Goal: Transaction & Acquisition: Purchase product/service

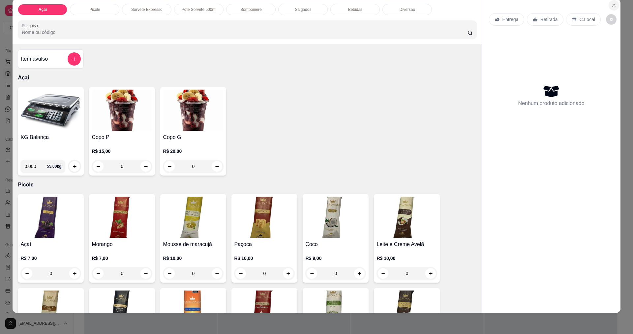
click at [611, 6] on icon "Close" at bounding box center [613, 5] width 5 height 5
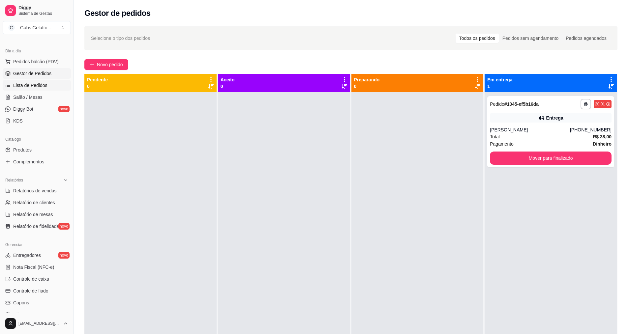
click at [35, 83] on span "Lista de Pedidos" at bounding box center [30, 85] width 34 height 7
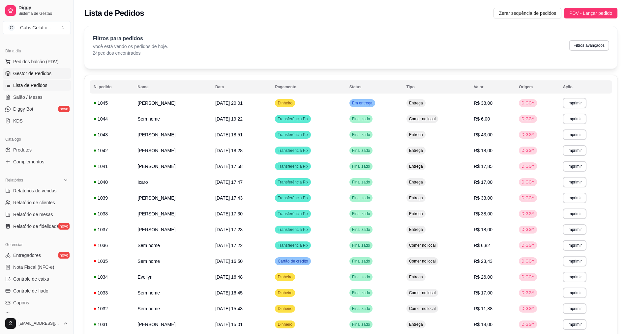
click at [47, 73] on span "Gestor de Pedidos" at bounding box center [32, 73] width 38 height 7
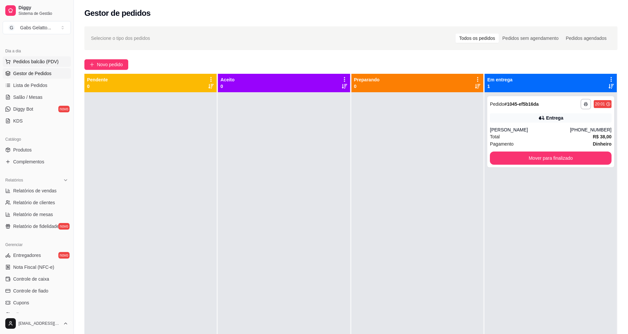
click at [36, 63] on span "Pedidos balcão (PDV)" at bounding box center [35, 61] width 45 height 7
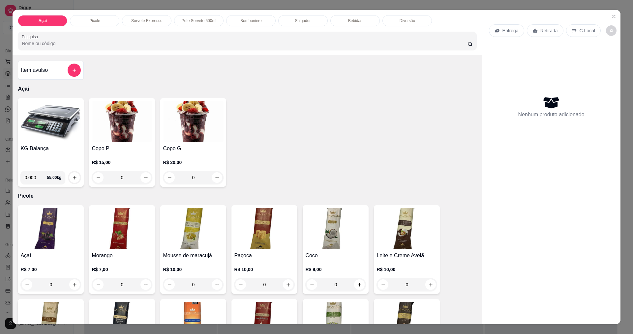
click at [251, 17] on div "Bomboniere" at bounding box center [250, 20] width 49 height 11
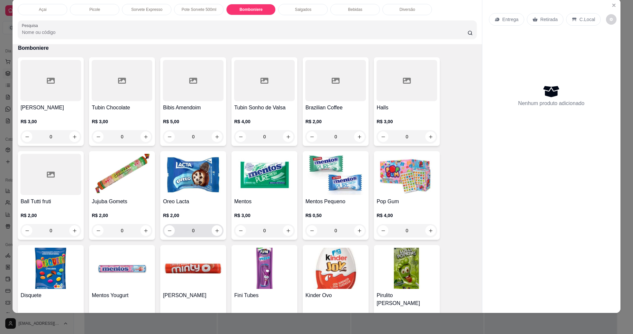
scroll to position [687, 0]
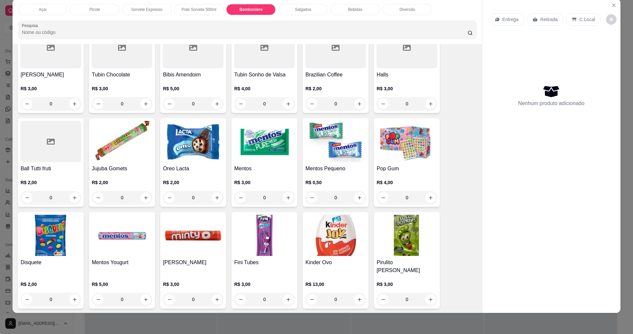
click at [124, 241] on img at bounding box center [122, 235] width 61 height 41
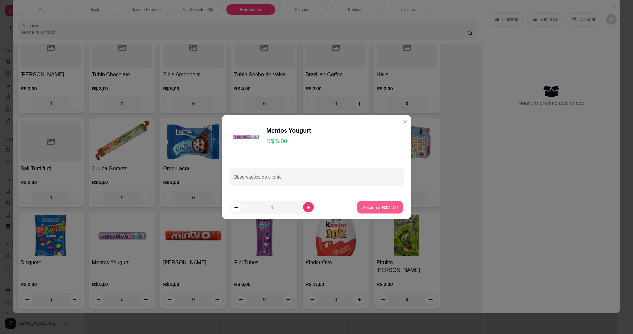
click at [378, 206] on p "Adicionar R$ 5,00" at bounding box center [380, 207] width 36 height 6
type input "1"
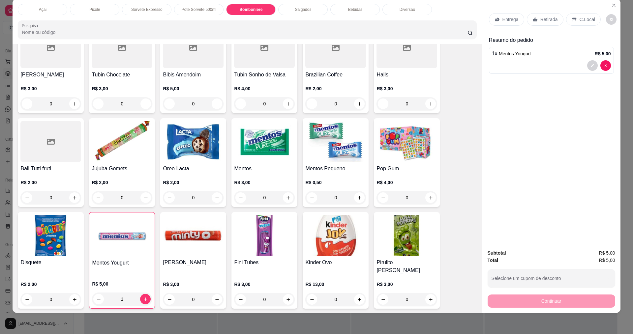
scroll to position [654, 0]
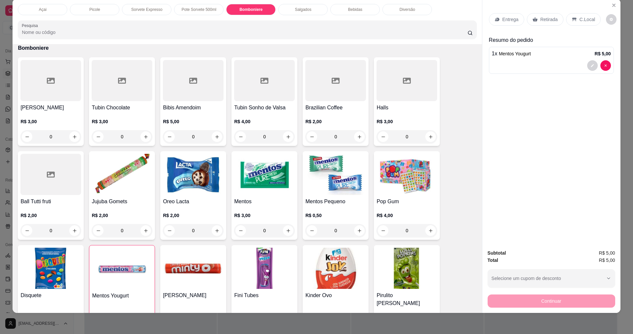
click at [254, 98] on div at bounding box center [264, 80] width 61 height 41
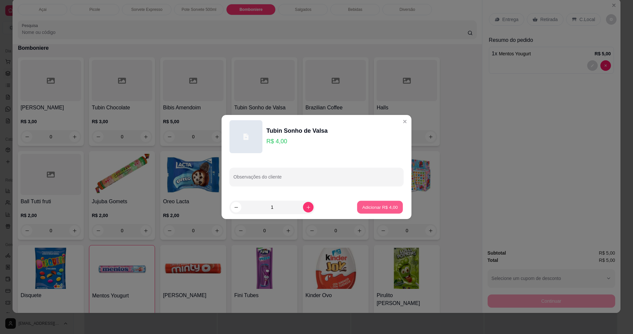
click at [370, 207] on p "Adicionar R$ 4,00" at bounding box center [380, 207] width 36 height 6
type input "1"
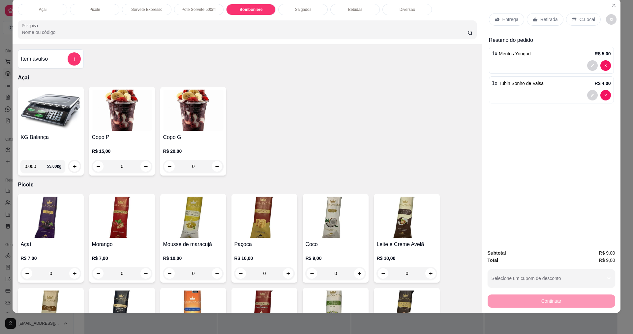
scroll to position [0, 0]
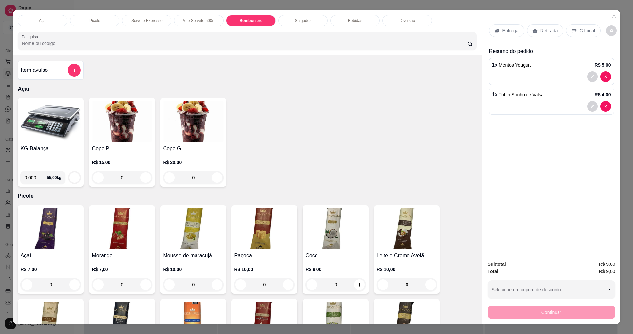
click at [41, 70] on h4 "Item avulso" at bounding box center [34, 70] width 27 height 8
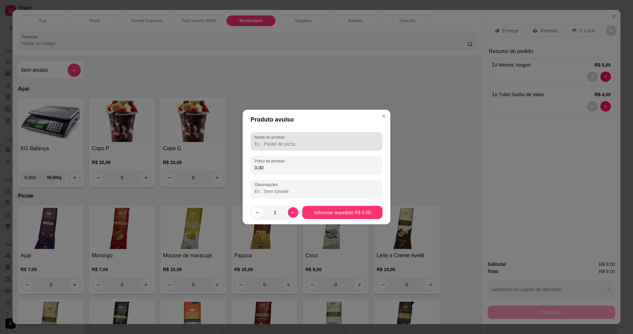
click at [281, 144] on input "Nome do produto" at bounding box center [316, 144] width 124 height 7
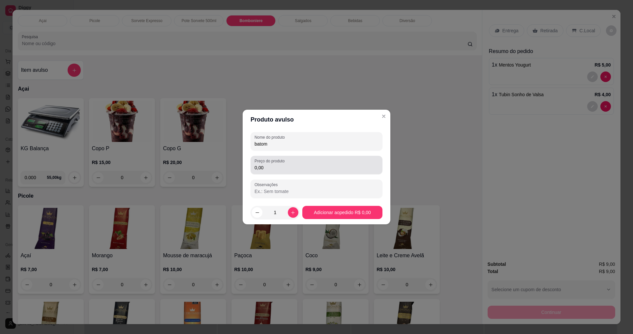
type input "batom"
click at [267, 170] on input "0,00" at bounding box center [316, 167] width 124 height 7
type input "3,00"
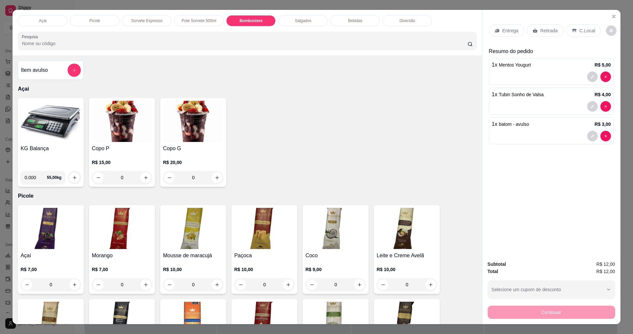
click at [574, 25] on div "C.Local" at bounding box center [583, 30] width 35 height 13
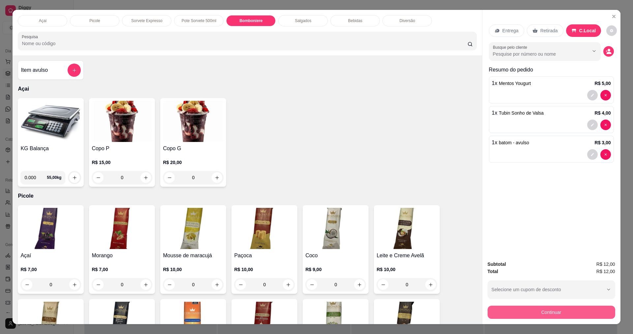
click at [550, 316] on button "Continuar" at bounding box center [551, 312] width 128 height 13
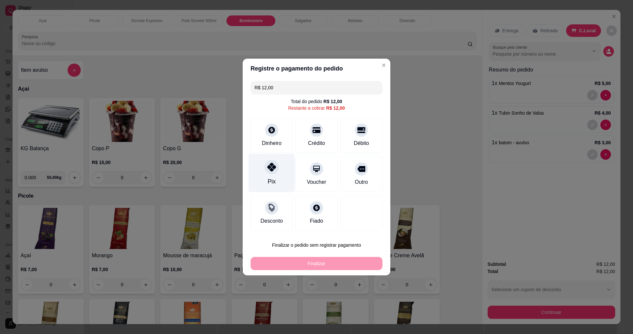
click at [265, 172] on div "Pix" at bounding box center [271, 173] width 46 height 39
type input "R$ 0,00"
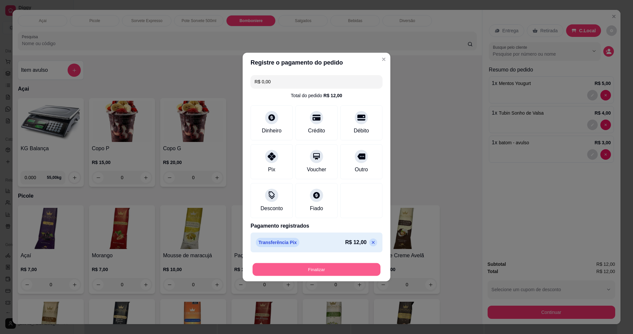
click at [294, 270] on button "Finalizar" at bounding box center [316, 269] width 128 height 13
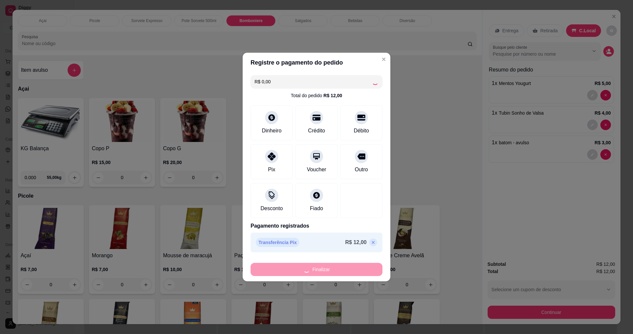
type input "0"
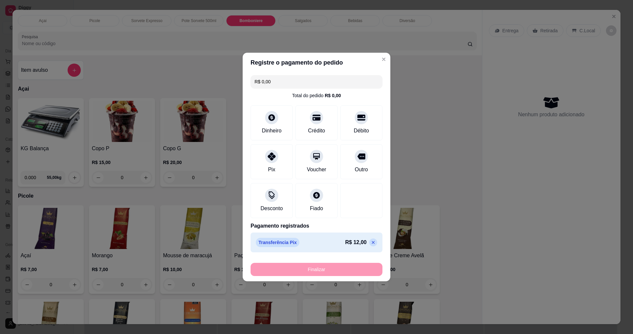
type input "-R$ 12,00"
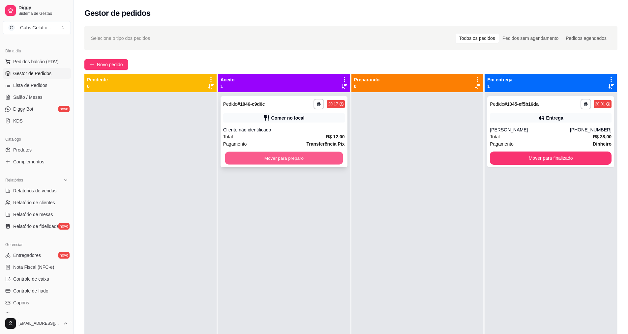
click at [285, 158] on button "Mover para preparo" at bounding box center [284, 158] width 118 height 13
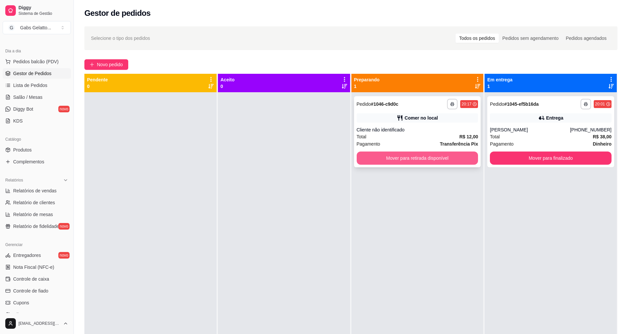
click at [401, 160] on button "Mover para retirada disponível" at bounding box center [418, 158] width 122 height 13
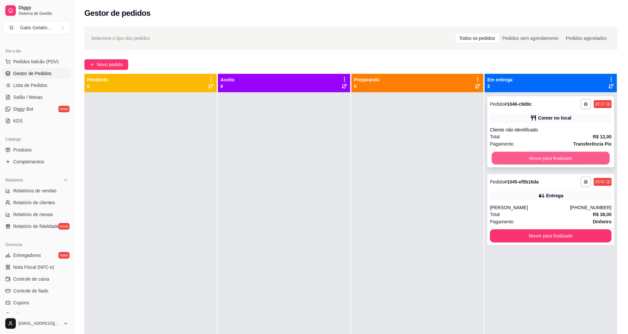
click at [538, 160] on button "Mover para finalizado" at bounding box center [551, 158] width 118 height 13
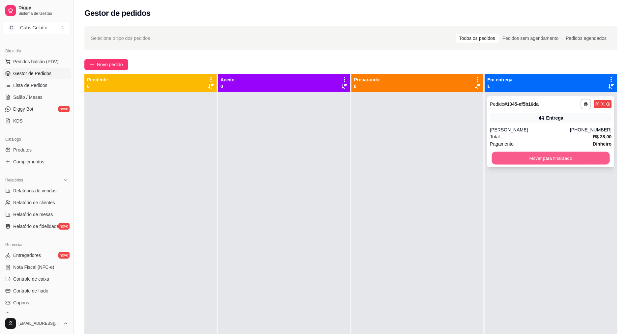
click at [545, 152] on button "Mover para finalizado" at bounding box center [551, 158] width 118 height 13
click at [543, 160] on button "Mover para finalizado" at bounding box center [551, 158] width 122 height 13
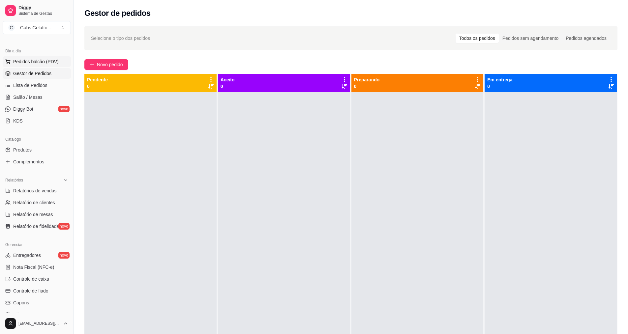
click at [53, 61] on span "Pedidos balcão (PDV)" at bounding box center [35, 61] width 45 height 7
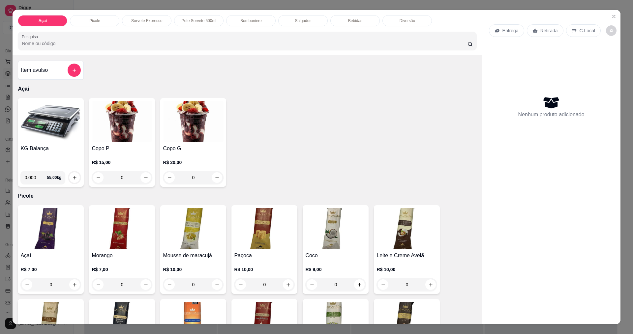
click at [251, 22] on p "Bomboniere" at bounding box center [250, 20] width 21 height 5
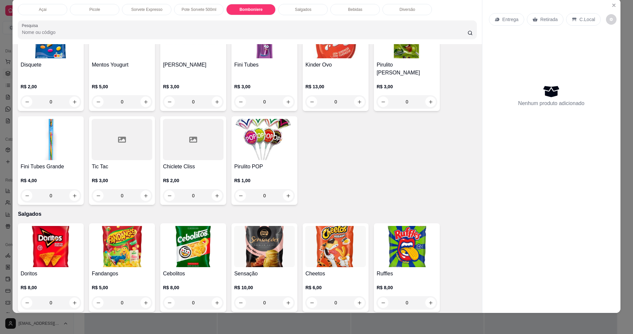
scroll to position [819, 0]
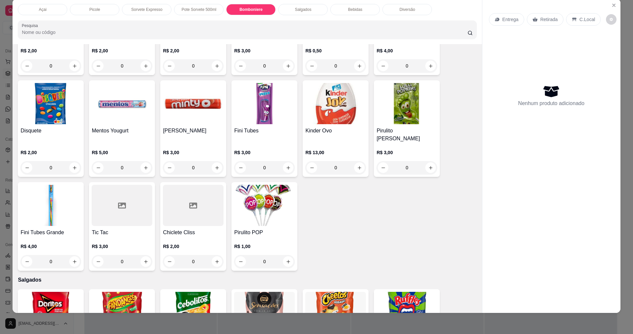
click at [189, 214] on div at bounding box center [193, 205] width 61 height 41
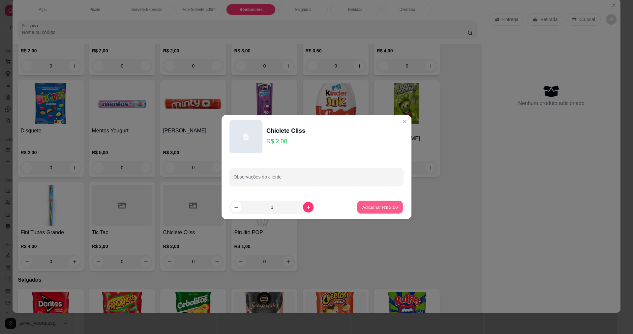
click at [372, 209] on p "Adicionar R$ 2,00" at bounding box center [380, 207] width 36 height 6
type input "1"
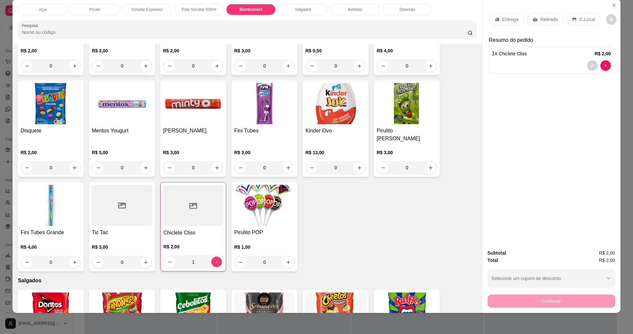
click at [62, 203] on img at bounding box center [50, 205] width 61 height 41
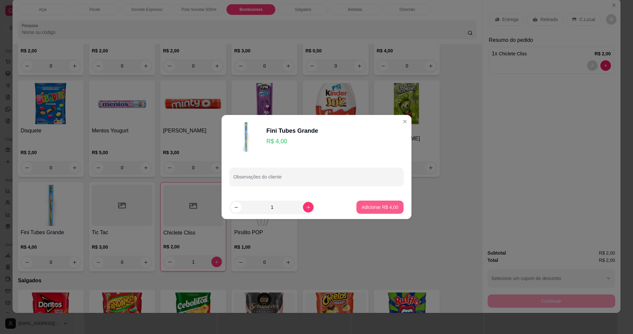
click at [381, 208] on p "Adicionar R$ 4,00" at bounding box center [380, 207] width 37 height 7
type input "1"
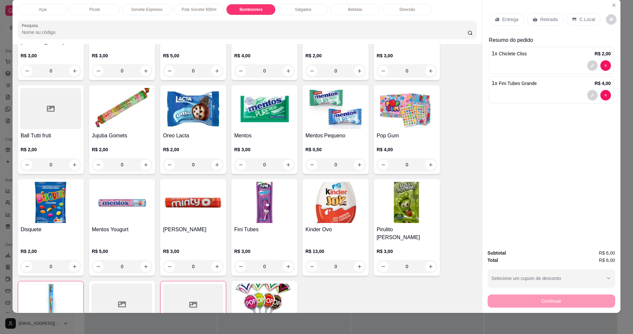
scroll to position [786, 0]
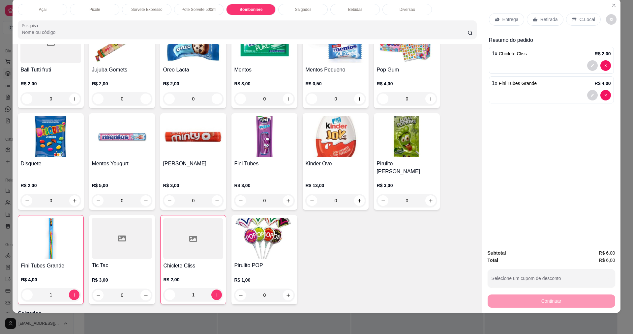
click at [276, 232] on img at bounding box center [264, 238] width 61 height 41
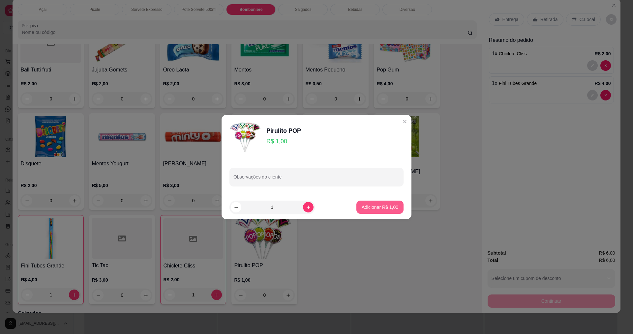
click at [363, 209] on p "Adicionar R$ 1,00" at bounding box center [380, 207] width 37 height 7
type input "1"
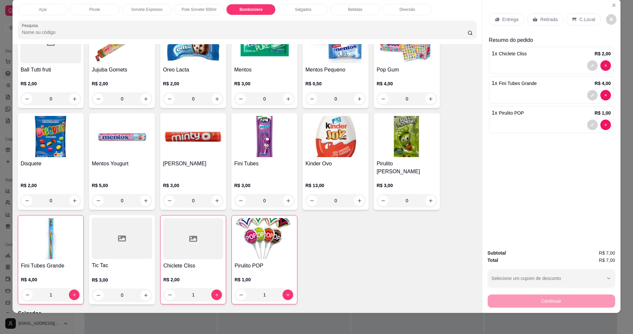
click at [587, 22] on p "C.Local" at bounding box center [586, 19] width 15 height 7
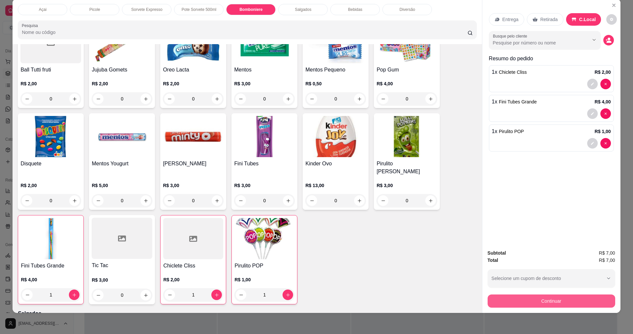
click at [580, 305] on button "Continuar" at bounding box center [551, 301] width 128 height 13
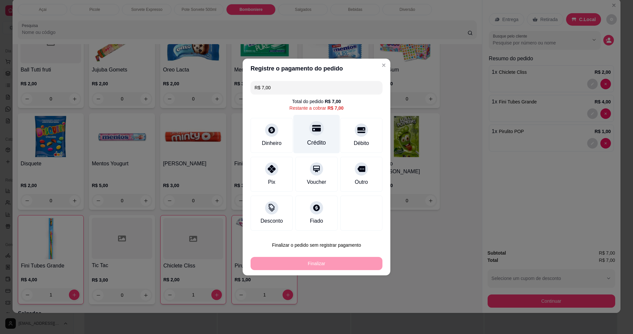
click at [320, 134] on div "Crédito" at bounding box center [316, 134] width 46 height 39
type input "R$ 0,00"
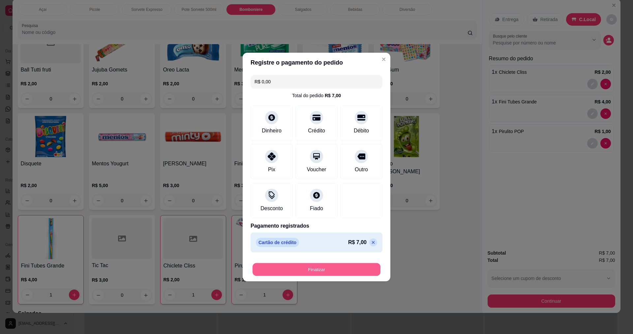
click at [356, 274] on button "Finalizar" at bounding box center [316, 269] width 128 height 13
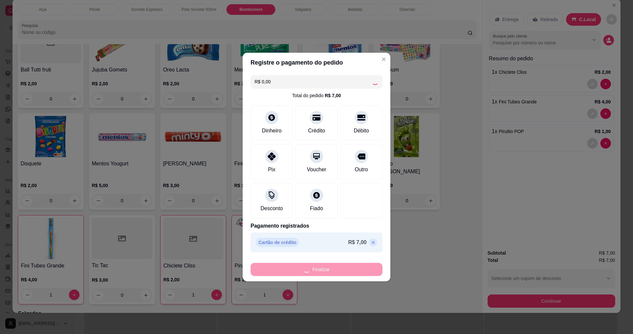
type input "0"
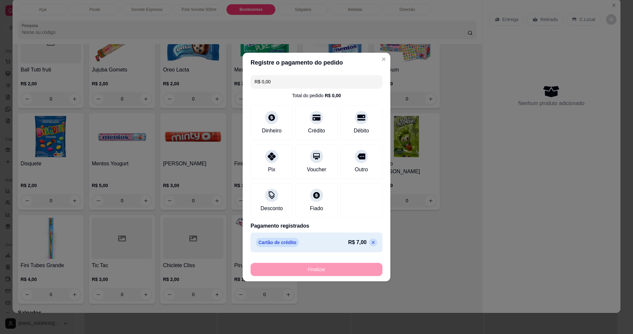
type input "-R$ 7,00"
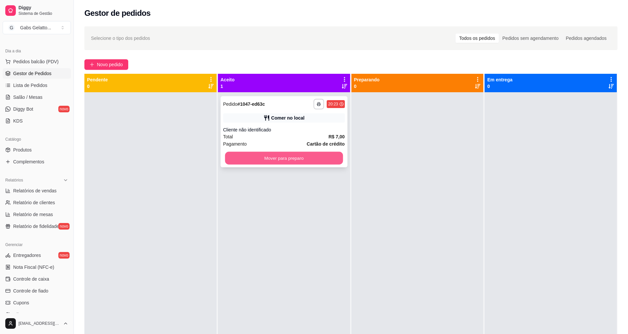
click at [324, 163] on button "Mover para preparo" at bounding box center [284, 158] width 118 height 13
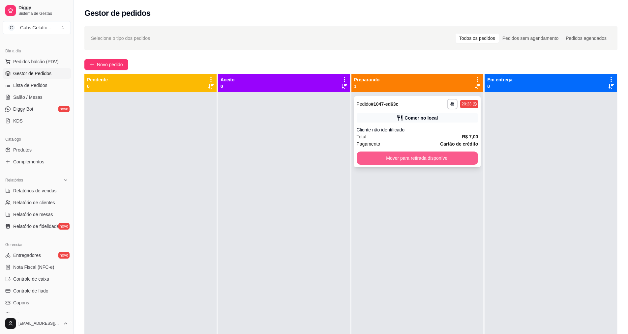
click at [397, 160] on button "Mover para retirada disponível" at bounding box center [418, 158] width 122 height 13
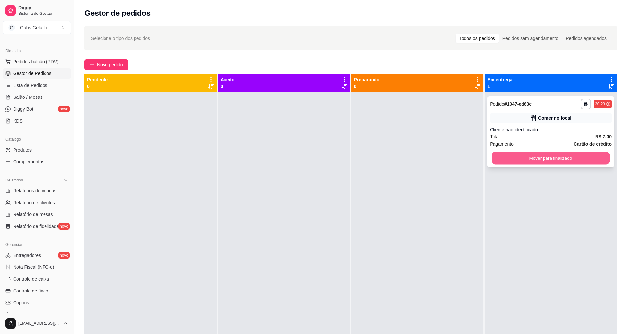
click at [539, 158] on button "Mover para finalizado" at bounding box center [551, 158] width 118 height 13
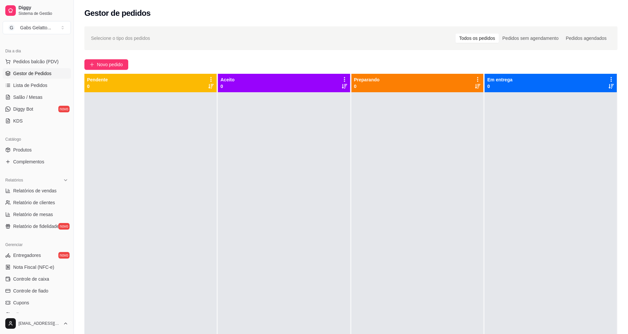
click at [596, 207] on div at bounding box center [550, 259] width 132 height 334
click at [51, 58] on button "Pedidos balcão (PDV)" at bounding box center [37, 61] width 68 height 11
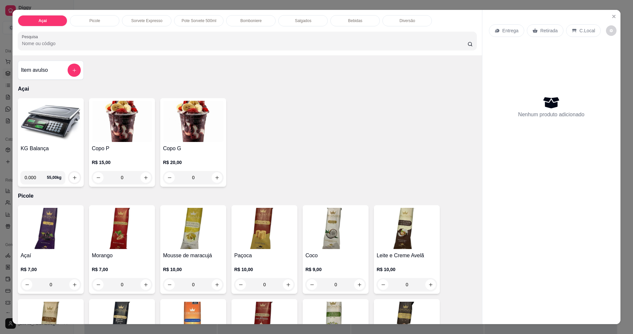
click at [49, 145] on h4 "KG Balança" at bounding box center [50, 149] width 61 height 8
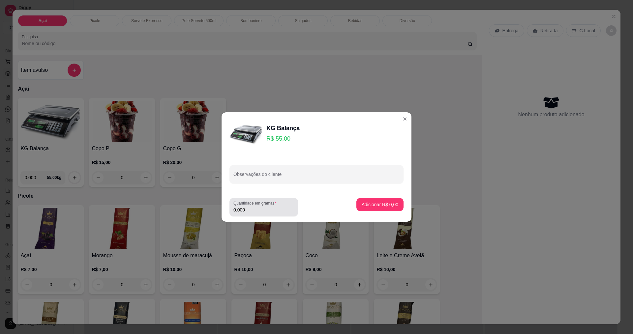
click at [264, 210] on input "0.000" at bounding box center [263, 210] width 61 height 7
type input "0.208"
click at [371, 212] on div "Adicionar R$ 11,44" at bounding box center [379, 207] width 50 height 18
click at [375, 206] on p "Adicionar R$ 11,44" at bounding box center [378, 204] width 39 height 7
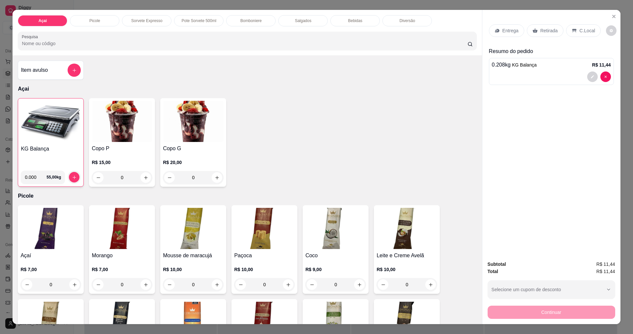
click at [586, 32] on p "C.Local" at bounding box center [586, 30] width 15 height 7
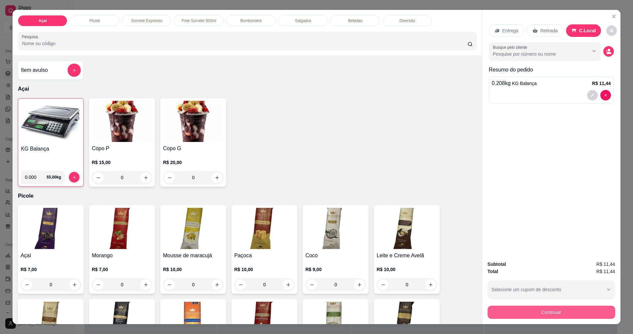
click at [545, 315] on button "Continuar" at bounding box center [551, 312] width 128 height 13
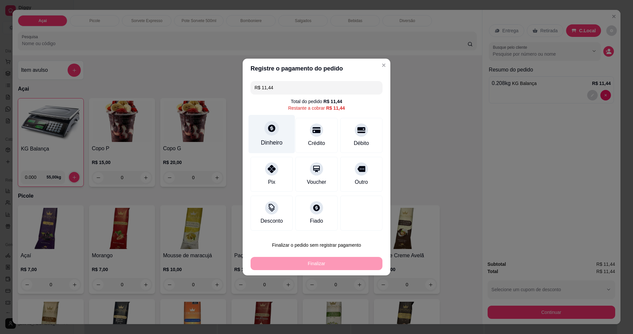
click at [271, 132] on icon at bounding box center [271, 128] width 7 height 7
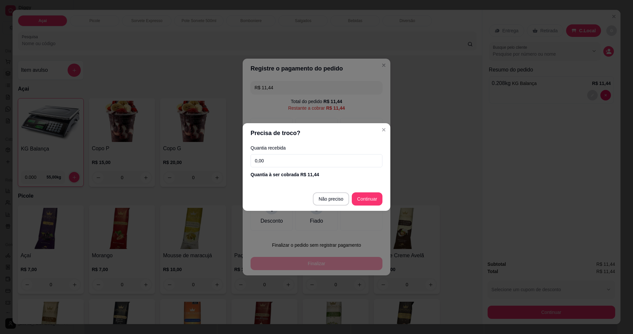
click at [292, 166] on input "0,00" at bounding box center [316, 160] width 132 height 13
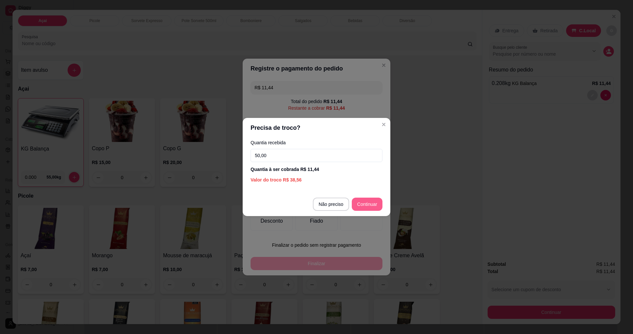
type input "50,00"
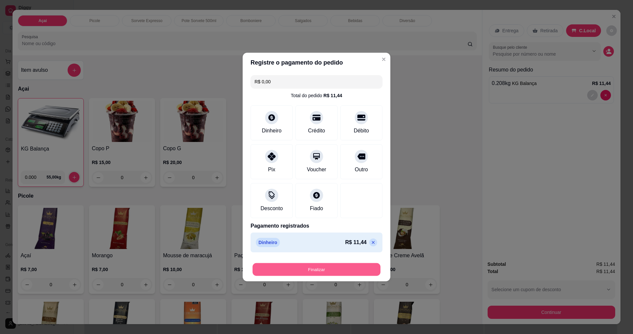
click at [341, 264] on button "Finalizar" at bounding box center [316, 269] width 128 height 13
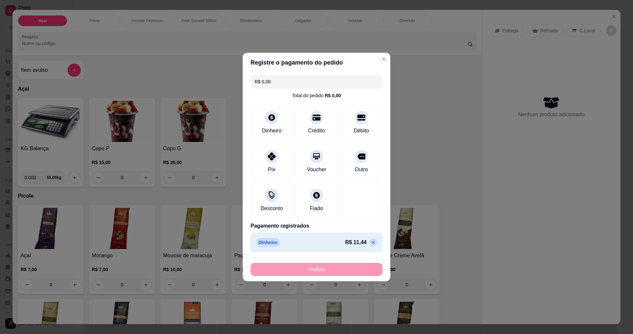
type input "-R$ 11,44"
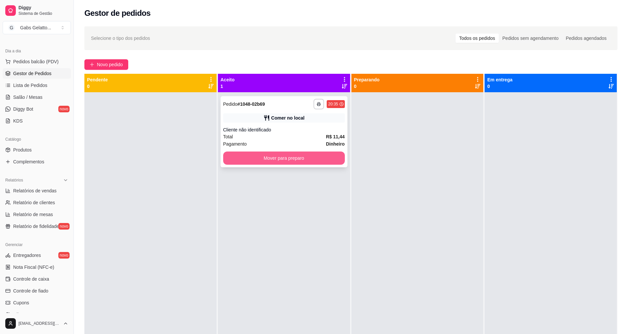
click at [304, 157] on button "Mover para preparo" at bounding box center [284, 158] width 122 height 13
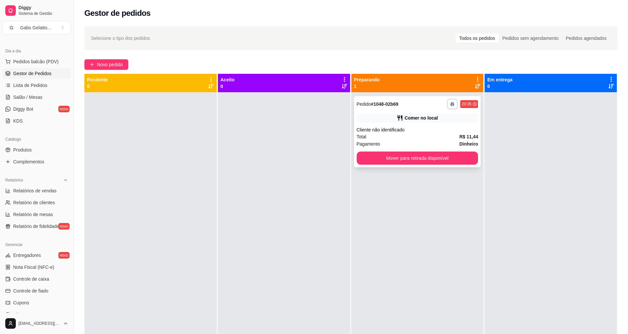
click at [402, 165] on div "**********" at bounding box center [417, 131] width 127 height 71
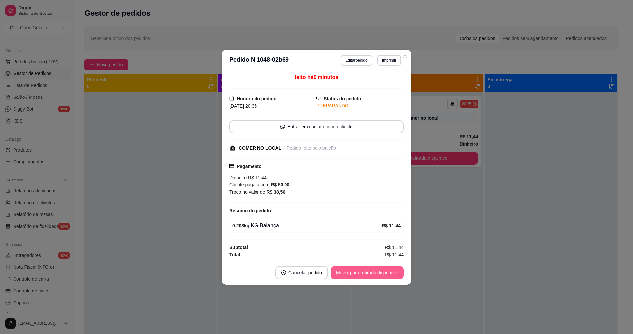
click at [395, 273] on button "Mover para retirada disponível" at bounding box center [367, 272] width 73 height 13
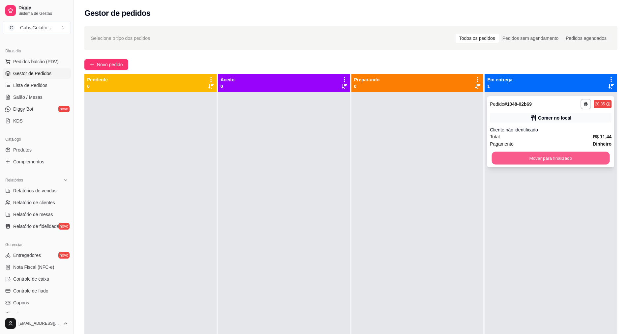
click at [570, 162] on button "Mover para finalizado" at bounding box center [551, 158] width 118 height 13
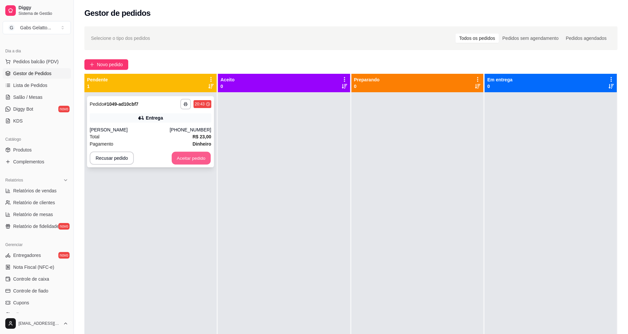
click at [204, 160] on button "Aceitar pedido" at bounding box center [191, 158] width 39 height 13
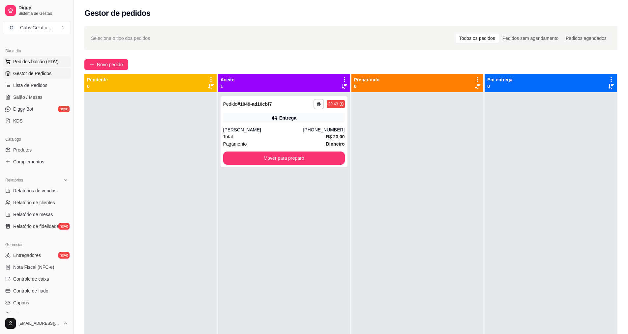
click at [38, 59] on span "Pedidos balcão (PDV)" at bounding box center [35, 61] width 45 height 7
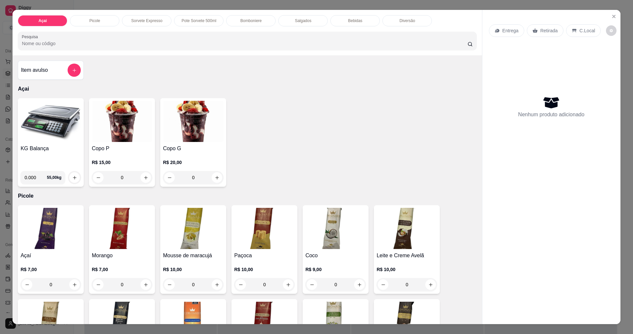
click at [50, 133] on img at bounding box center [50, 121] width 61 height 41
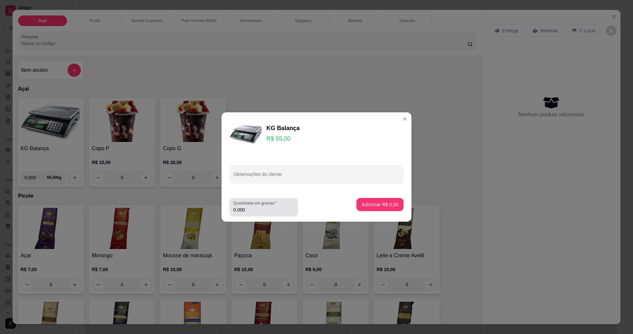
click at [274, 215] on div "Quantidade em gramas 0.000" at bounding box center [263, 207] width 69 height 18
type input "0.170"
click at [372, 201] on button "Adicionar R$ 9,35" at bounding box center [380, 204] width 46 height 13
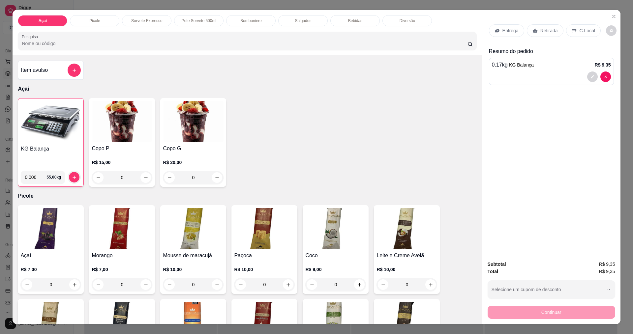
click at [590, 33] on div "C.Local" at bounding box center [583, 30] width 35 height 13
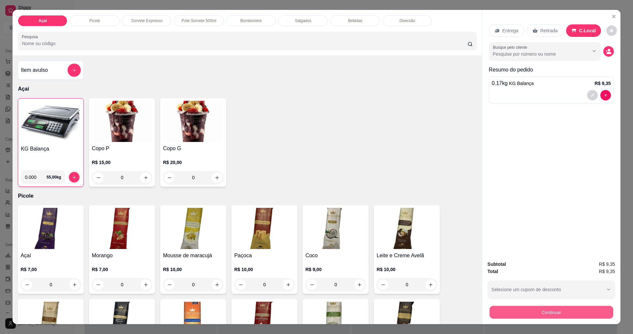
click at [585, 313] on button "Continuar" at bounding box center [551, 312] width 124 height 13
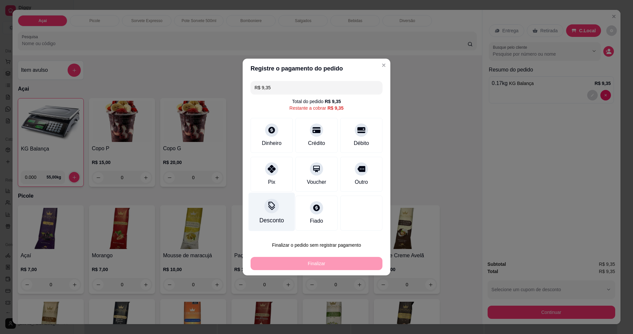
click at [276, 219] on div "Desconto" at bounding box center [271, 220] width 24 height 9
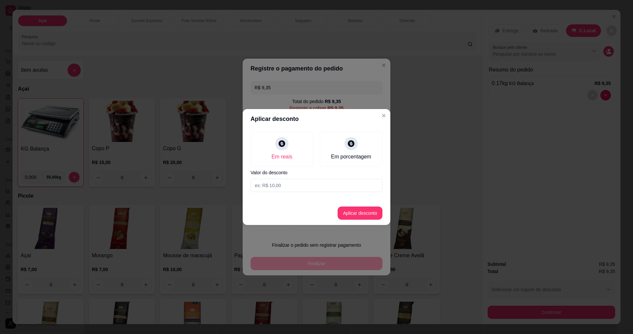
click at [296, 184] on input at bounding box center [316, 185] width 132 height 13
type input "0,35"
click at [366, 211] on button "Aplicar desconto" at bounding box center [359, 213] width 45 height 13
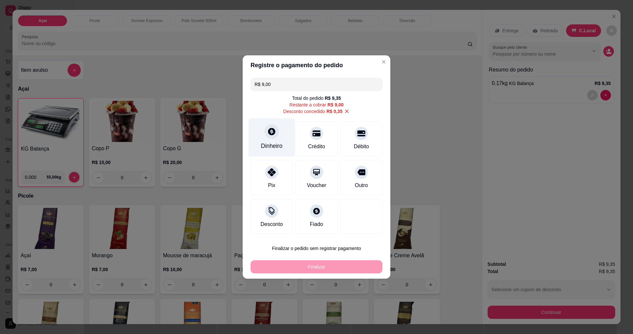
click at [255, 131] on div "Dinheiro" at bounding box center [271, 137] width 46 height 39
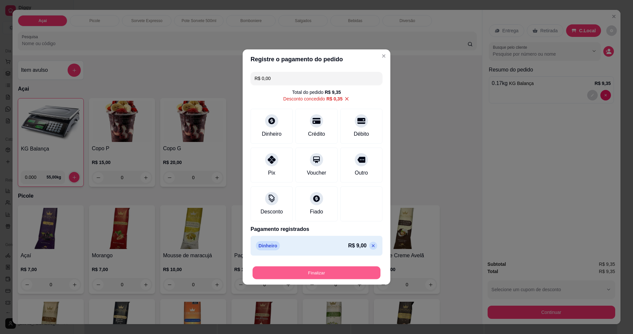
click at [326, 271] on button "Finalizar" at bounding box center [316, 273] width 128 height 13
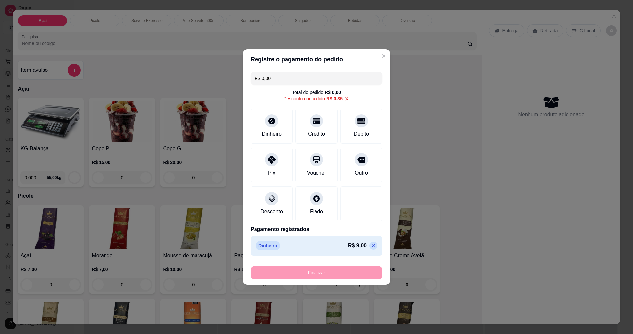
type input "-R$ 9,35"
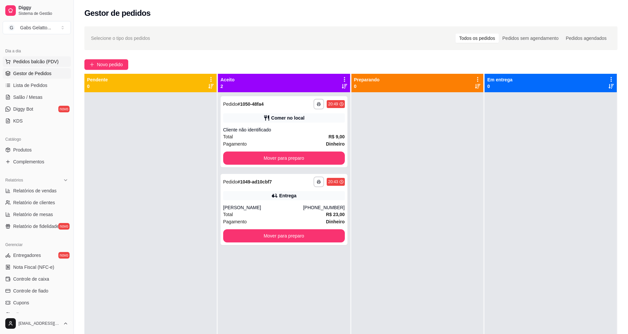
click at [30, 64] on span "Pedidos balcão (PDV)" at bounding box center [35, 61] width 45 height 7
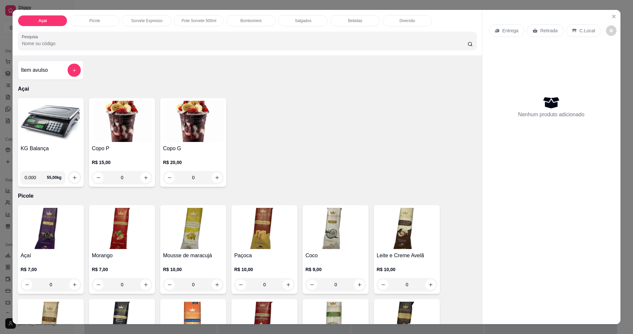
click at [37, 142] on img at bounding box center [50, 121] width 61 height 41
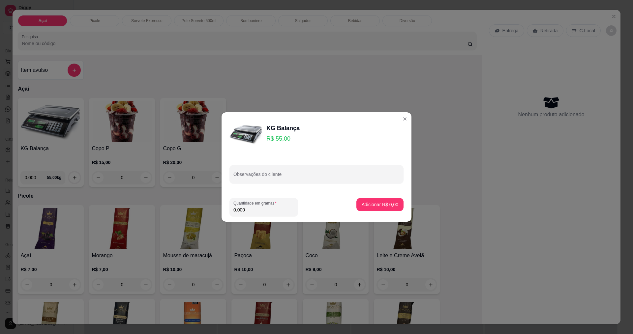
click at [253, 212] on input "0.000" at bounding box center [263, 210] width 61 height 7
type input "0.214"
click at [374, 200] on button "Adicionar R$ 11,77" at bounding box center [379, 204] width 50 height 13
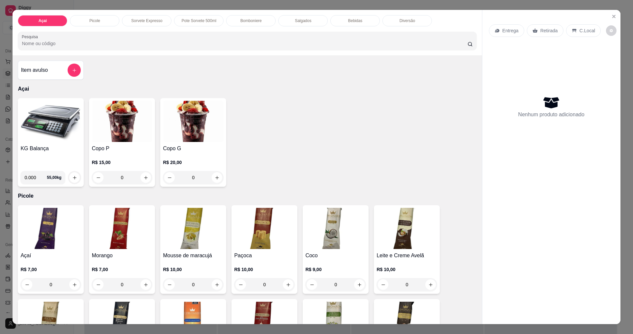
click at [581, 28] on p "C.Local" at bounding box center [586, 30] width 15 height 7
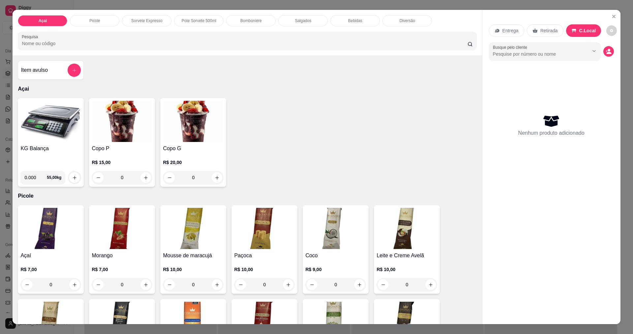
click at [43, 129] on img at bounding box center [50, 121] width 61 height 41
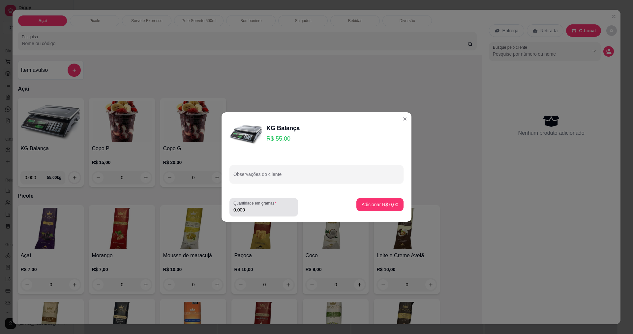
click at [275, 214] on div "0.000" at bounding box center [263, 207] width 61 height 13
type input "0.526"
click at [381, 202] on p "Adicionar R$ 28,93" at bounding box center [378, 204] width 39 height 7
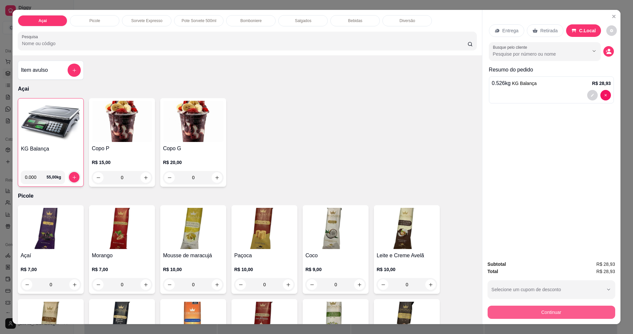
click at [554, 310] on button "Continuar" at bounding box center [551, 312] width 128 height 13
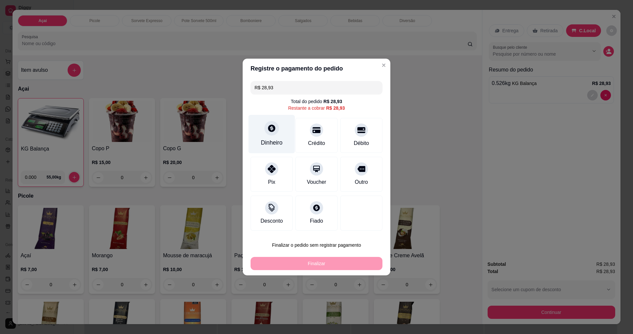
click at [270, 133] on div at bounding box center [271, 128] width 15 height 15
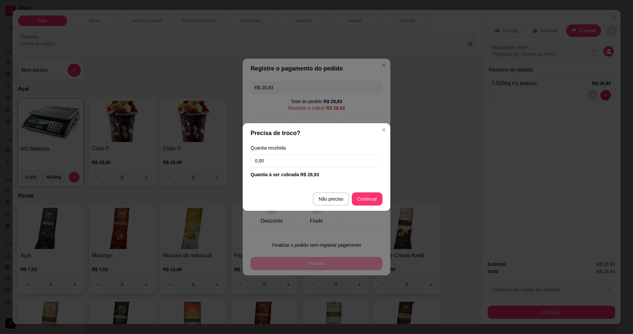
click at [301, 164] on input "0,00" at bounding box center [316, 160] width 132 height 13
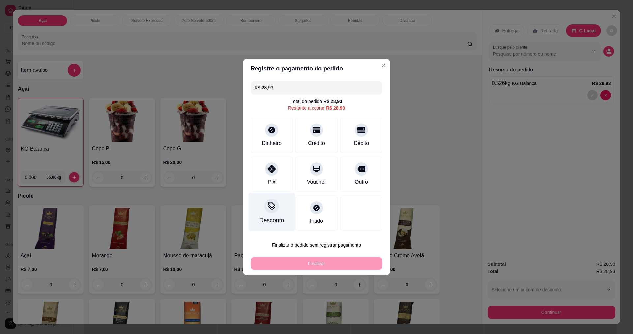
click at [267, 222] on div "Desconto" at bounding box center [271, 220] width 24 height 9
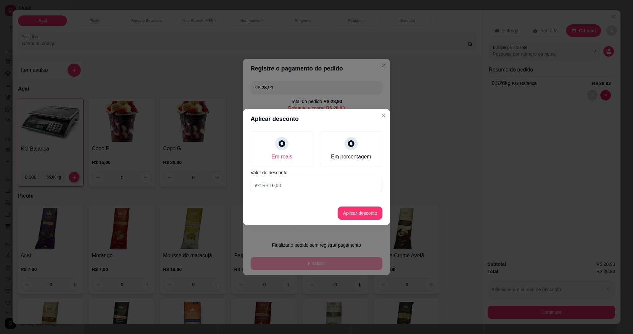
click at [290, 187] on input at bounding box center [316, 185] width 132 height 13
type input "0,93"
click at [356, 213] on button "Aplicar desconto" at bounding box center [359, 213] width 43 height 13
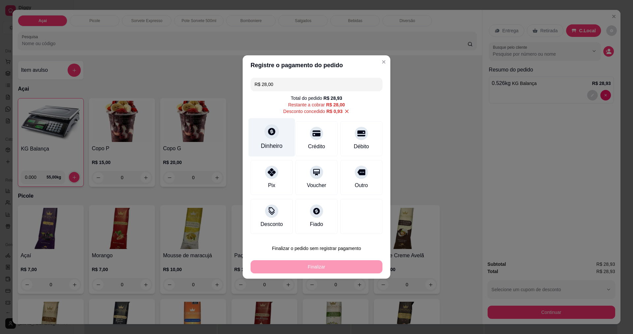
click at [276, 143] on div "Dinheiro" at bounding box center [272, 146] width 22 height 9
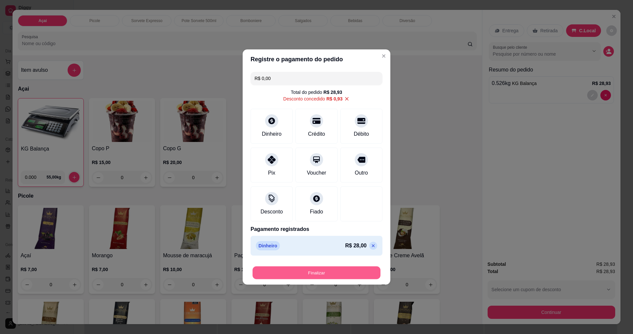
click at [352, 273] on button "Finalizar" at bounding box center [316, 273] width 128 height 13
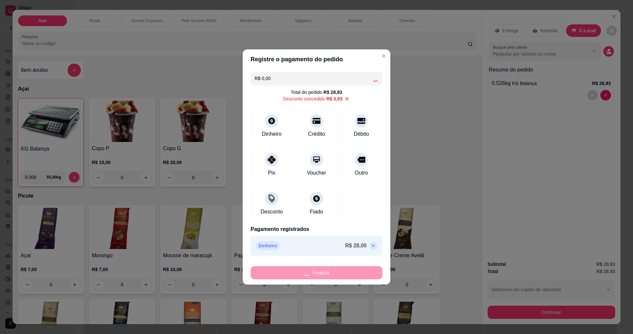
type input "-R$ 28,93"
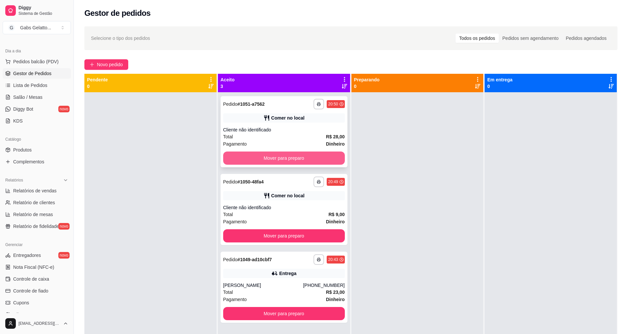
click at [299, 156] on button "Mover para preparo" at bounding box center [284, 158] width 122 height 13
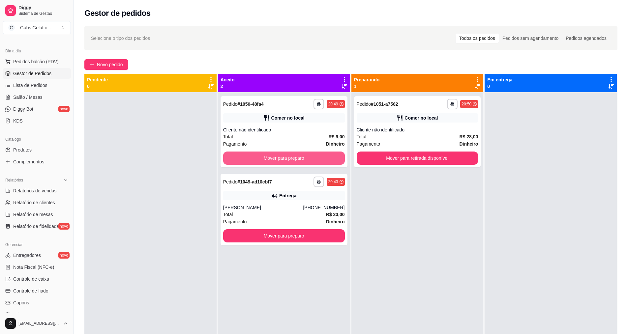
click at [299, 156] on button "Mover para preparo" at bounding box center [284, 158] width 122 height 13
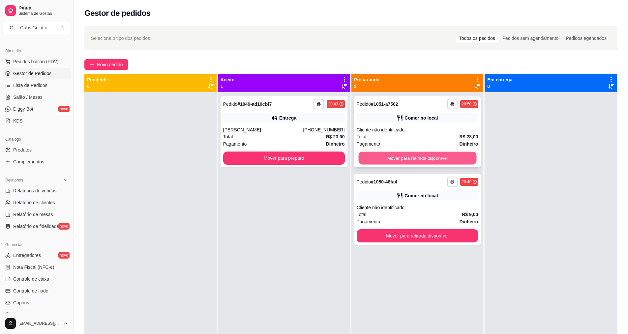
click at [411, 155] on button "Mover para retirada disponível" at bounding box center [417, 158] width 118 height 13
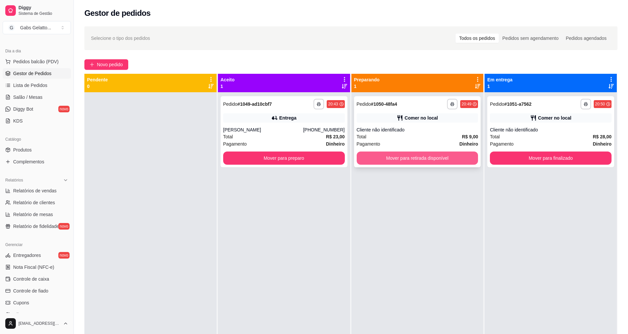
click at [431, 161] on button "Mover para retirada disponível" at bounding box center [418, 158] width 122 height 13
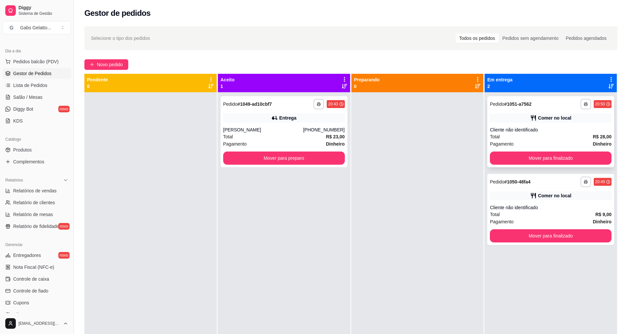
click at [561, 159] on button "Mover para finalizado" at bounding box center [551, 158] width 122 height 13
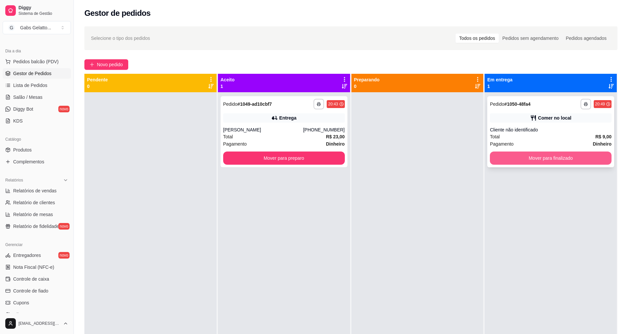
click at [573, 159] on button "Mover para finalizado" at bounding box center [551, 158] width 122 height 13
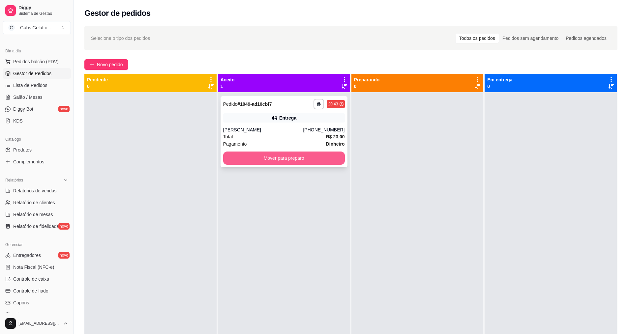
click at [303, 161] on button "Mover para preparo" at bounding box center [284, 158] width 122 height 13
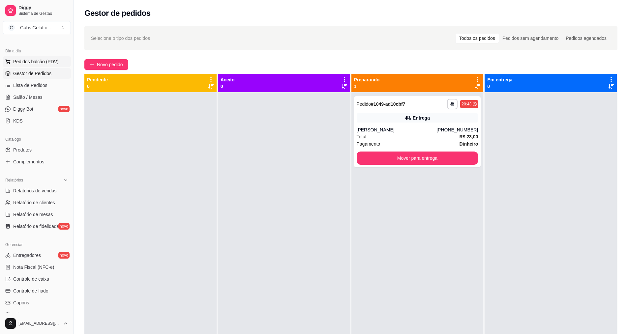
click at [34, 59] on span "Pedidos balcão (PDV)" at bounding box center [35, 61] width 45 height 7
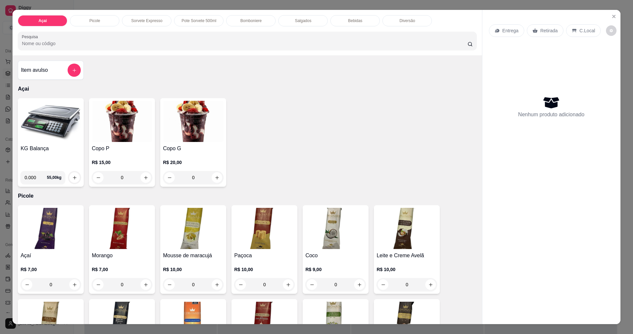
click at [34, 150] on h4 "KG Balança" at bounding box center [50, 149] width 61 height 8
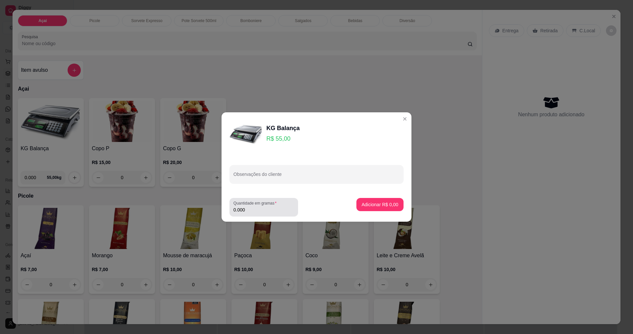
click at [258, 209] on input "0.000" at bounding box center [263, 210] width 61 height 7
type input "0.102"
click at [381, 205] on p "Adicionar R$ 5,61" at bounding box center [380, 204] width 36 height 6
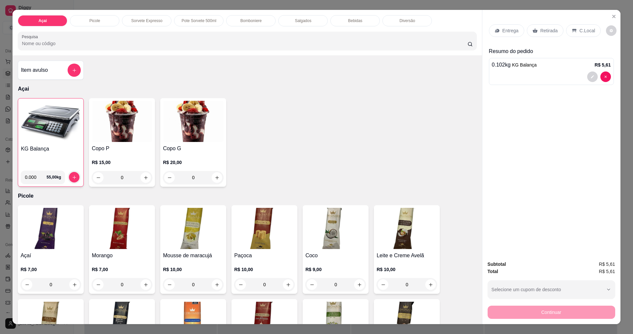
click at [579, 29] on p "C.Local" at bounding box center [586, 30] width 15 height 7
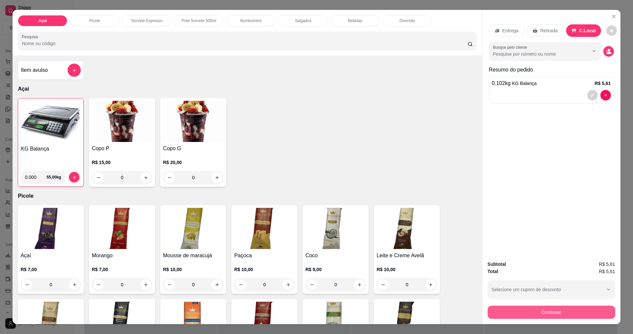
click at [541, 318] on button "Continuar" at bounding box center [551, 312] width 128 height 13
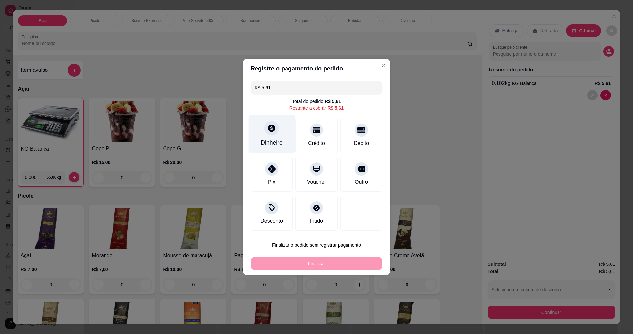
click at [275, 130] on icon at bounding box center [271, 128] width 9 height 9
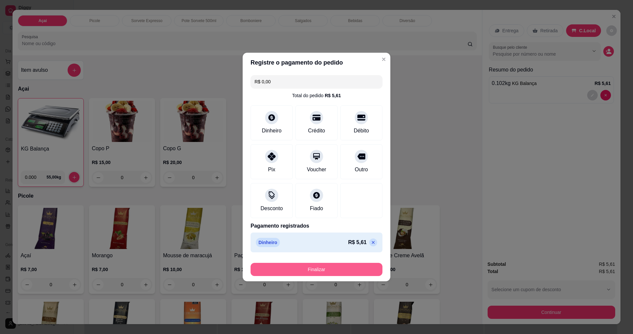
click at [359, 270] on button "Finalizar" at bounding box center [316, 269] width 132 height 13
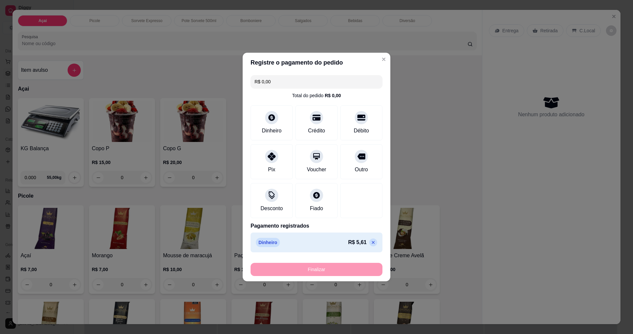
type input "-R$ 5,61"
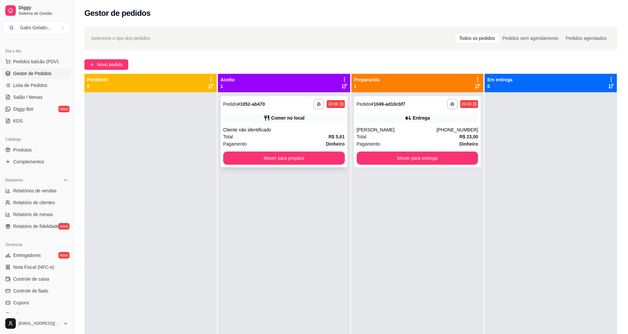
click at [306, 150] on div "**********" at bounding box center [283, 131] width 127 height 71
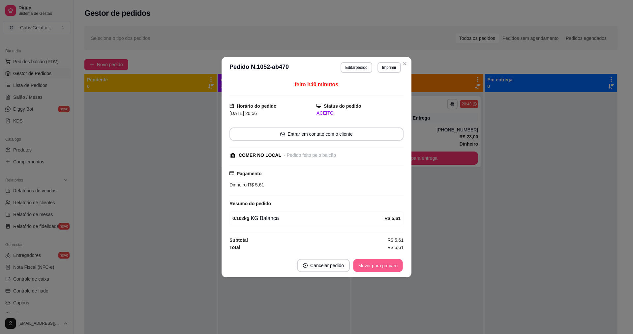
click at [371, 263] on button "Mover para preparo" at bounding box center [377, 265] width 49 height 13
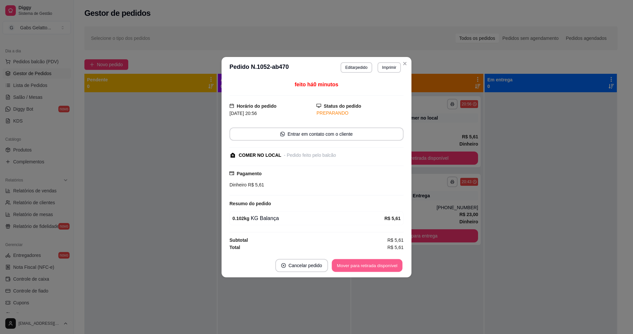
click at [386, 263] on button "Mover para retirada disponível" at bounding box center [367, 265] width 71 height 13
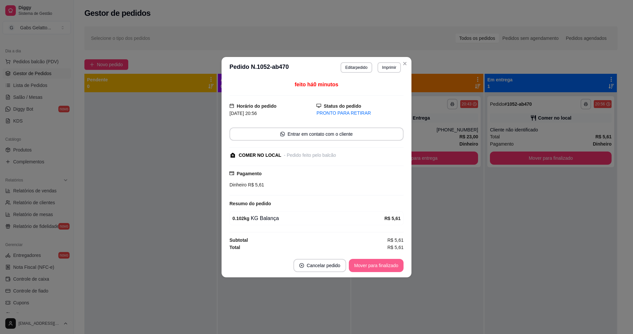
click at [393, 263] on button "Mover para finalizado" at bounding box center [376, 265] width 55 height 13
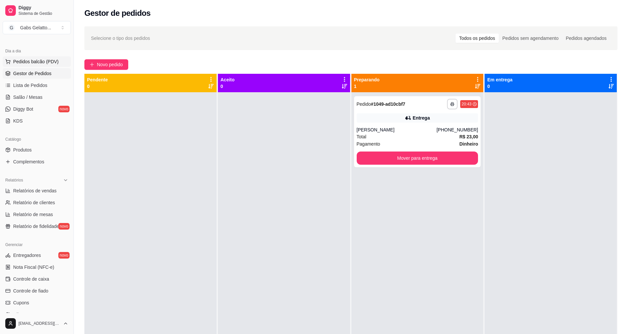
click at [50, 59] on span "Pedidos balcão (PDV)" at bounding box center [35, 61] width 45 height 7
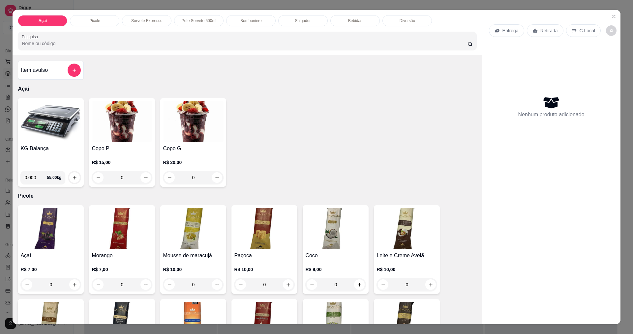
click at [54, 129] on img at bounding box center [50, 121] width 61 height 41
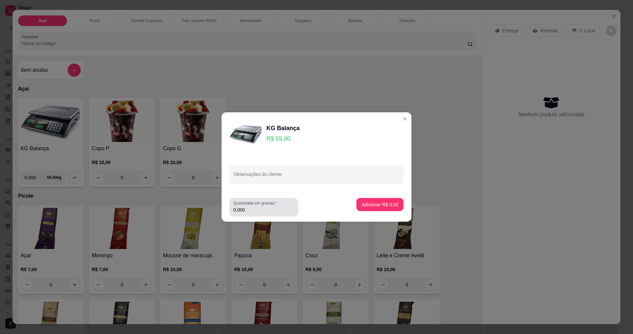
click at [257, 212] on input "0.000" at bounding box center [263, 210] width 61 height 7
type input "0.118"
click at [377, 205] on p "Adicionar R$ 6,49" at bounding box center [380, 204] width 36 height 6
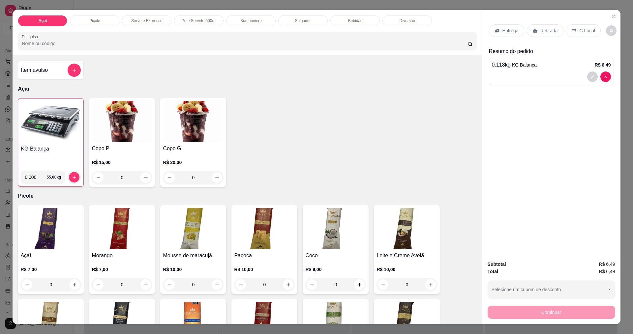
click at [589, 33] on p "C.Local" at bounding box center [586, 30] width 15 height 7
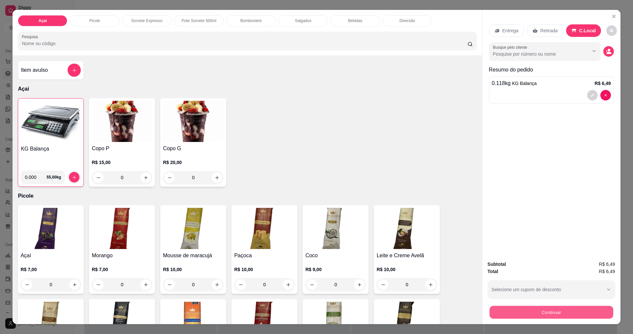
click at [569, 308] on button "Continuar" at bounding box center [551, 312] width 124 height 13
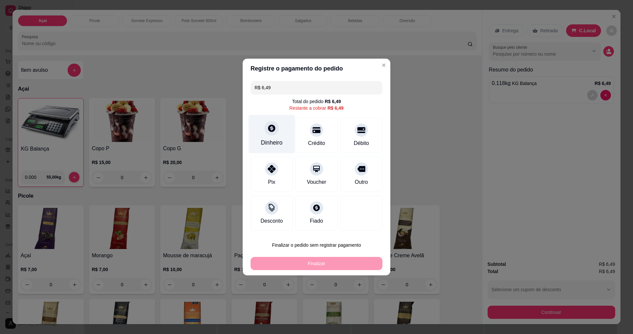
click at [280, 137] on div "Dinheiro" at bounding box center [271, 134] width 46 height 39
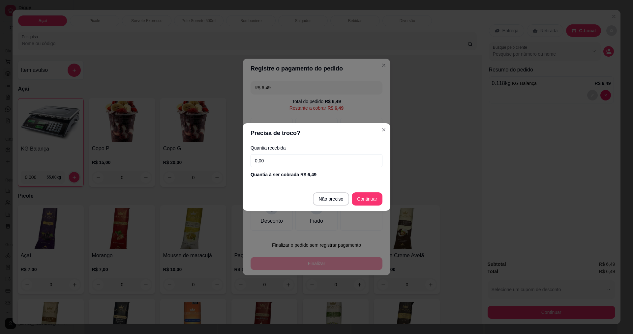
click at [274, 166] on input "0,00" at bounding box center [316, 160] width 132 height 13
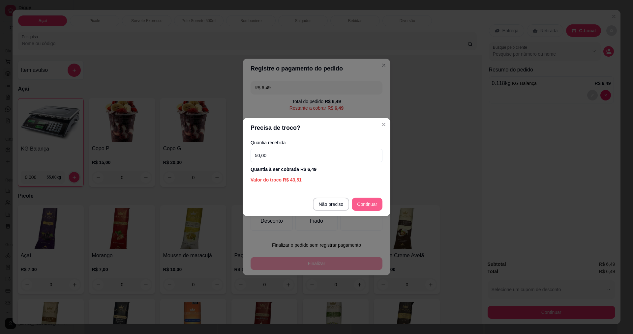
type input "50,00"
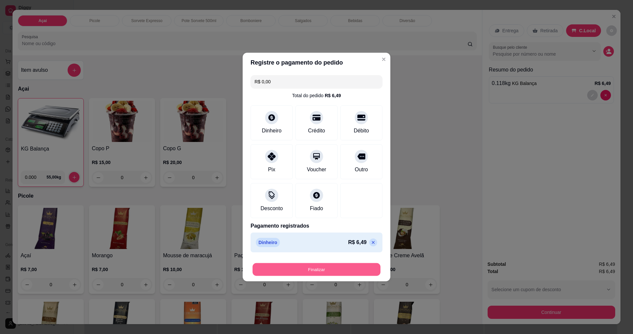
click at [328, 265] on button "Finalizar" at bounding box center [316, 269] width 128 height 13
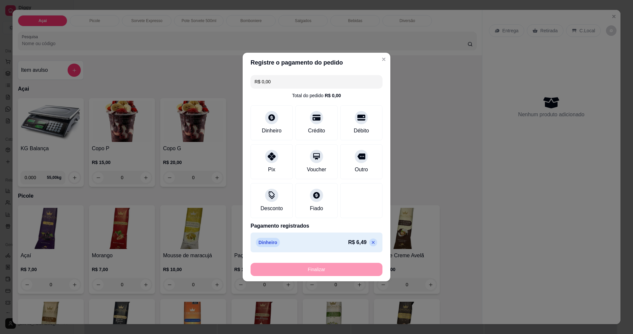
type input "-R$ 6,49"
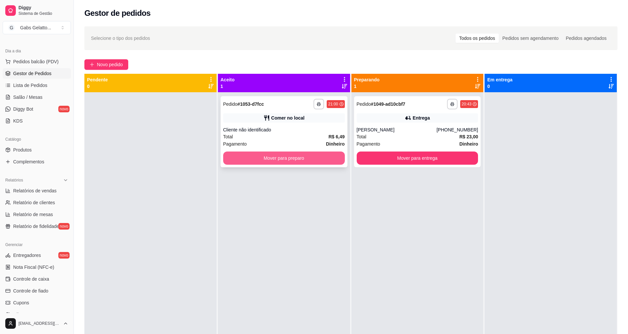
click at [298, 158] on button "Mover para preparo" at bounding box center [284, 158] width 122 height 13
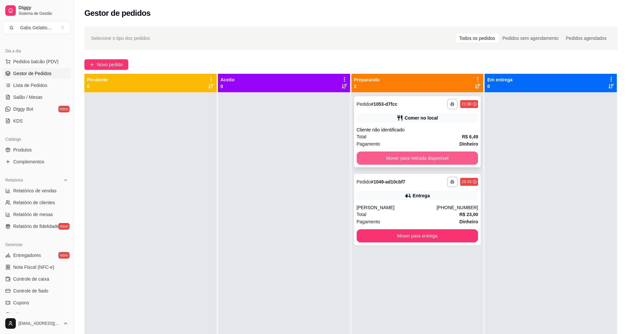
click at [386, 156] on button "Mover para retirada disponível" at bounding box center [418, 158] width 122 height 13
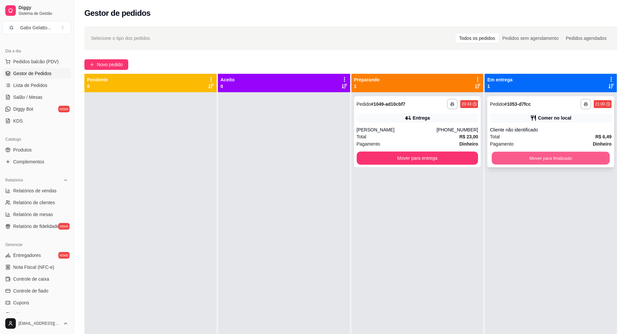
click at [521, 159] on button "Mover para finalizado" at bounding box center [551, 158] width 118 height 13
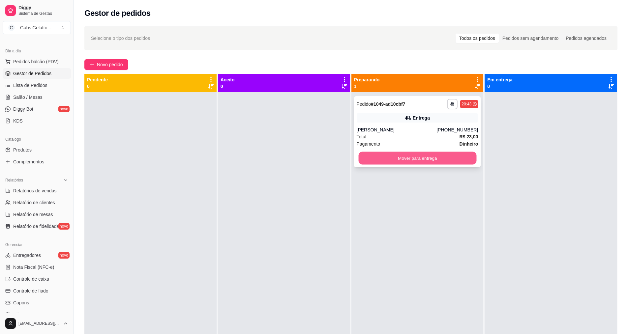
click at [434, 155] on button "Mover para entrega" at bounding box center [417, 158] width 118 height 13
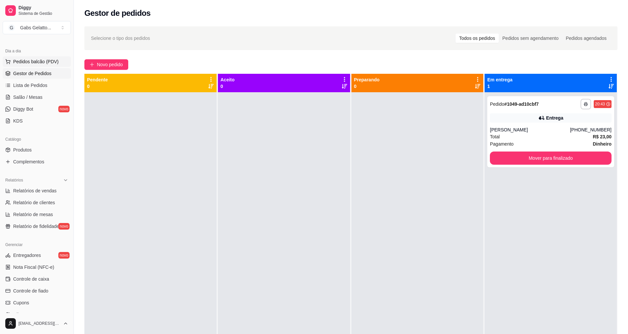
click at [35, 61] on span "Pedidos balcão (PDV)" at bounding box center [35, 61] width 45 height 7
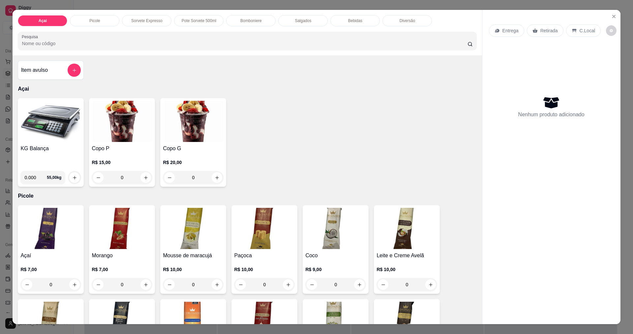
click at [258, 18] on p "Bomboniere" at bounding box center [250, 20] width 21 height 5
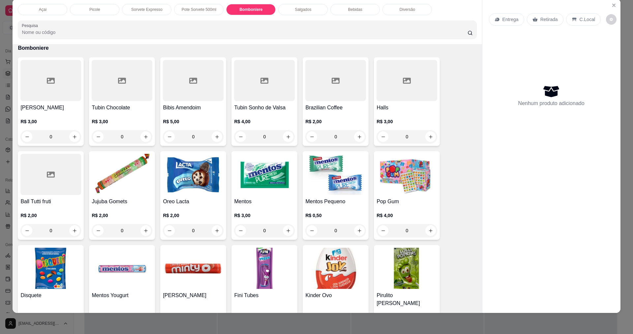
click at [258, 177] on img at bounding box center [264, 174] width 61 height 41
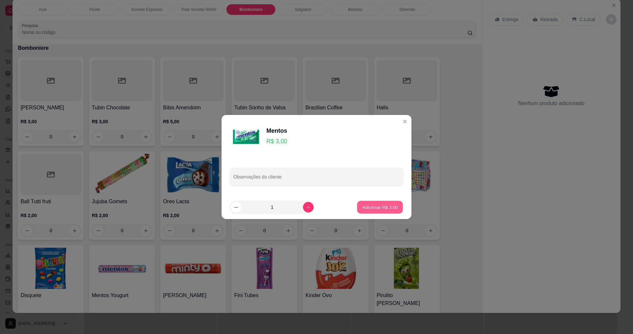
click at [374, 208] on p "Adicionar R$ 3,00" at bounding box center [380, 207] width 36 height 6
type input "1"
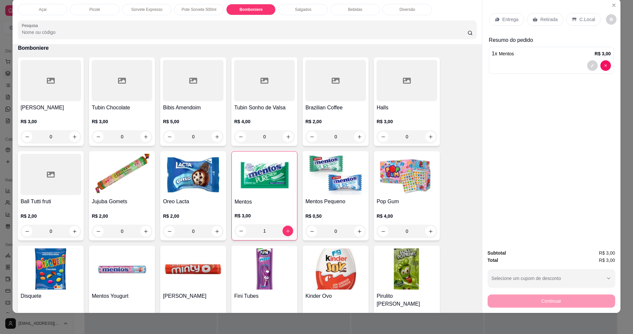
click at [579, 17] on p "C.Local" at bounding box center [586, 19] width 15 height 7
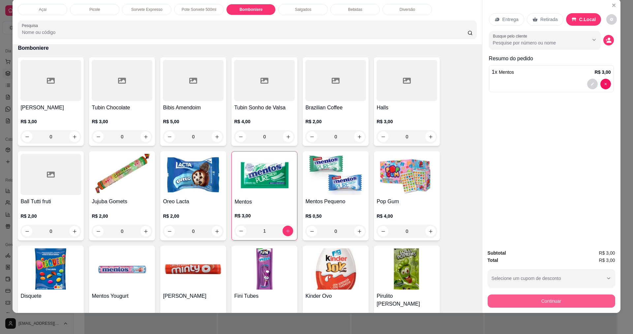
click at [525, 303] on button "Continuar" at bounding box center [551, 301] width 128 height 13
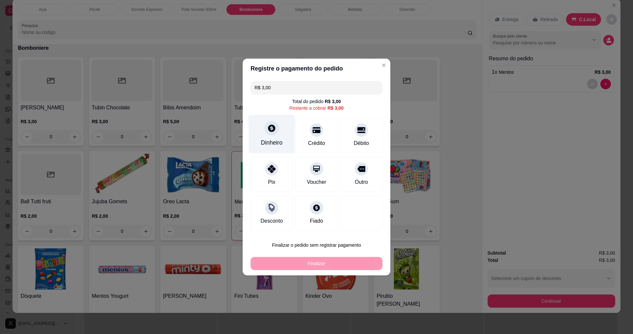
click at [267, 140] on div "Dinheiro" at bounding box center [272, 142] width 22 height 9
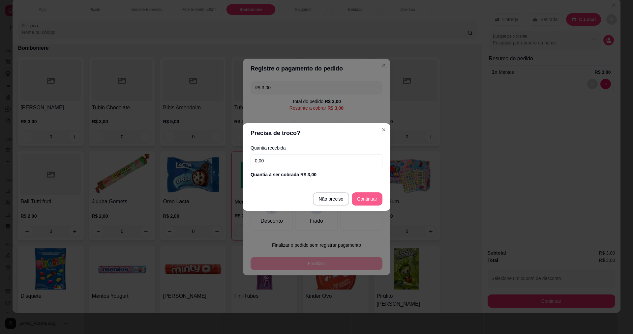
type input "R$ 0,00"
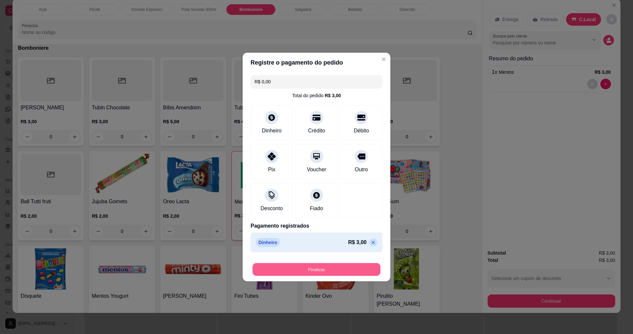
click at [329, 271] on button "Finalizar" at bounding box center [316, 269] width 128 height 13
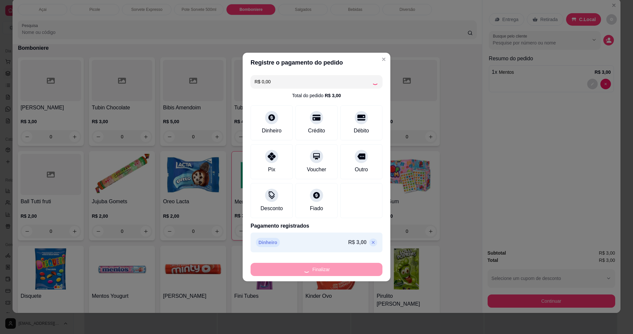
type input "0"
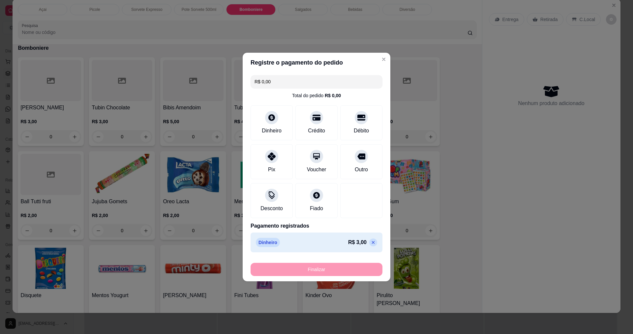
type input "-R$ 3,00"
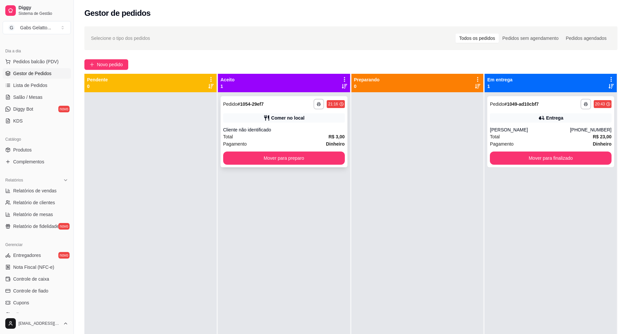
click at [323, 167] on div "**********" at bounding box center [283, 131] width 127 height 71
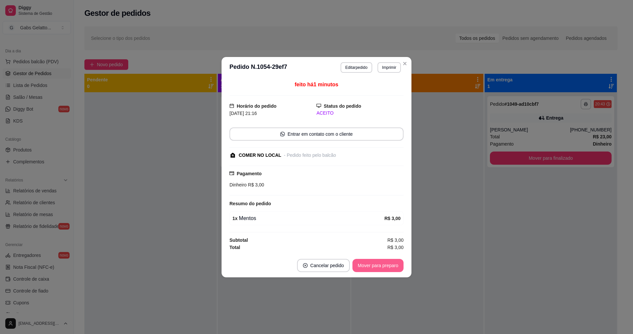
click at [381, 267] on button "Mover para preparo" at bounding box center [377, 265] width 51 height 13
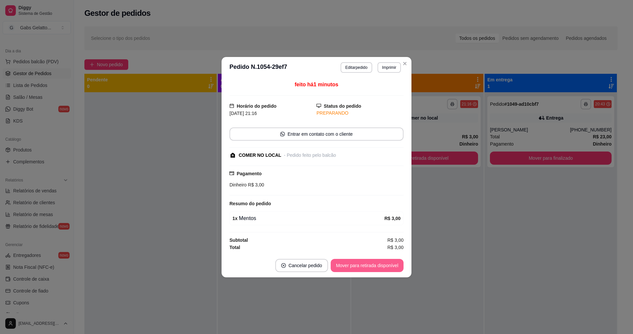
click at [381, 267] on button "Mover para retirada disponível" at bounding box center [367, 265] width 73 height 13
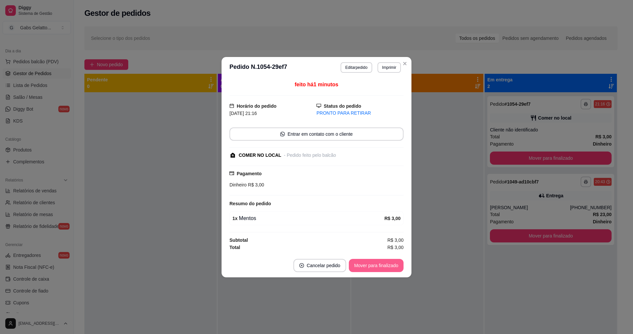
click at [391, 268] on button "Mover para finalizado" at bounding box center [376, 265] width 55 height 13
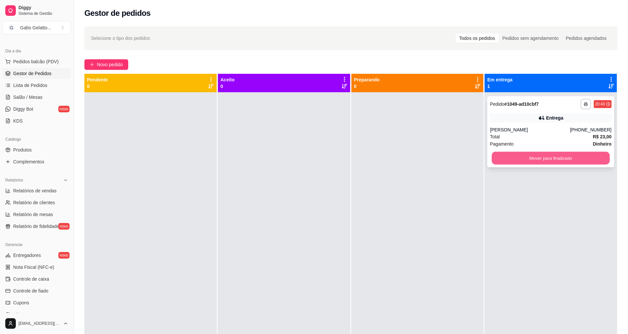
click at [562, 156] on button "Mover para finalizado" at bounding box center [551, 158] width 118 height 13
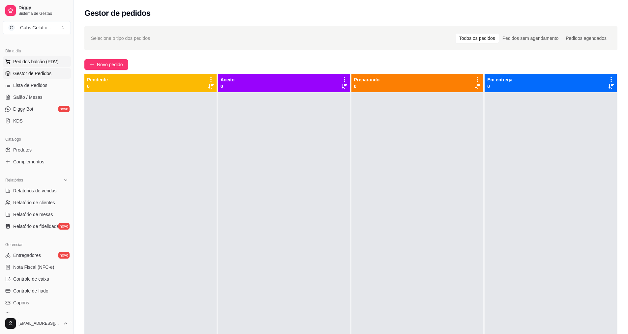
click at [38, 58] on button "Pedidos balcão (PDV)" at bounding box center [37, 61] width 68 height 11
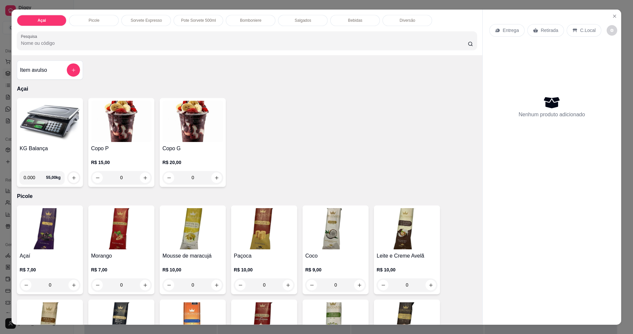
click at [36, 59] on div "Item avulso Açai KG Balança 0.000 55,00 kg Copo P R$ 15,00 0 Copo G R$ 20,00 0 …" at bounding box center [247, 189] width 470 height 269
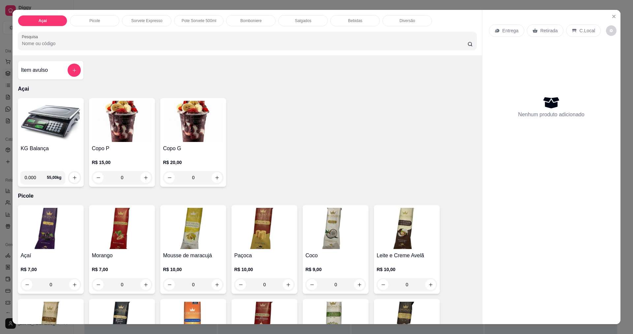
click at [250, 19] on p "Bomboniere" at bounding box center [250, 20] width 21 height 5
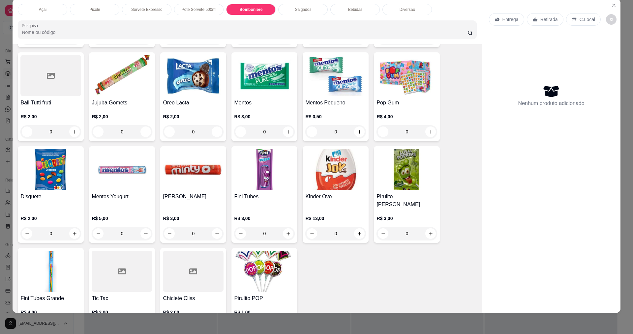
scroll to position [819, 0]
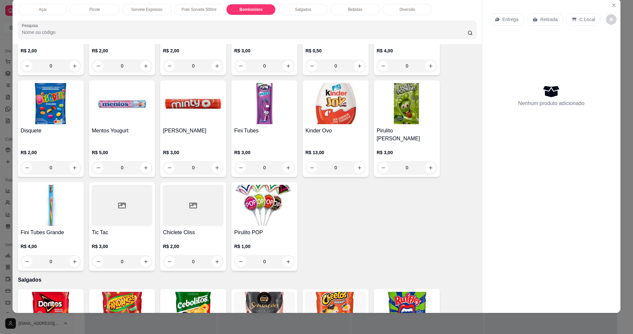
click at [188, 229] on h4 "Chiclete Cliss" at bounding box center [193, 233] width 61 height 8
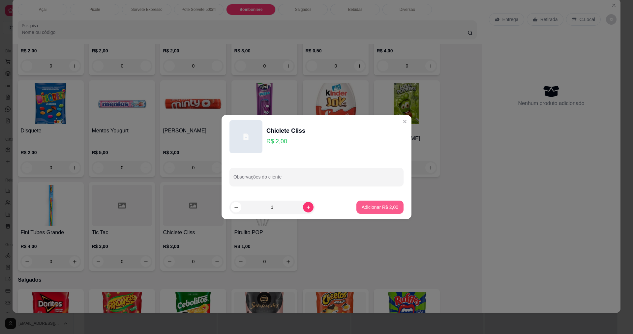
click at [378, 210] on p "Adicionar R$ 2,00" at bounding box center [380, 207] width 37 height 7
type input "1"
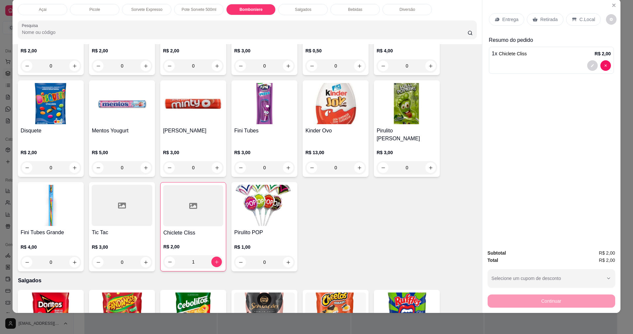
click at [587, 15] on div "C.Local" at bounding box center [583, 19] width 35 height 13
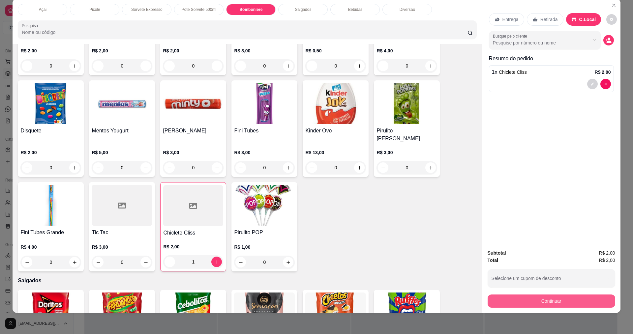
click at [567, 304] on button "Continuar" at bounding box center [551, 301] width 128 height 13
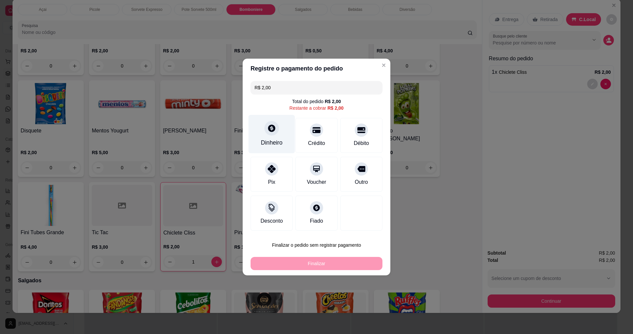
click at [266, 139] on div "Dinheiro" at bounding box center [272, 142] width 22 height 9
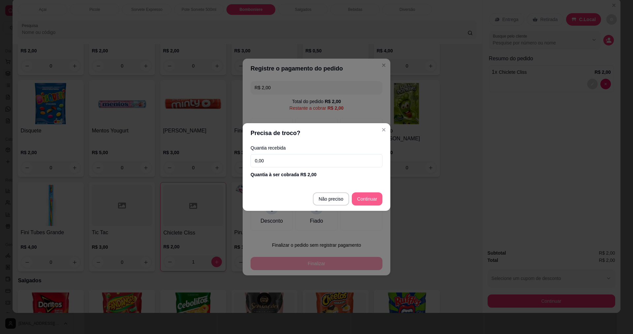
type input "R$ 0,00"
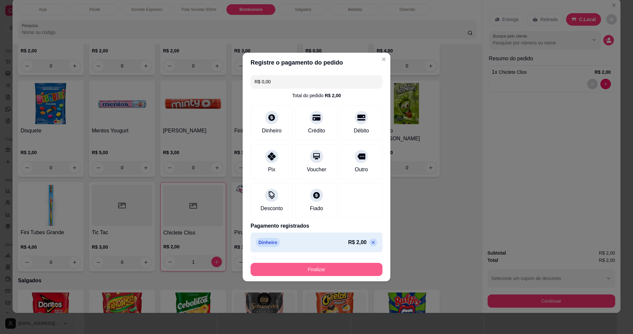
click at [343, 269] on button "Finalizar" at bounding box center [316, 269] width 132 height 13
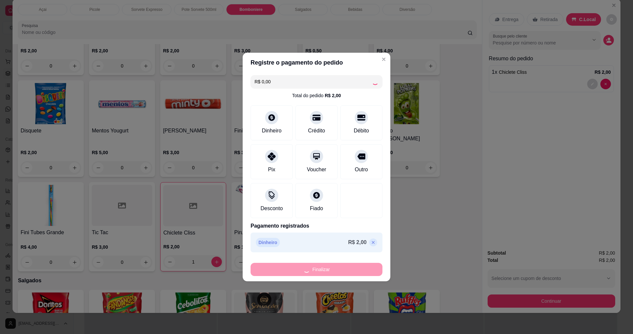
type input "0"
type input "-R$ 2,00"
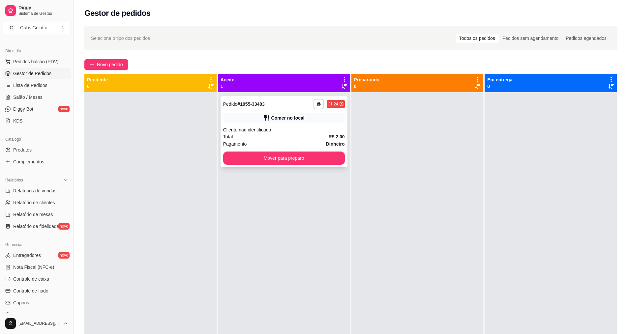
click at [283, 165] on div "**********" at bounding box center [283, 131] width 127 height 71
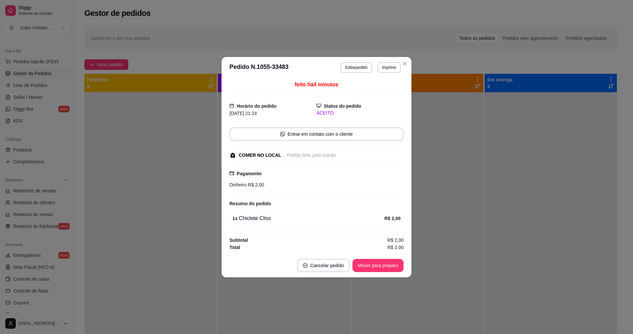
drag, startPoint x: 383, startPoint y: 250, endPoint x: 382, endPoint y: 260, distance: 10.0
click at [382, 255] on section "**********" at bounding box center [316, 167] width 190 height 220
click at [380, 273] on footer "Cancelar pedido Mover para preparo" at bounding box center [316, 266] width 190 height 24
click at [381, 265] on button "Mover para preparo" at bounding box center [377, 265] width 49 height 13
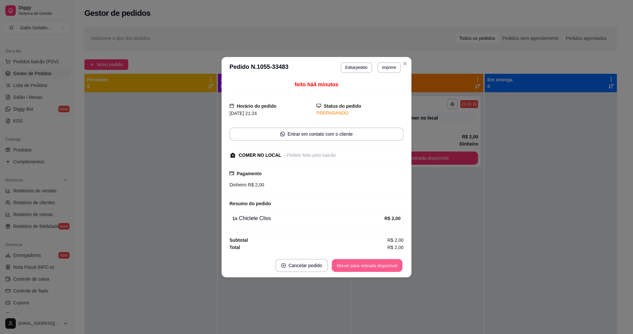
click at [381, 265] on button "Mover para retirada disponível" at bounding box center [367, 265] width 71 height 13
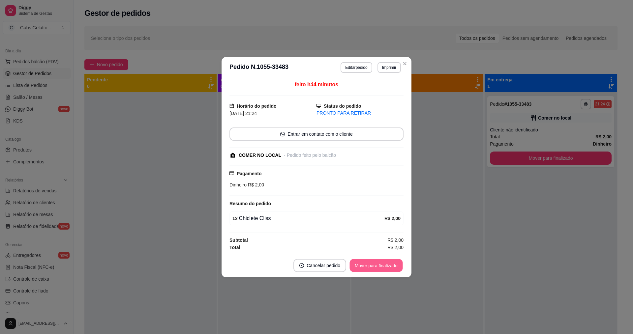
click at [381, 265] on button "Mover para finalizado" at bounding box center [376, 265] width 53 height 13
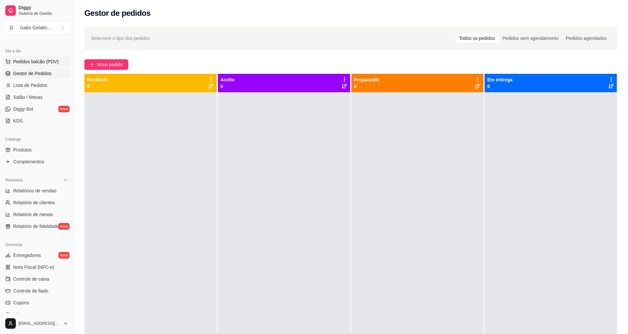
click at [28, 60] on span "Pedidos balcão (PDV)" at bounding box center [35, 61] width 45 height 7
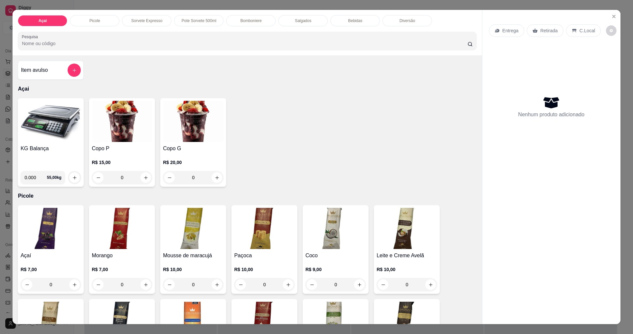
click at [244, 20] on p "Bomboniere" at bounding box center [250, 20] width 21 height 5
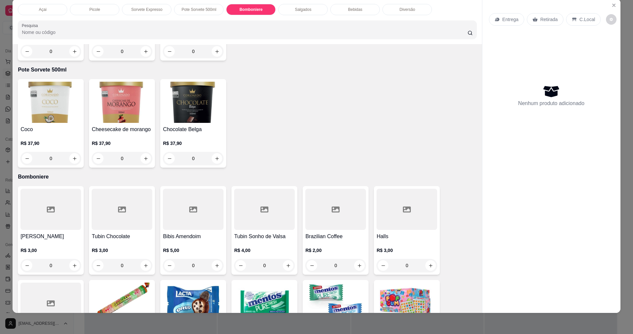
scroll to position [624, 0]
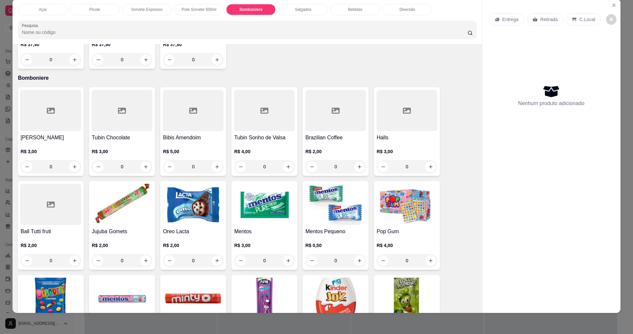
click at [188, 139] on h4 "Bibis Amendoim" at bounding box center [193, 138] width 61 height 8
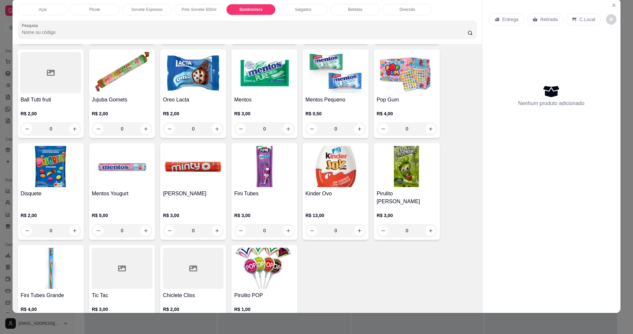
scroll to position [789, 0]
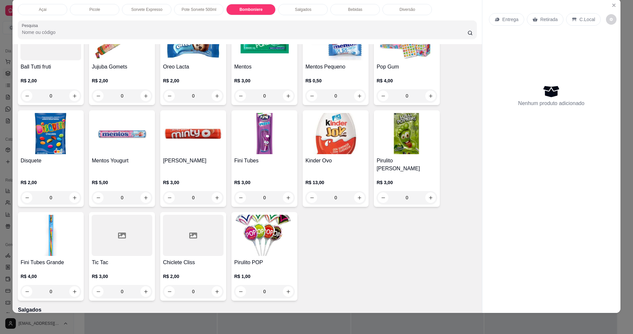
click at [118, 250] on div "Tic Tac R$ 3,00 0" at bounding box center [122, 256] width 66 height 89
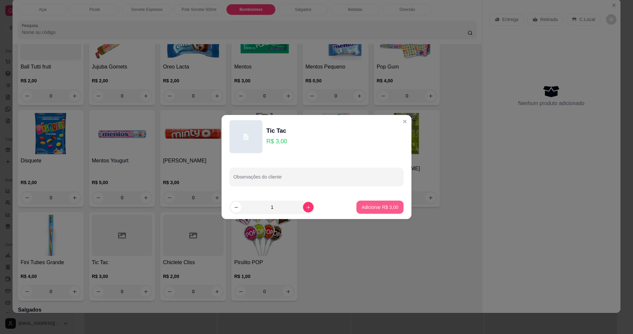
click at [374, 203] on button "Adicionar R$ 3,00" at bounding box center [379, 207] width 47 height 13
type input "1"
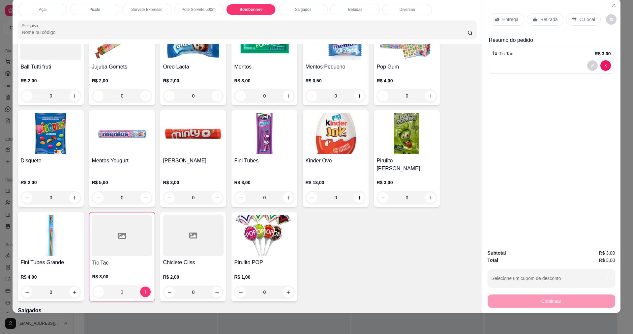
click at [589, 15] on div "C.Local" at bounding box center [583, 19] width 35 height 13
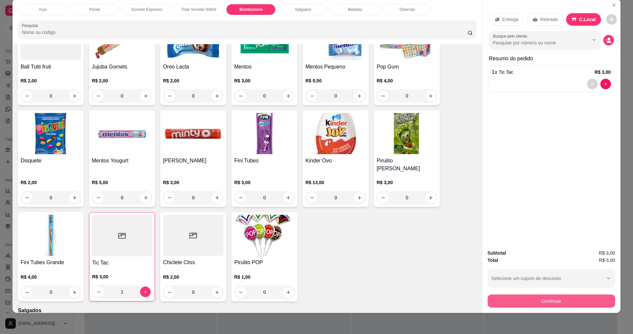
click at [568, 306] on button "Continuar" at bounding box center [551, 301] width 128 height 13
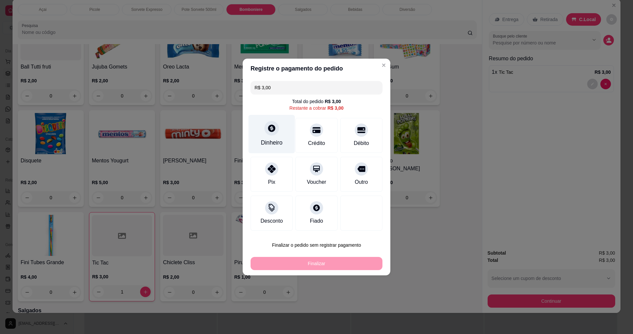
click at [258, 141] on div "Dinheiro" at bounding box center [271, 134] width 46 height 39
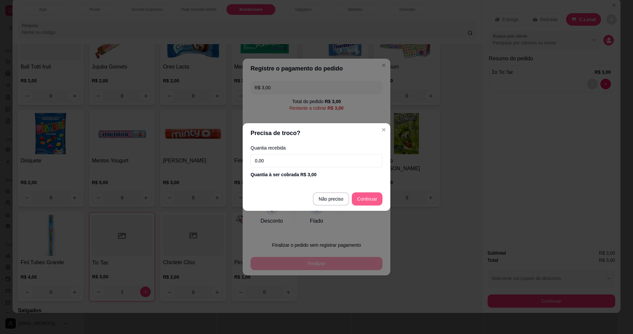
type input "R$ 0,00"
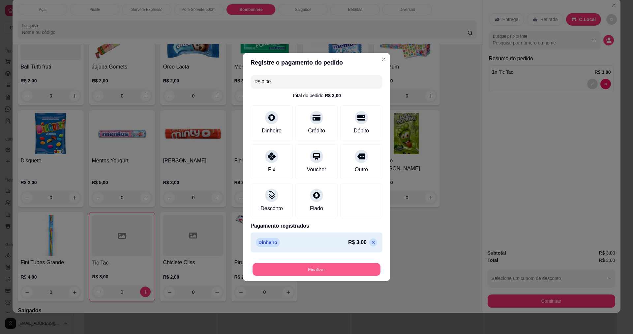
click at [341, 269] on button "Finalizar" at bounding box center [316, 269] width 128 height 13
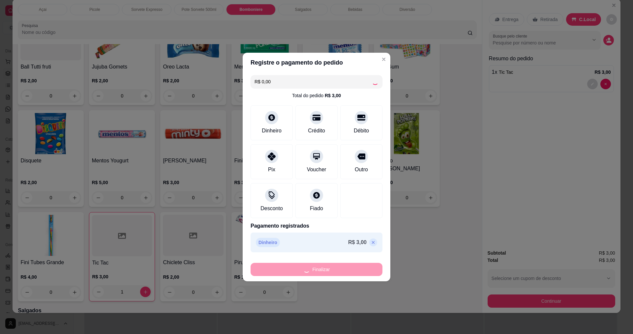
type input "0"
type input "-R$ 3,00"
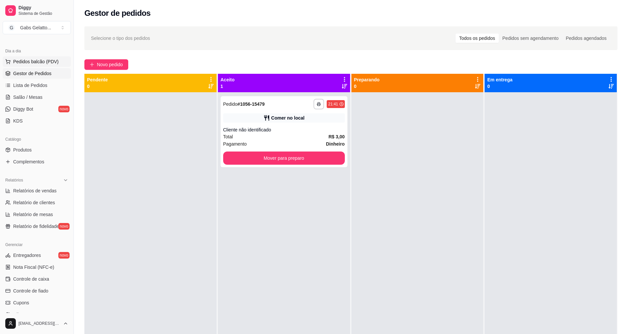
click at [30, 63] on span "Pedidos balcão (PDV)" at bounding box center [35, 61] width 45 height 7
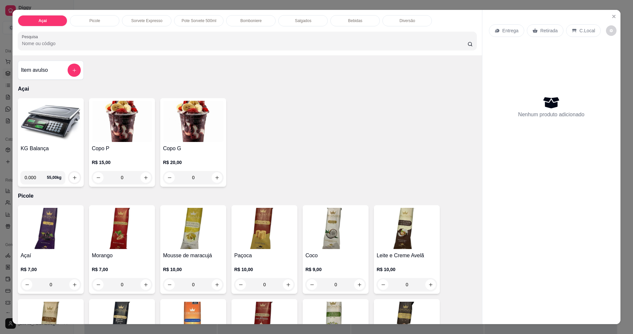
click at [259, 24] on div "Bomboniere" at bounding box center [250, 20] width 49 height 11
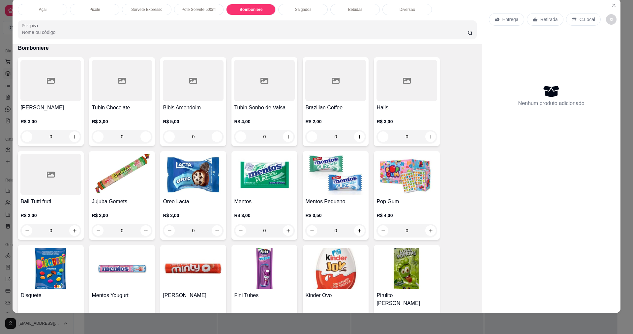
click at [261, 266] on img at bounding box center [264, 268] width 61 height 41
click at [47, 271] on img at bounding box center [50, 268] width 61 height 41
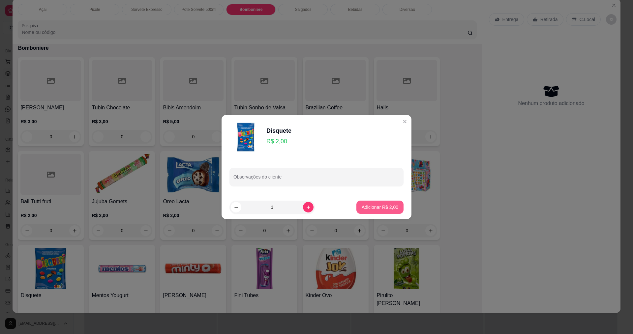
click at [366, 206] on p "Adicionar R$ 2,00" at bounding box center [380, 207] width 37 height 7
type input "1"
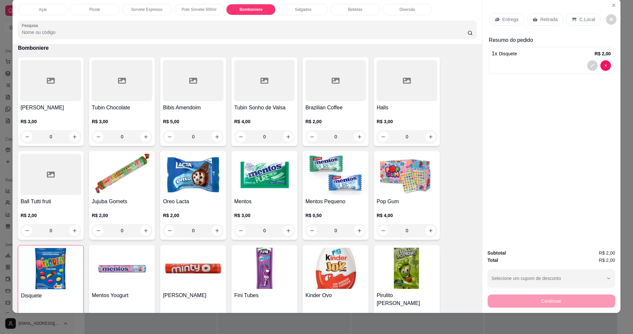
click at [252, 283] on img at bounding box center [264, 268] width 61 height 41
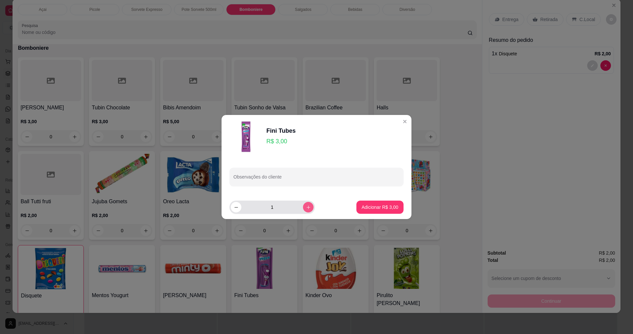
click at [307, 207] on icon "increase-product-quantity" at bounding box center [309, 208] width 4 height 4
type input "2"
click at [386, 210] on p "Adicionar R$ 6,00" at bounding box center [380, 207] width 36 height 6
type input "2"
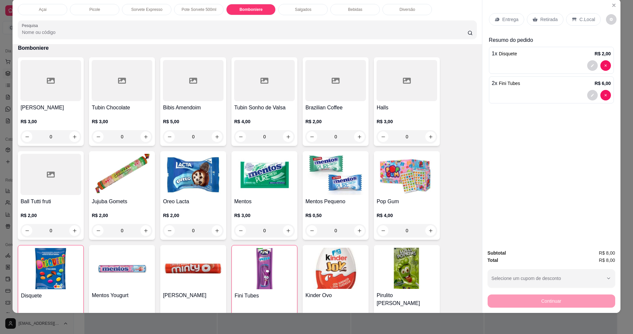
click at [587, 20] on p "C.Local" at bounding box center [586, 19] width 15 height 7
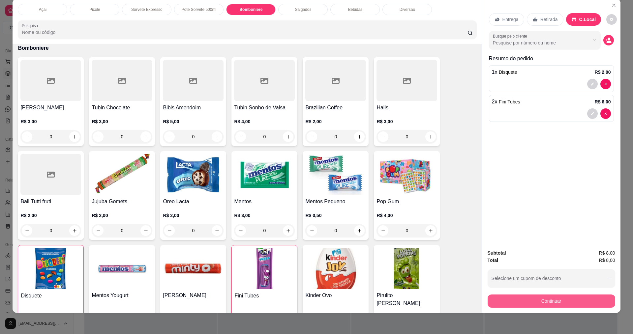
click at [572, 306] on button "Continuar" at bounding box center [551, 301] width 128 height 13
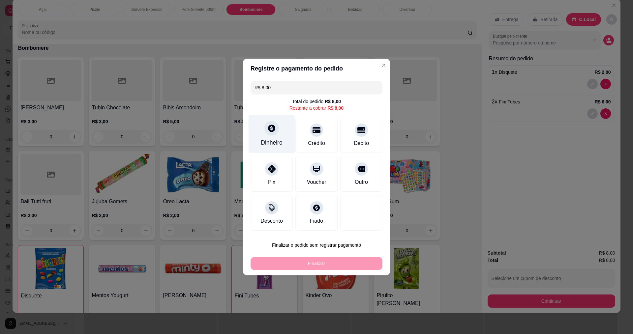
click at [265, 137] on div "Dinheiro" at bounding box center [271, 134] width 46 height 39
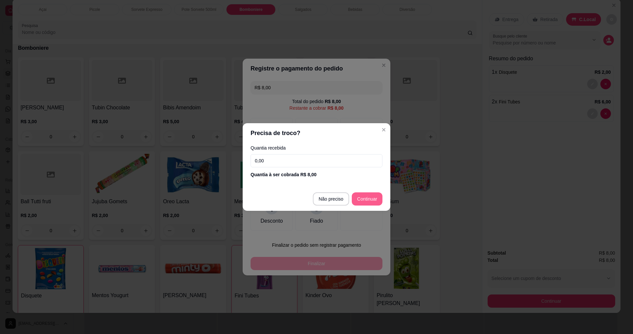
type input "R$ 0,00"
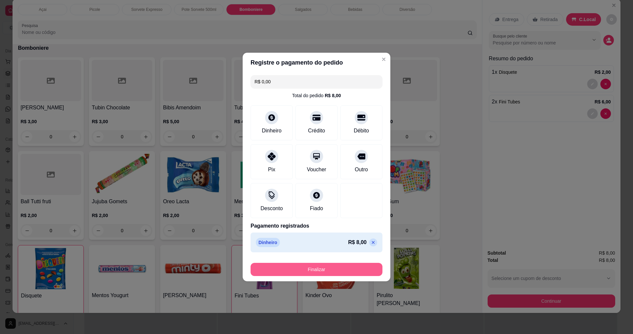
click at [337, 270] on button "Finalizar" at bounding box center [316, 269] width 132 height 13
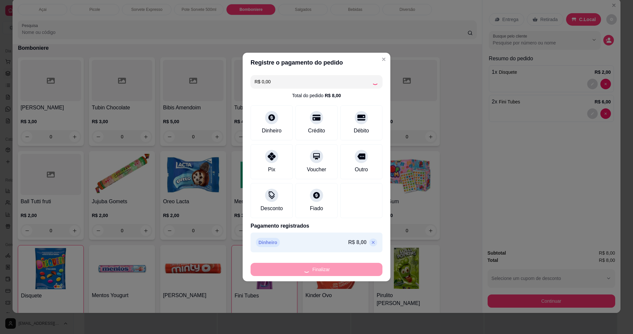
type input "0"
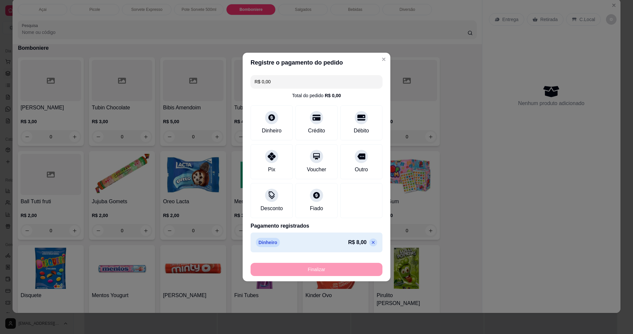
type input "-R$ 8,00"
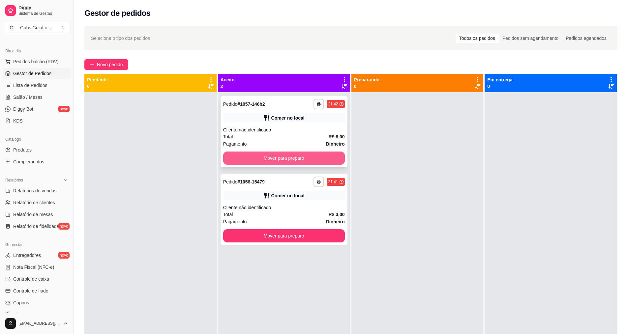
click at [255, 161] on button "Mover para preparo" at bounding box center [284, 158] width 122 height 13
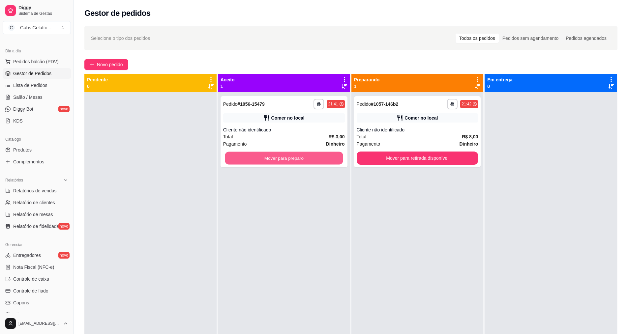
click at [255, 161] on button "Mover para preparo" at bounding box center [284, 158] width 118 height 13
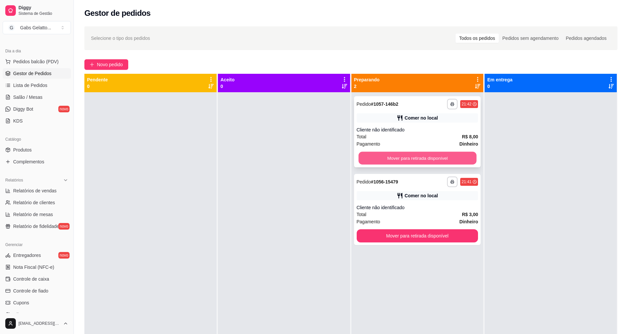
click at [394, 158] on button "Mover para retirada disponível" at bounding box center [417, 158] width 118 height 13
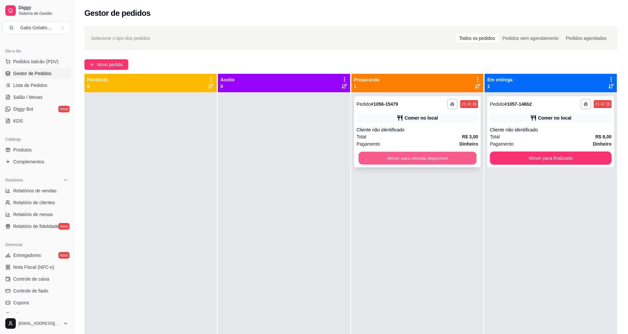
click at [412, 160] on button "Mover para retirada disponível" at bounding box center [417, 158] width 118 height 13
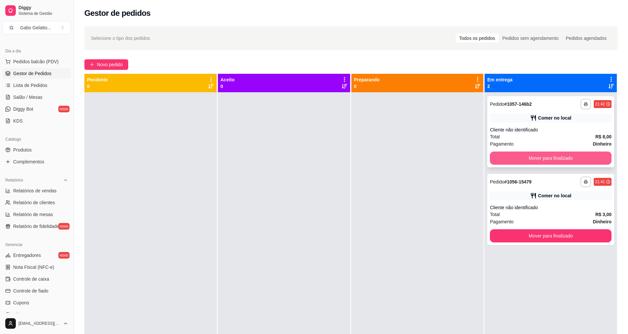
click at [517, 158] on button "Mover para finalizado" at bounding box center [551, 158] width 122 height 13
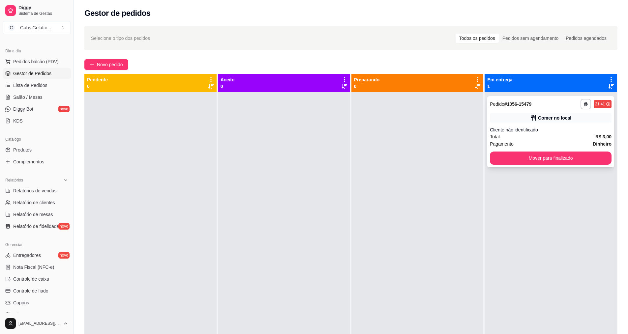
click at [560, 161] on button "Mover para finalizado" at bounding box center [551, 158] width 122 height 13
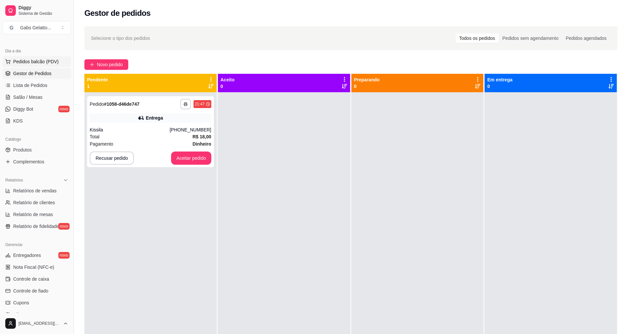
click at [39, 58] on button "Pedidos balcão (PDV)" at bounding box center [37, 61] width 68 height 11
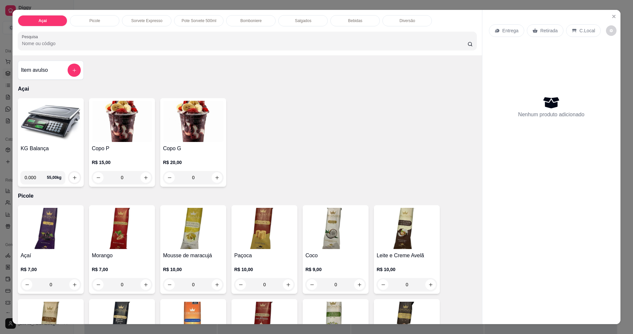
click at [252, 21] on p "Bomboniere" at bounding box center [250, 20] width 21 height 5
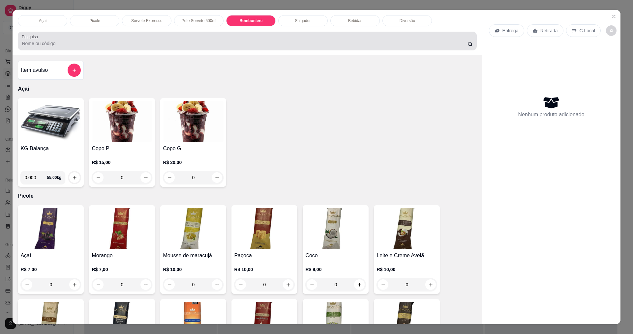
scroll to position [11, 0]
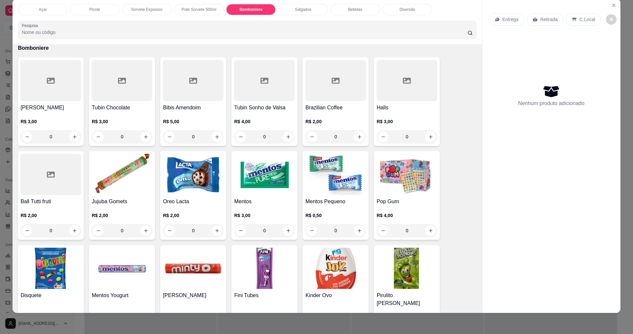
click at [276, 193] on img at bounding box center [264, 174] width 61 height 41
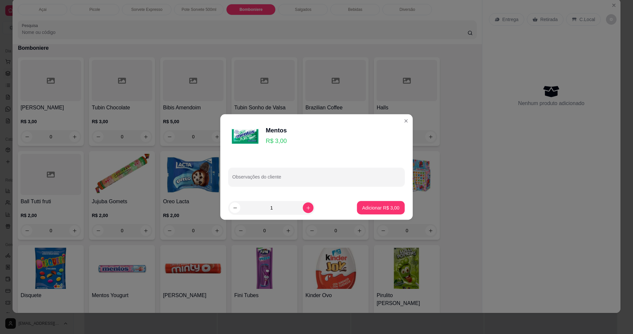
click at [276, 193] on div "Observações do cliente" at bounding box center [316, 178] width 192 height 38
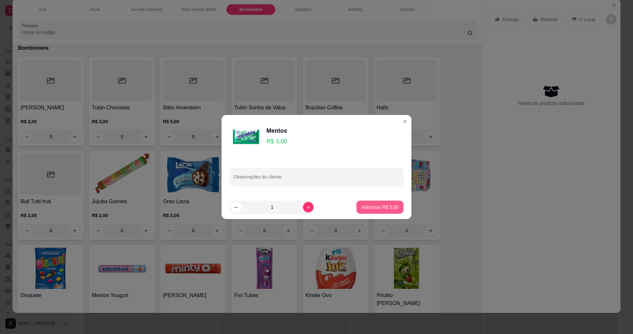
click at [385, 208] on p "Adicionar R$ 3,00" at bounding box center [380, 207] width 37 height 7
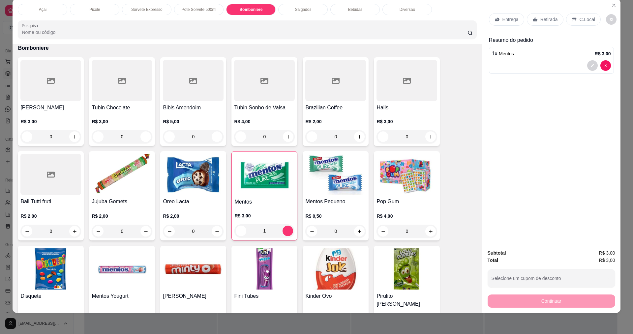
click at [278, 233] on input "1" at bounding box center [264, 230] width 36 height 13
click at [272, 202] on h4 "Mentos" at bounding box center [264, 202] width 60 height 8
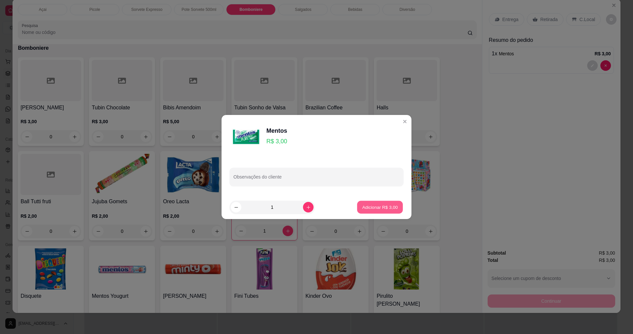
click at [378, 204] on button "Adicionar R$ 3,00" at bounding box center [380, 207] width 46 height 13
type input "2"
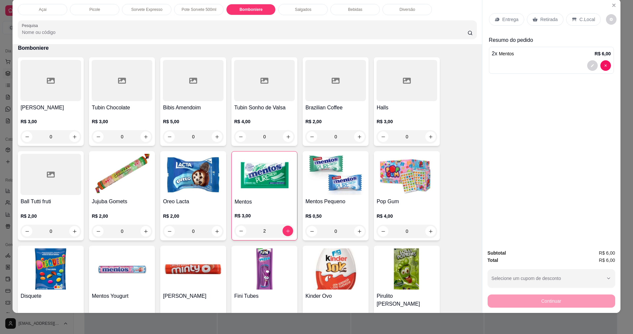
click at [582, 23] on div "C.Local" at bounding box center [583, 19] width 35 height 13
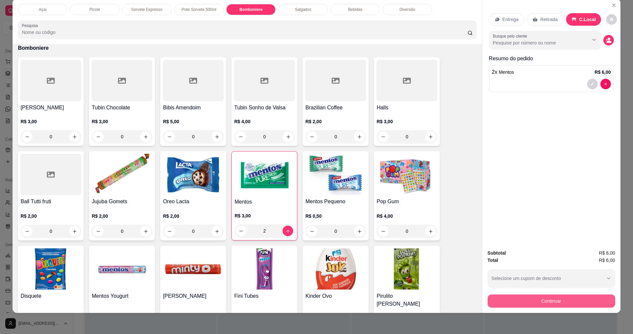
click at [535, 298] on button "Continuar" at bounding box center [551, 301] width 128 height 13
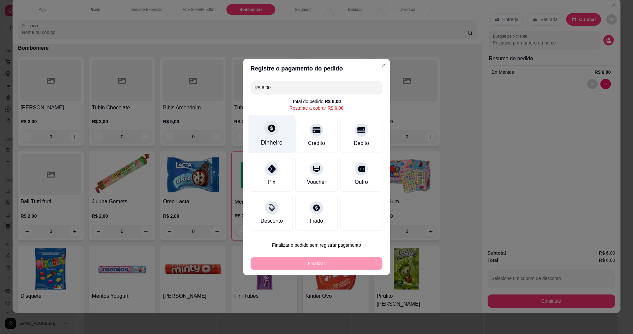
click at [269, 133] on div at bounding box center [271, 128] width 15 height 15
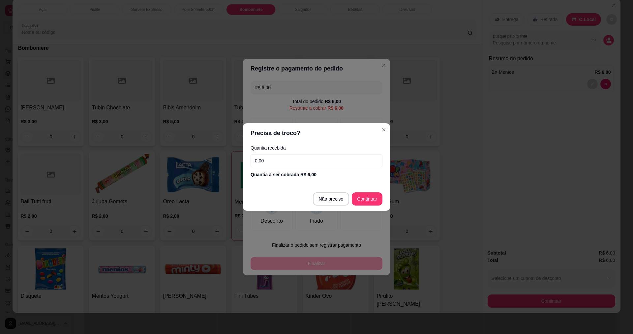
click at [266, 161] on input "0,00" at bounding box center [316, 160] width 132 height 13
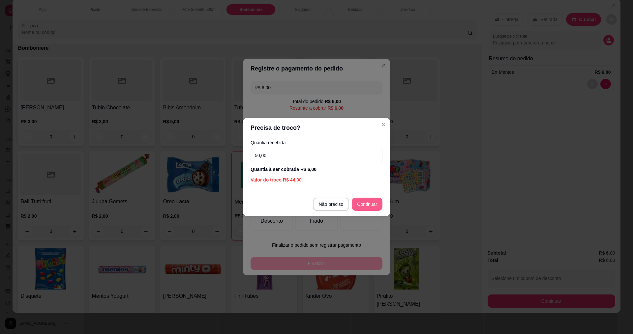
type input "50,00"
type input "R$ 0,00"
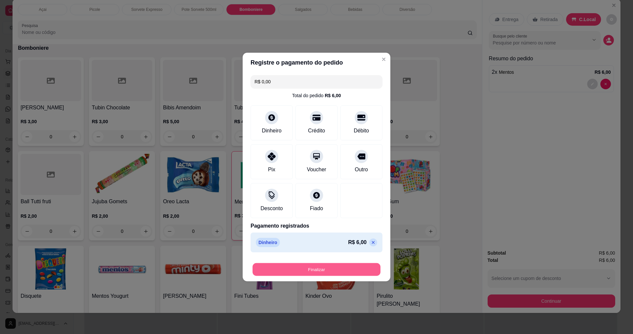
click at [339, 272] on button "Finalizar" at bounding box center [316, 269] width 128 height 13
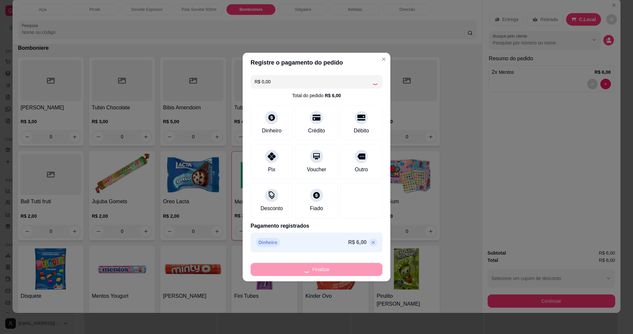
type input "0"
type input "-R$ 6,00"
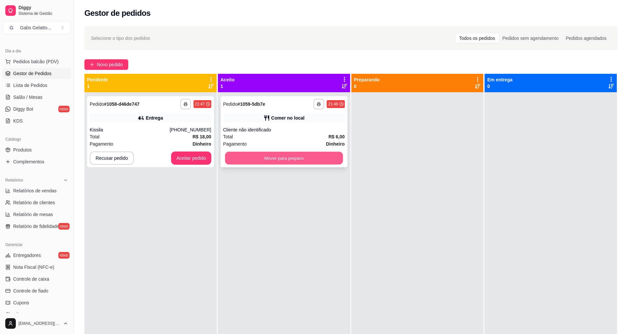
click at [298, 159] on button "Mover para preparo" at bounding box center [284, 158] width 118 height 13
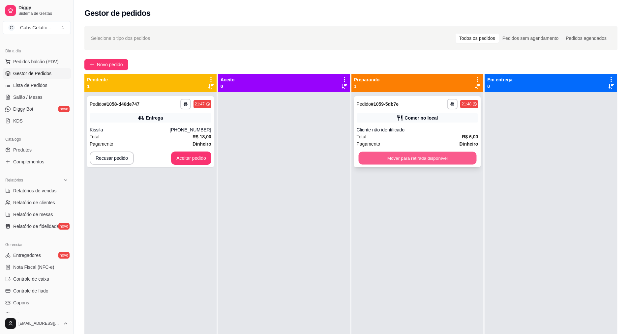
click at [407, 160] on button "Mover para retirada disponível" at bounding box center [417, 158] width 118 height 13
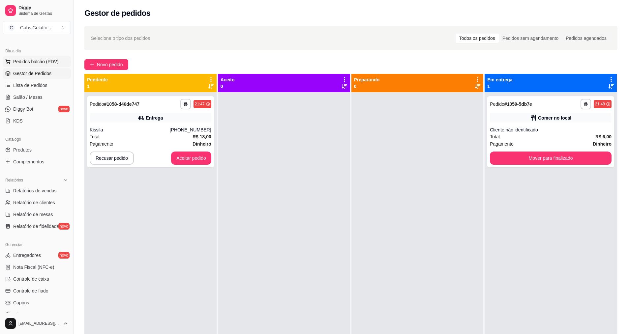
click at [48, 61] on span "Pedidos balcão (PDV)" at bounding box center [35, 61] width 45 height 7
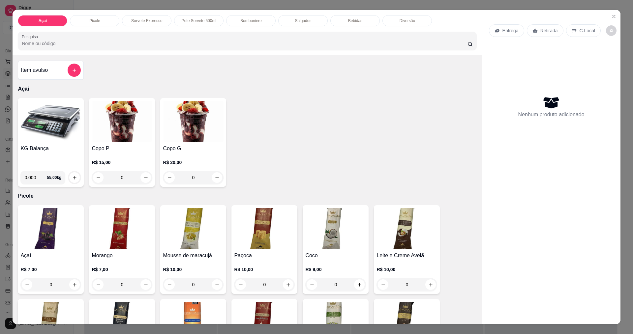
click at [61, 140] on img at bounding box center [50, 121] width 61 height 41
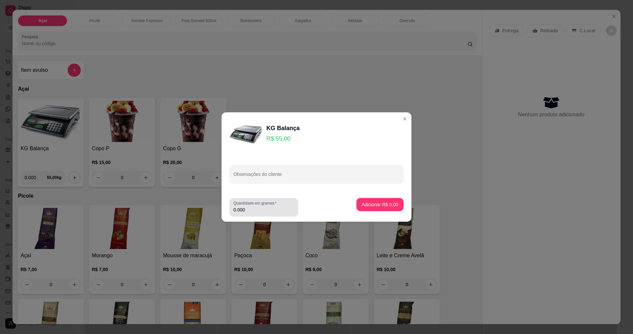
click at [244, 206] on div "0.000" at bounding box center [263, 207] width 61 height 13
type input "0.244"
click at [366, 203] on p "Adicionar R$ 13,42" at bounding box center [379, 204] width 38 height 6
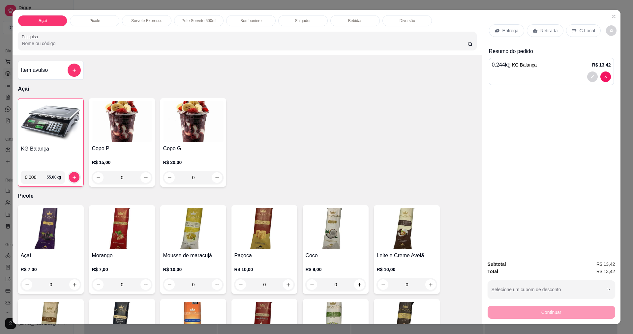
click at [581, 31] on p "C.Local" at bounding box center [586, 30] width 15 height 7
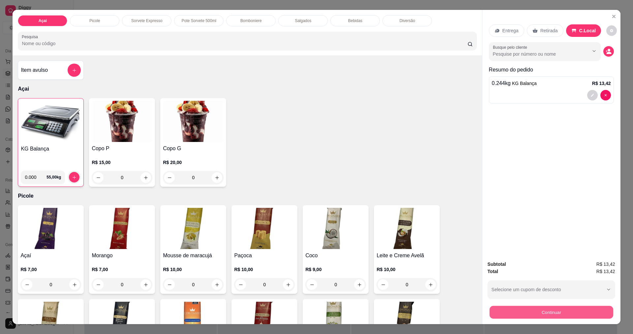
click at [560, 314] on button "Continuar" at bounding box center [551, 312] width 124 height 13
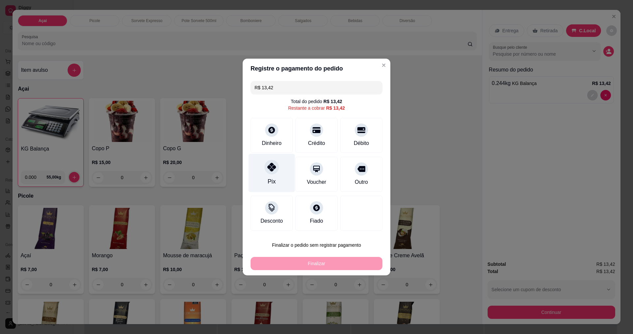
click at [278, 173] on div "Pix" at bounding box center [271, 173] width 46 height 39
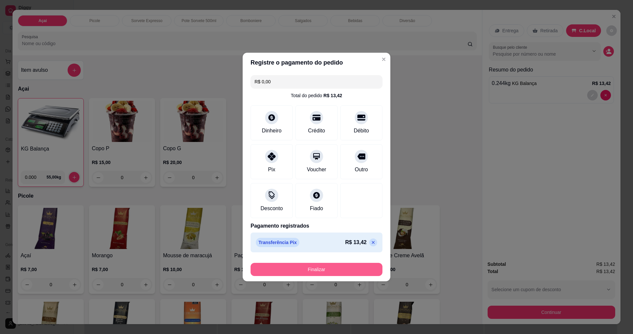
click at [315, 269] on button "Finalizar" at bounding box center [316, 269] width 132 height 13
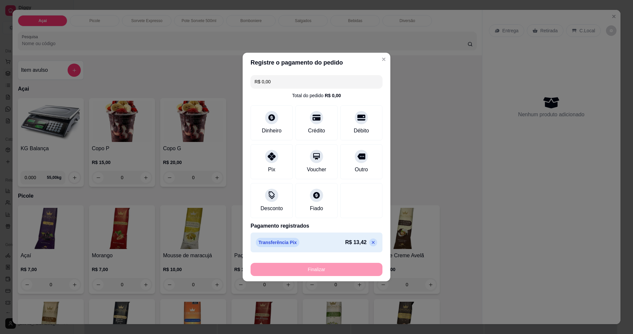
type input "-R$ 13,42"
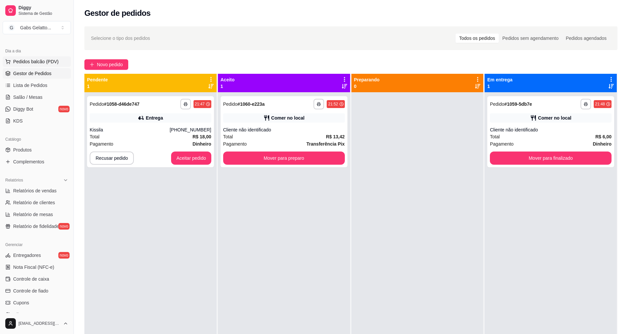
click at [39, 58] on span "Pedidos balcão (PDV)" at bounding box center [35, 61] width 45 height 7
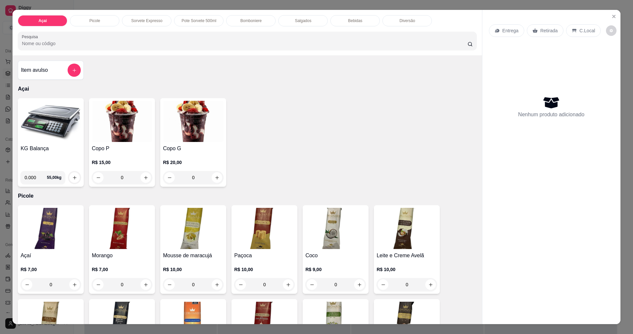
click at [64, 142] on img at bounding box center [50, 121] width 61 height 41
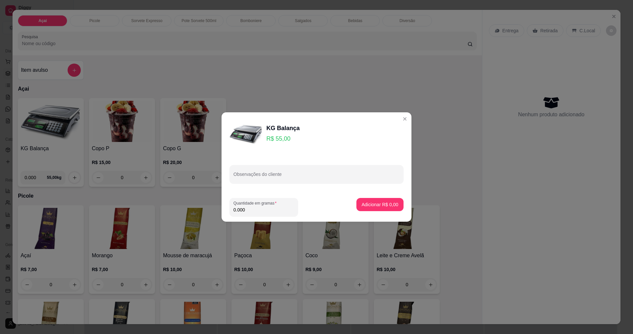
click at [264, 213] on input "0.000" at bounding box center [263, 210] width 61 height 7
type input "0.110"
click at [362, 202] on p "Adicionar R$ 6,05" at bounding box center [380, 204] width 37 height 7
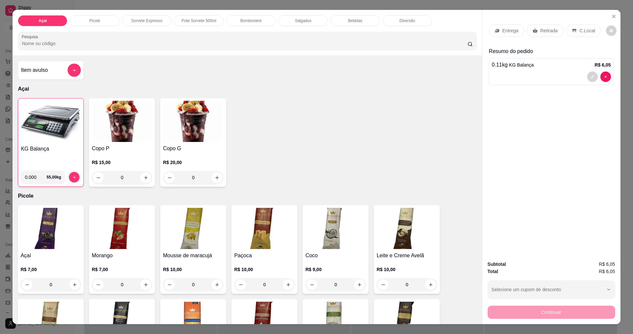
click at [43, 134] on img at bounding box center [51, 121] width 60 height 41
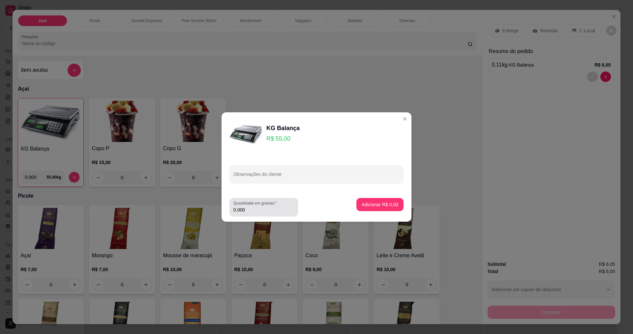
click at [257, 209] on input "0.000" at bounding box center [263, 210] width 61 height 7
type input "0.224"
click at [368, 207] on p "Adicionar R$ 12,32" at bounding box center [379, 204] width 38 height 6
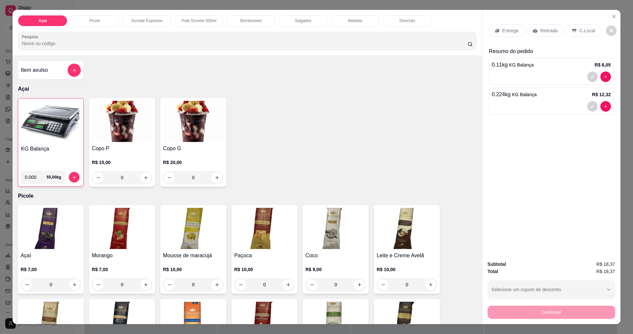
click at [51, 127] on img at bounding box center [51, 121] width 60 height 41
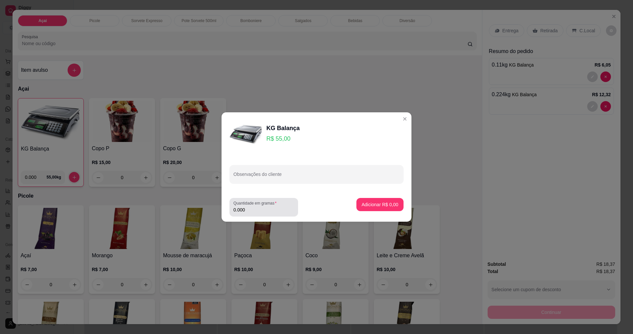
click at [247, 206] on div "0.000" at bounding box center [263, 207] width 61 height 13
type input "0.058"
click at [378, 205] on p "Adicionar R$ 3,19" at bounding box center [380, 204] width 36 height 6
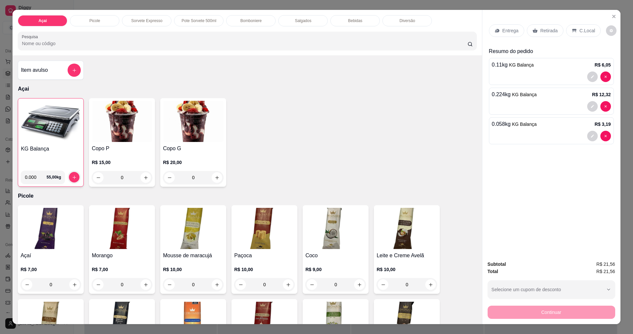
click at [58, 124] on img at bounding box center [51, 121] width 60 height 41
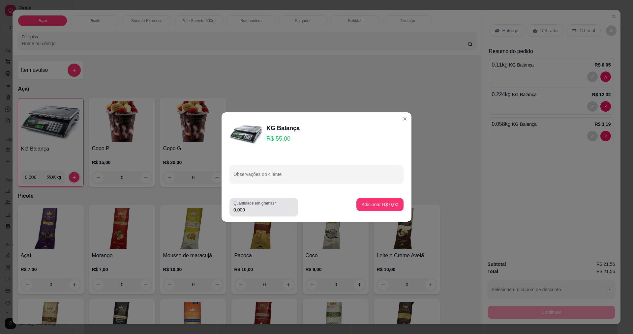
click at [271, 213] on input "0.000" at bounding box center [263, 210] width 61 height 7
type input "0.146"
click at [384, 203] on p "Adicionar R$ 8,03" at bounding box center [380, 204] width 37 height 7
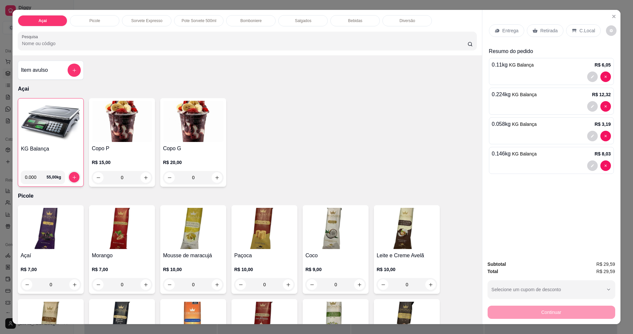
click at [579, 31] on p "C.Local" at bounding box center [586, 30] width 15 height 7
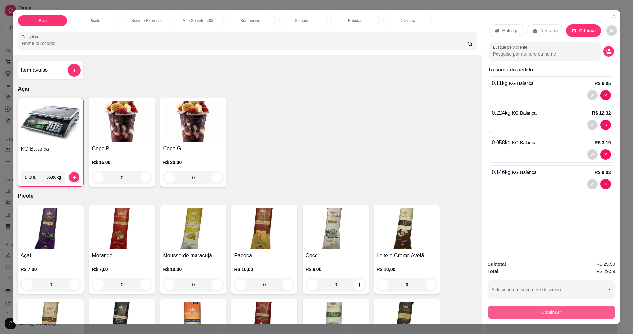
click at [553, 307] on button "Continuar" at bounding box center [551, 312] width 128 height 13
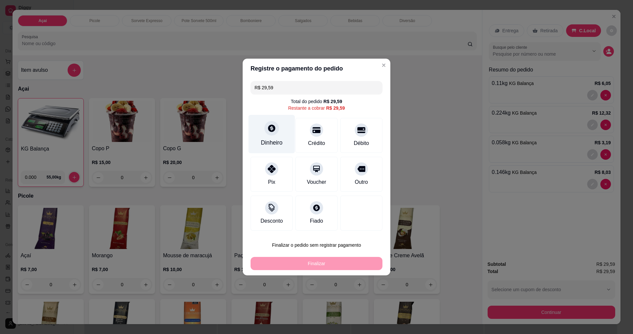
click at [262, 136] on div "Dinheiro" at bounding box center [271, 134] width 46 height 39
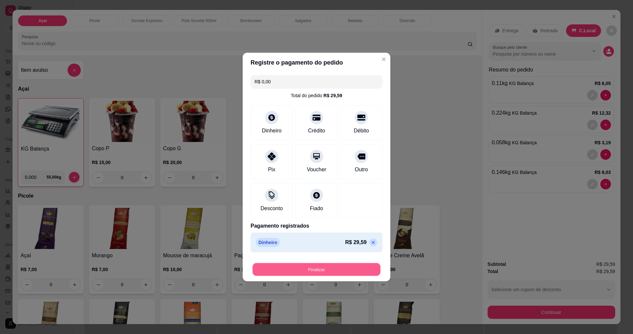
click at [335, 267] on button "Finalizar" at bounding box center [316, 269] width 128 height 13
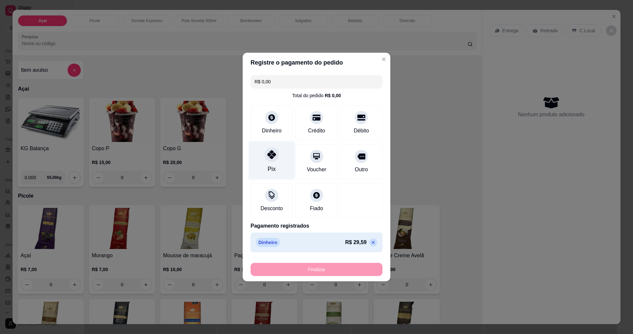
type input "-R$ 29,59"
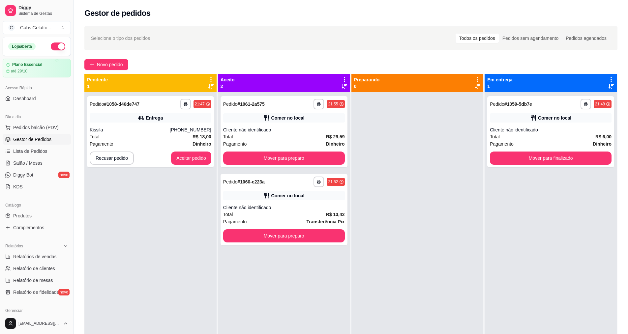
click at [51, 48] on button "button" at bounding box center [58, 47] width 15 height 8
click at [51, 46] on button "button" at bounding box center [58, 47] width 15 height 8
click at [182, 159] on button "Aceitar pedido" at bounding box center [191, 158] width 40 height 13
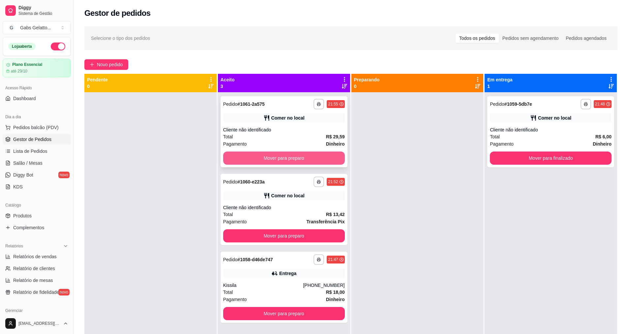
click at [261, 159] on button "Mover para preparo" at bounding box center [284, 158] width 122 height 13
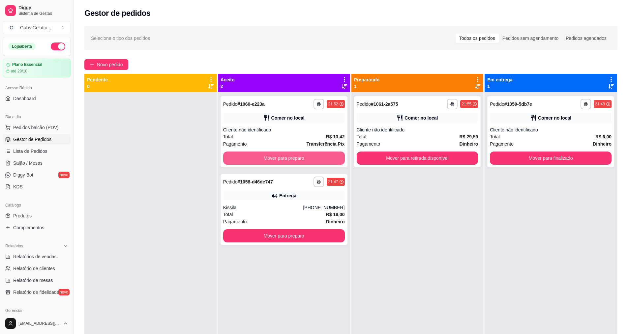
click at [261, 159] on button "Mover para preparo" at bounding box center [284, 158] width 122 height 13
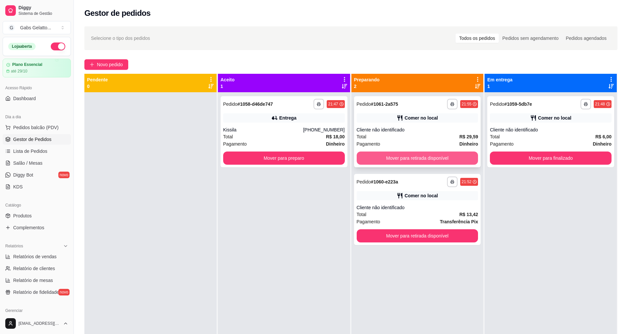
click at [409, 161] on button "Mover para retirada disponível" at bounding box center [418, 158] width 122 height 13
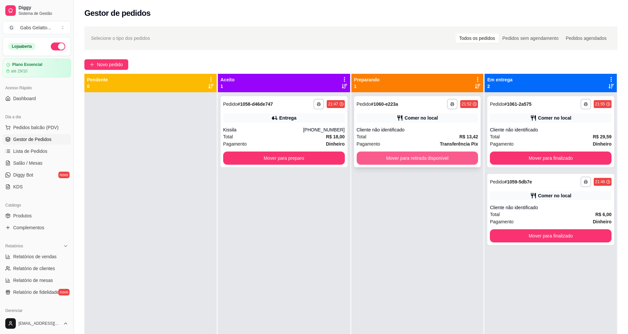
click at [436, 160] on button "Mover para retirada disponível" at bounding box center [418, 158] width 122 height 13
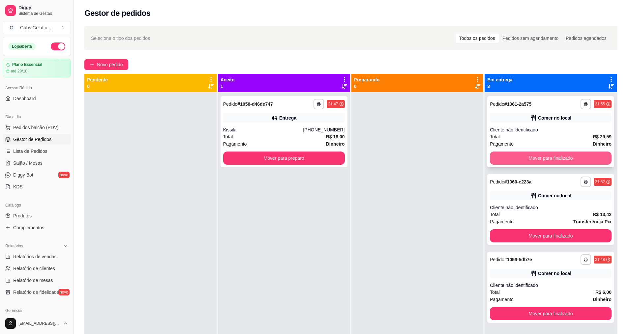
click at [543, 156] on button "Mover para finalizado" at bounding box center [551, 158] width 122 height 13
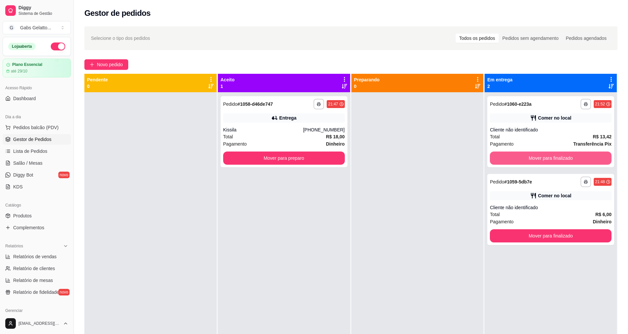
click at [543, 156] on button "Mover para finalizado" at bounding box center [551, 158] width 122 height 13
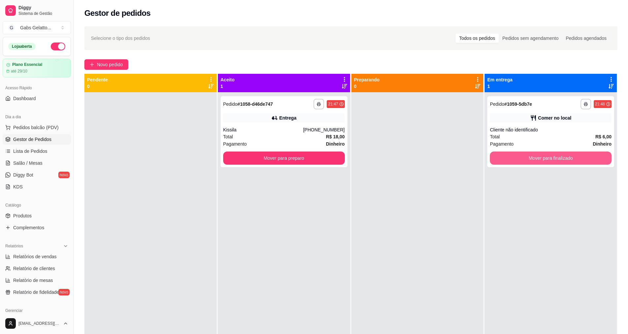
click at [543, 156] on button "Mover para finalizado" at bounding box center [551, 158] width 122 height 13
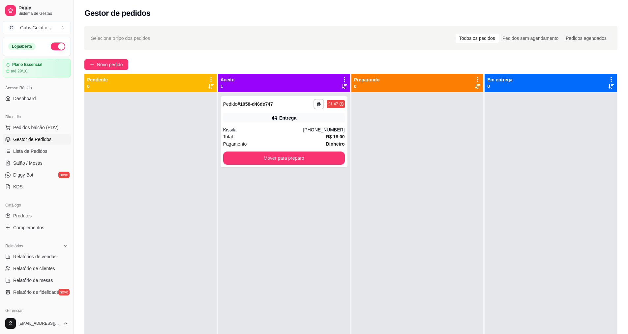
click at [54, 47] on button "button" at bounding box center [58, 47] width 15 height 8
click at [36, 129] on span "Pedidos balcão (PDV)" at bounding box center [35, 127] width 45 height 7
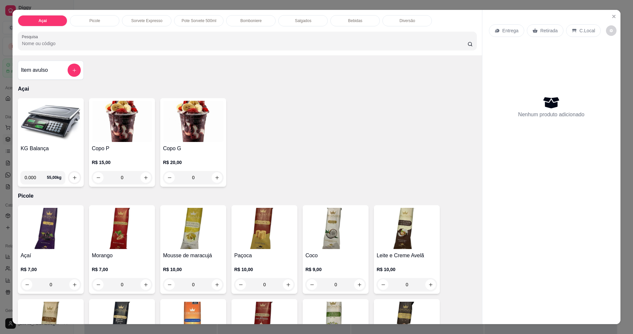
click at [51, 121] on img at bounding box center [50, 121] width 61 height 41
click at [52, 116] on img at bounding box center [50, 121] width 61 height 41
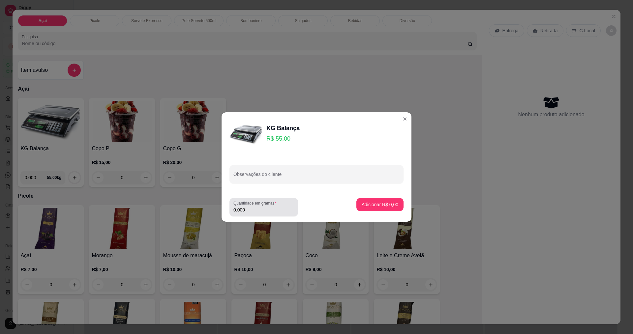
click at [245, 206] on div "0.000" at bounding box center [263, 207] width 61 height 13
type input "0.170"
click at [363, 204] on p "Adicionar R$ 9,35" at bounding box center [380, 204] width 36 height 6
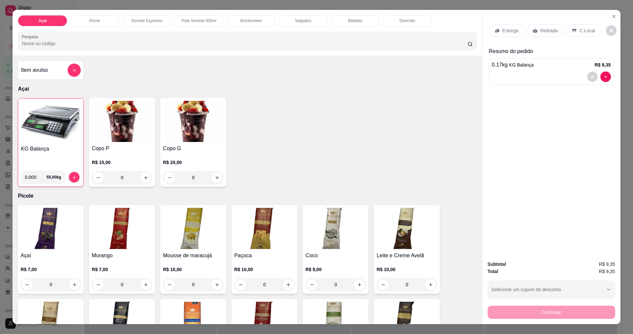
click at [587, 27] on p "C.Local" at bounding box center [586, 30] width 15 height 7
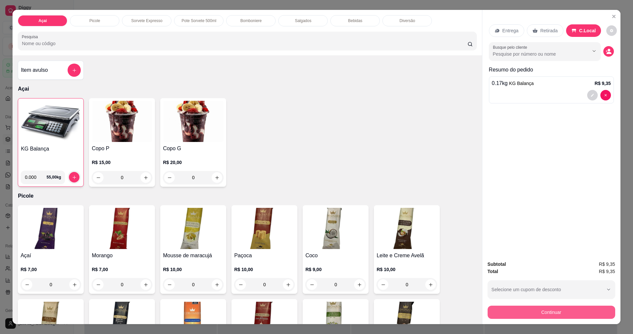
click at [581, 312] on button "Continuar" at bounding box center [551, 312] width 128 height 13
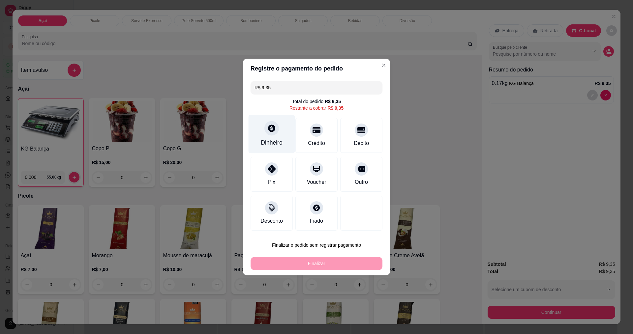
click at [273, 142] on div "Dinheiro" at bounding box center [272, 142] width 22 height 9
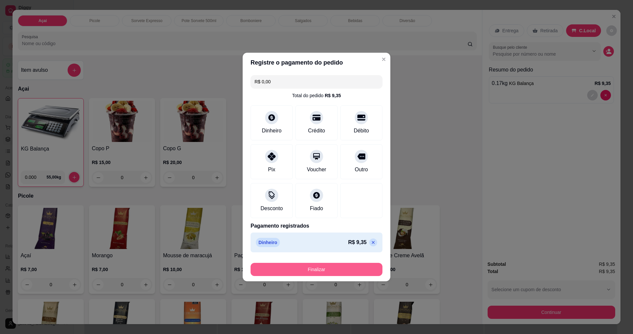
click at [350, 269] on button "Finalizar" at bounding box center [316, 269] width 132 height 13
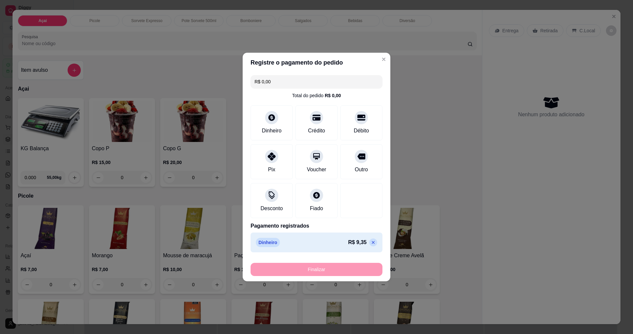
type input "-R$ 9,35"
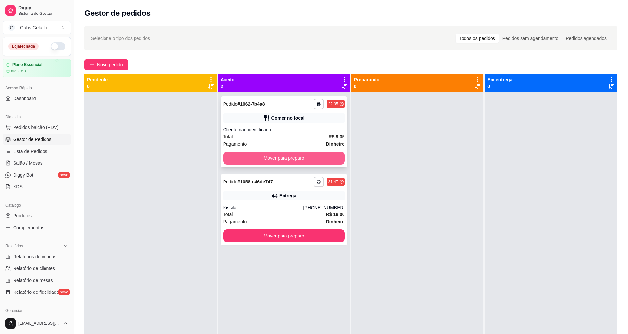
click at [303, 160] on button "Mover para preparo" at bounding box center [284, 158] width 122 height 13
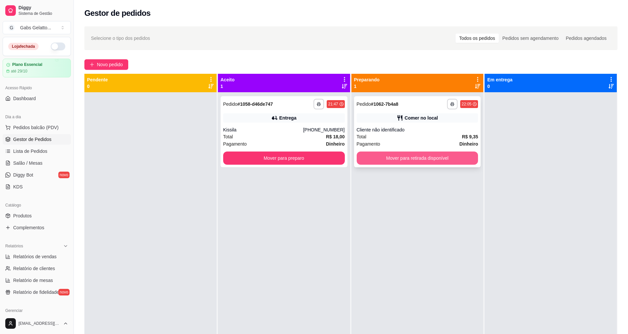
click at [395, 158] on button "Mover para retirada disponível" at bounding box center [418, 158] width 122 height 13
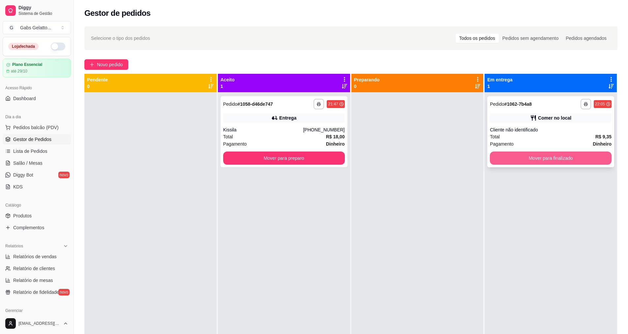
click at [507, 166] on div "**********" at bounding box center [550, 131] width 127 height 71
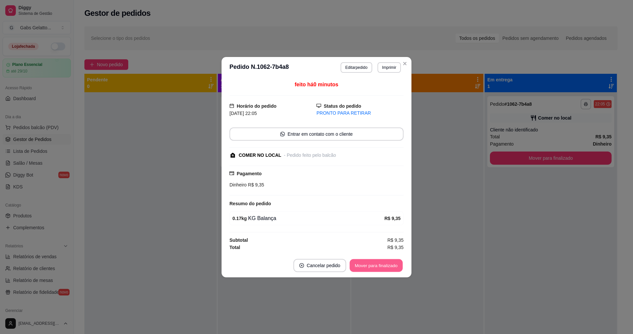
click at [392, 267] on button "Mover para finalizado" at bounding box center [376, 265] width 53 height 13
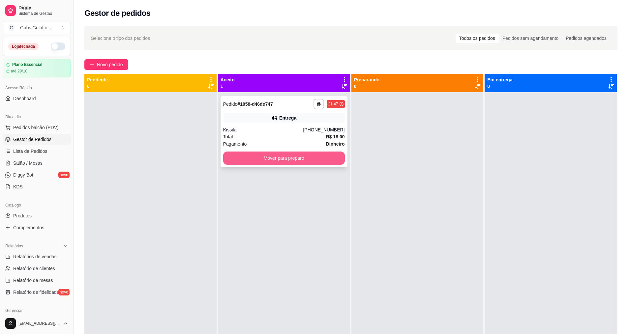
click at [292, 161] on button "Mover para preparo" at bounding box center [284, 158] width 122 height 13
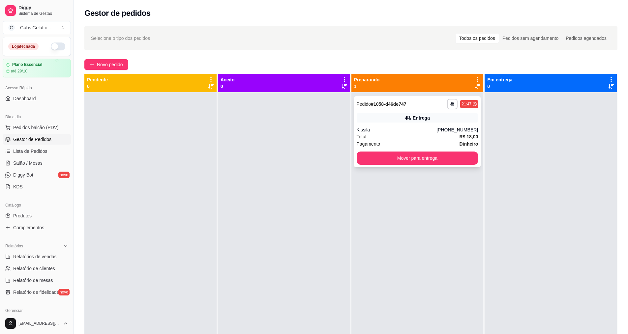
click at [391, 132] on div "Kissila" at bounding box center [397, 130] width 80 height 7
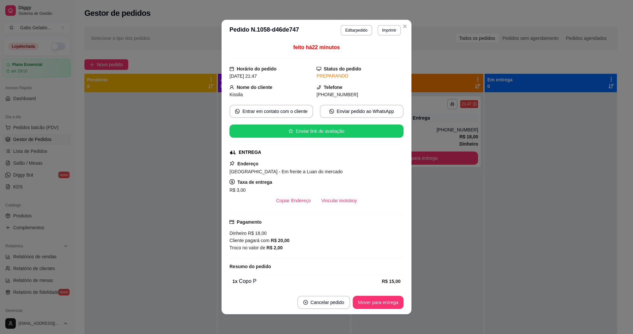
scroll to position [99, 0]
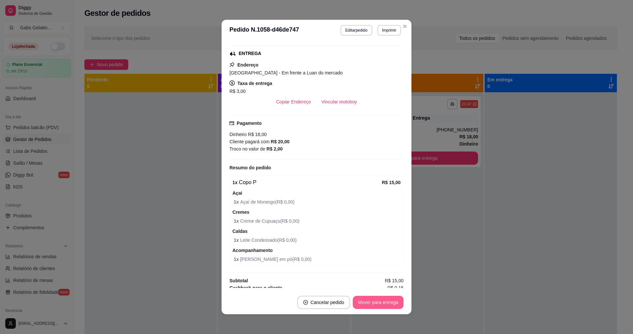
click at [391, 301] on button "Mover para entrega" at bounding box center [378, 302] width 51 height 13
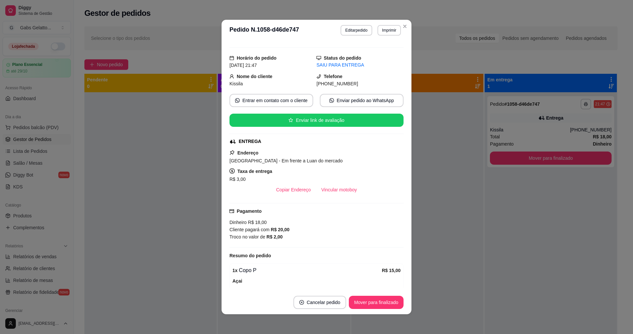
scroll to position [0, 0]
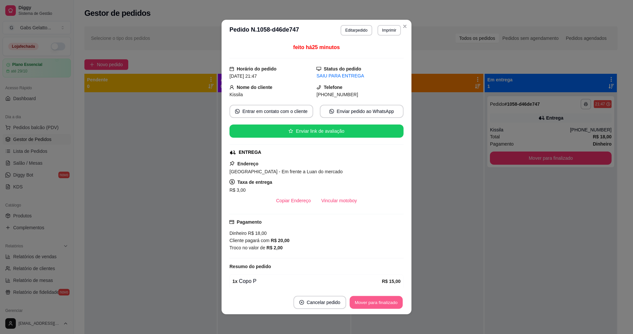
click at [371, 300] on button "Mover para finalizado" at bounding box center [376, 302] width 53 height 13
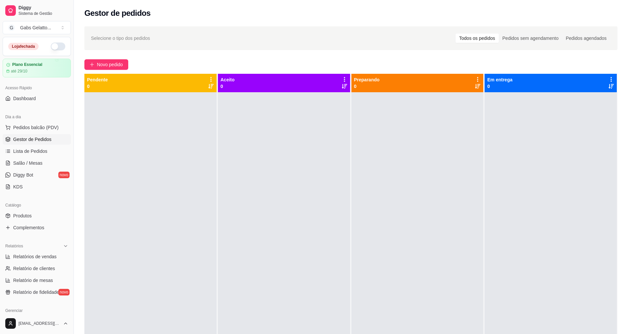
click at [26, 133] on ul "Pedidos balcão (PDV) Gestor de Pedidos Lista de Pedidos Salão / Mesas Diggy Bot…" at bounding box center [37, 157] width 68 height 70
click at [29, 130] on span "Pedidos balcão (PDV)" at bounding box center [35, 127] width 45 height 7
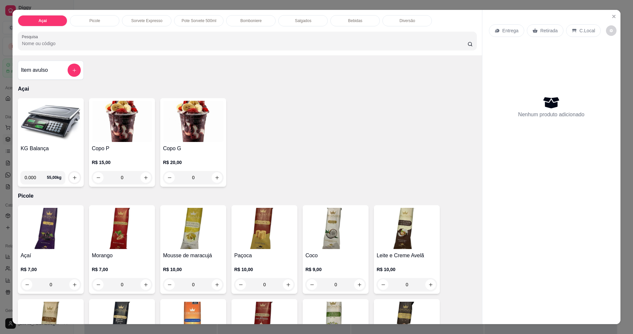
click at [63, 140] on img at bounding box center [50, 121] width 61 height 41
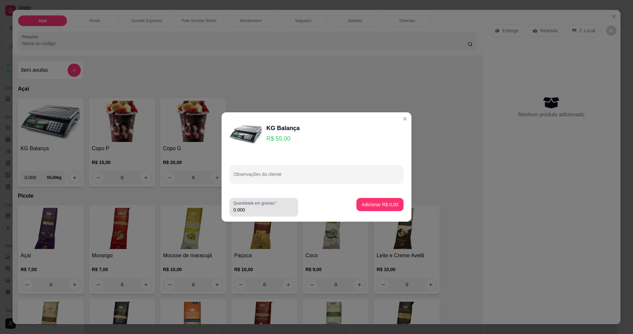
click at [252, 207] on input "0.000" at bounding box center [263, 210] width 61 height 7
type input "0.078"
click at [377, 206] on p "Adicionar R$ 4,29" at bounding box center [380, 204] width 37 height 7
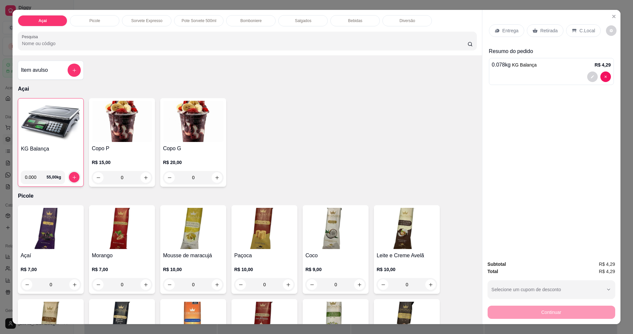
click at [579, 30] on p "C.Local" at bounding box center [586, 30] width 15 height 7
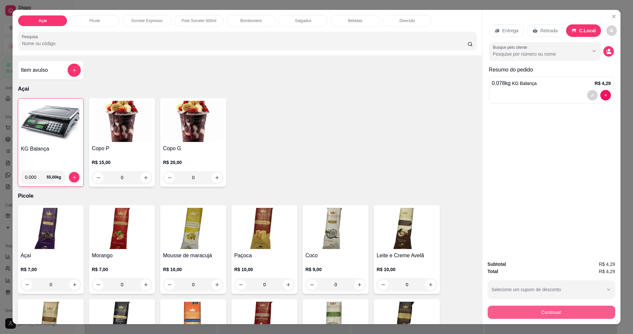
click at [562, 311] on button "Continuar" at bounding box center [551, 312] width 128 height 13
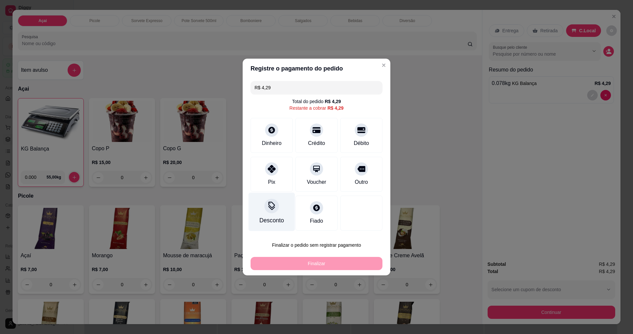
click at [275, 209] on icon at bounding box center [271, 206] width 9 height 9
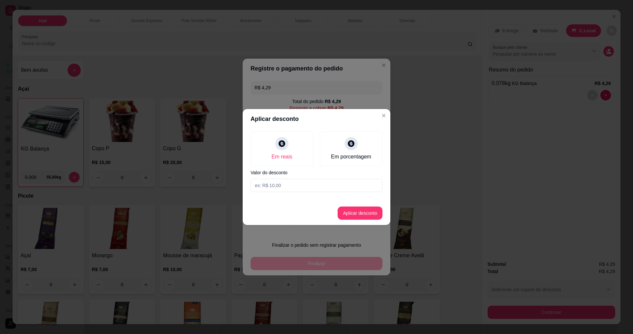
click at [293, 181] on input at bounding box center [316, 185] width 132 height 13
type input "0,29"
click at [356, 213] on button "Aplicar desconto" at bounding box center [359, 213] width 45 height 13
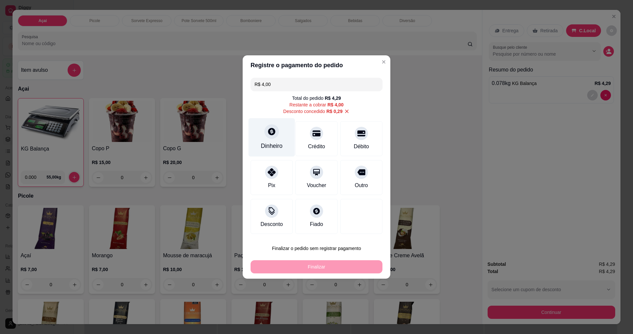
click at [269, 138] on div at bounding box center [271, 131] width 15 height 15
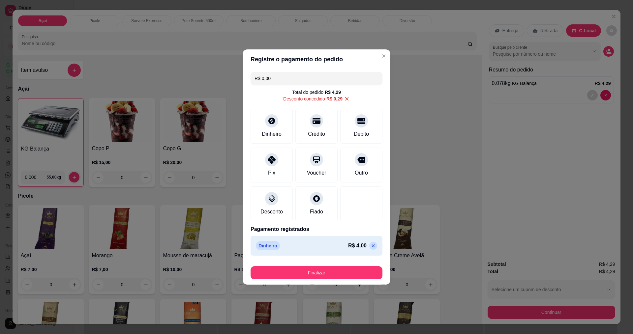
click at [333, 279] on footer "Finalizar" at bounding box center [317, 271] width 148 height 26
click at [334, 276] on button "Finalizar" at bounding box center [316, 273] width 128 height 13
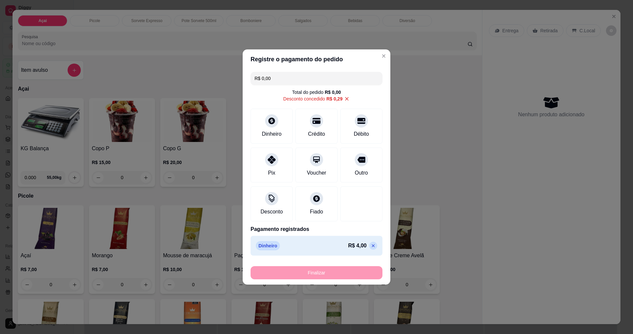
type input "-R$ 4,29"
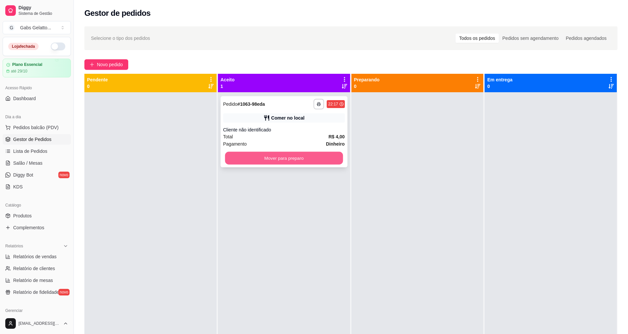
click at [322, 161] on button "Mover para preparo" at bounding box center [284, 158] width 118 height 13
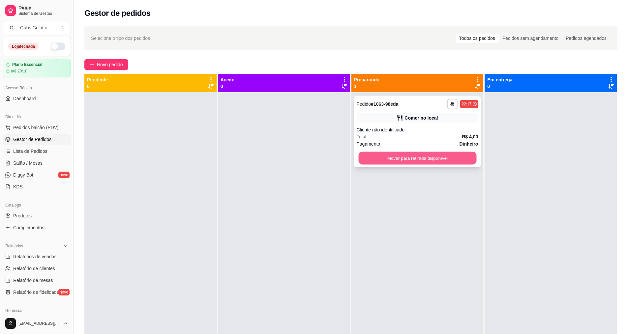
click at [387, 154] on button "Mover para retirada disponível" at bounding box center [417, 158] width 118 height 13
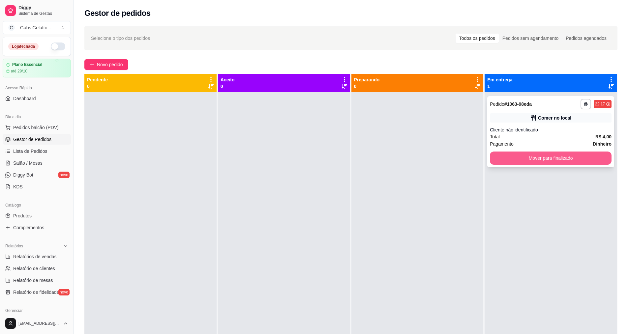
click at [516, 158] on button "Mover para finalizado" at bounding box center [551, 158] width 122 height 13
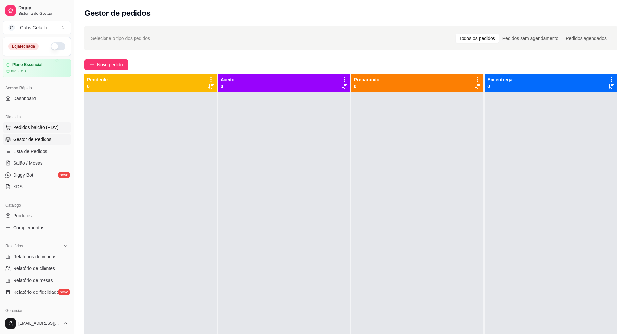
click at [31, 126] on span "Pedidos balcão (PDV)" at bounding box center [35, 127] width 45 height 7
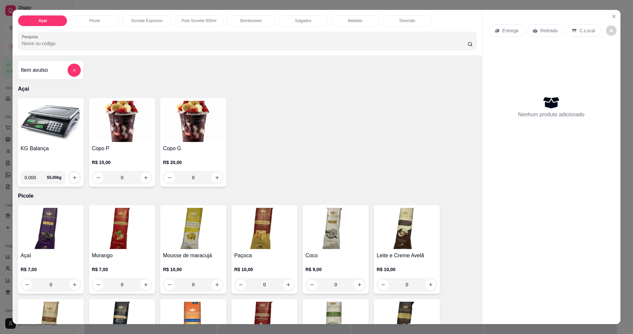
click at [251, 15] on div "Bomboniere" at bounding box center [250, 20] width 49 height 11
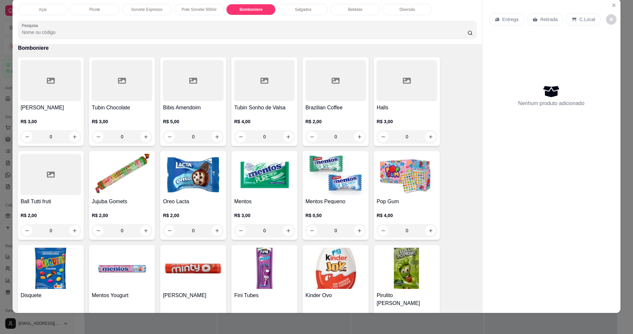
click at [264, 187] on img at bounding box center [264, 174] width 61 height 41
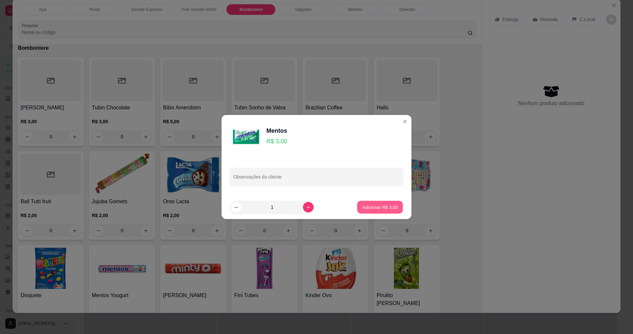
click at [373, 213] on button "Adicionar R$ 3,00" at bounding box center [380, 207] width 46 height 13
type input "1"
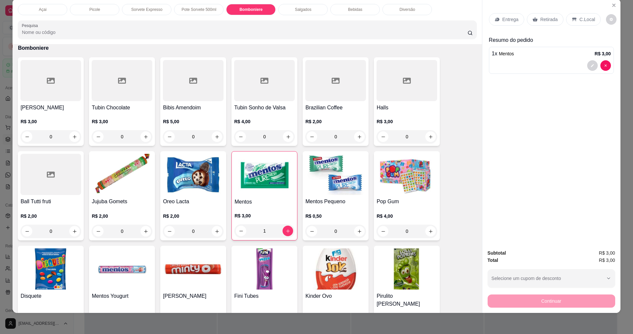
click at [579, 21] on p "C.Local" at bounding box center [586, 19] width 15 height 7
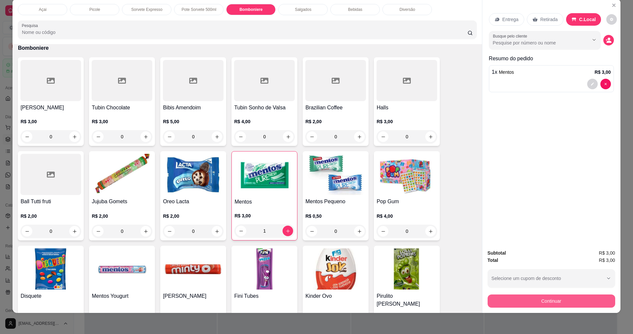
click at [569, 301] on button "Continuar" at bounding box center [551, 301] width 128 height 13
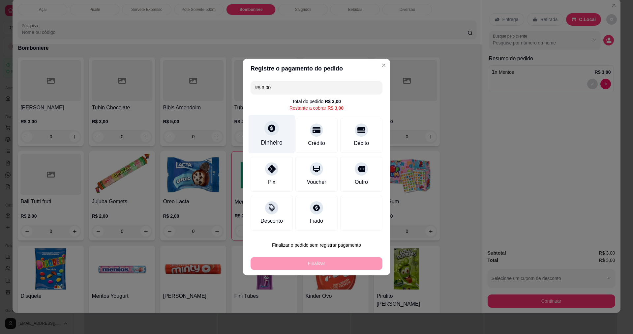
click at [268, 133] on div at bounding box center [271, 128] width 15 height 15
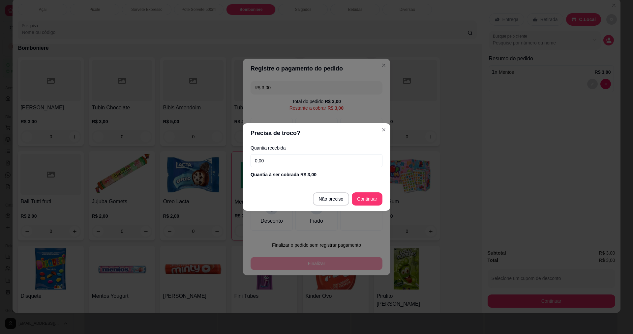
type input "R$ 0,00"
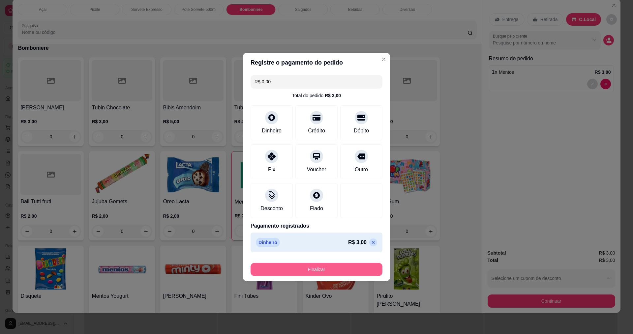
click at [350, 271] on button "Finalizar" at bounding box center [316, 269] width 132 height 13
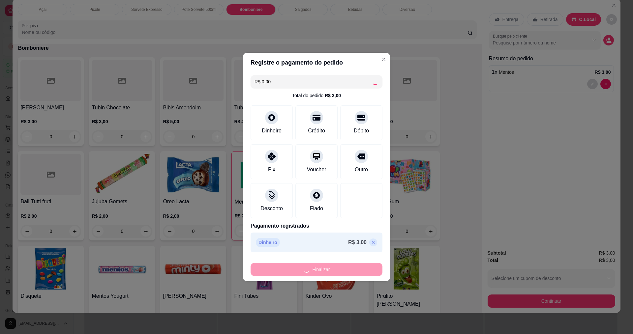
type input "0"
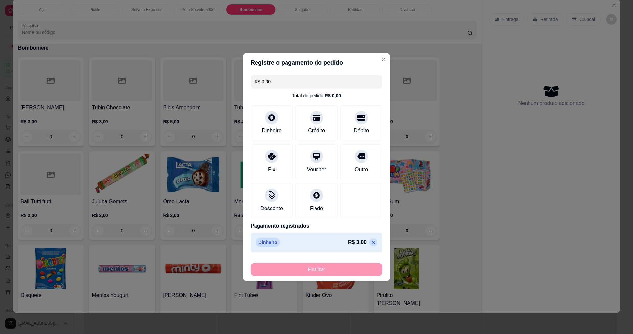
type input "-R$ 3,00"
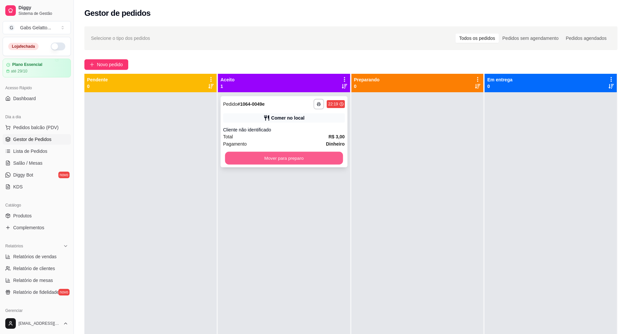
click at [290, 161] on button "Mover para preparo" at bounding box center [284, 158] width 118 height 13
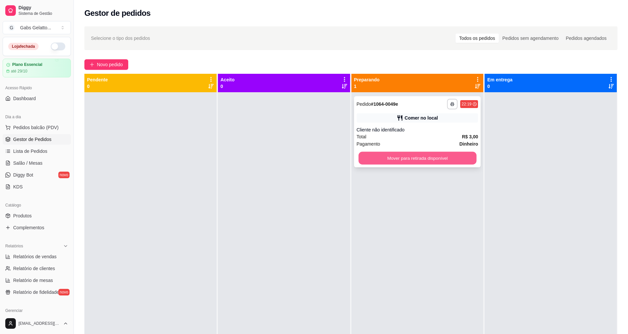
click at [413, 159] on button "Mover para retirada disponível" at bounding box center [417, 158] width 118 height 13
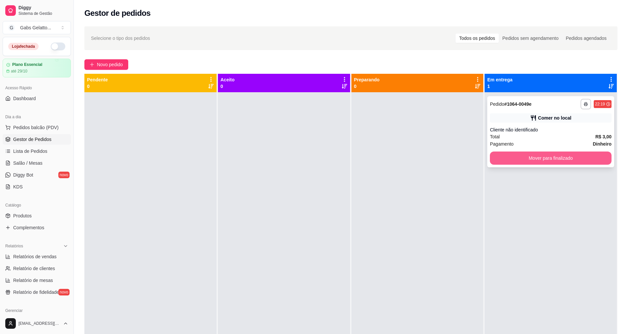
click at [514, 153] on button "Mover para finalizado" at bounding box center [551, 158] width 122 height 13
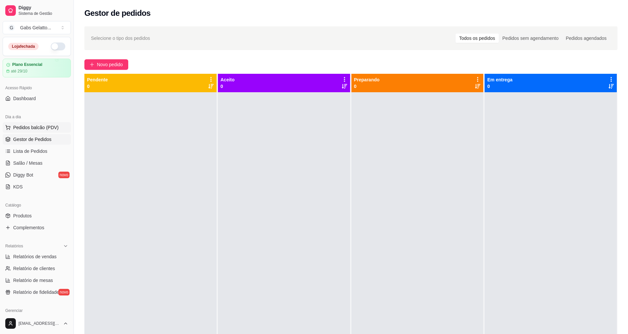
click at [24, 127] on span "Pedidos balcão (PDV)" at bounding box center [35, 127] width 45 height 7
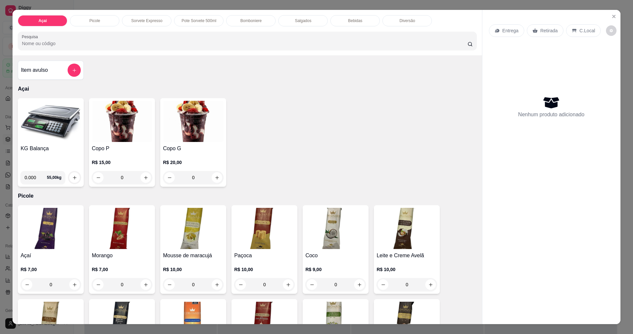
click at [251, 22] on p "Bomboniere" at bounding box center [250, 20] width 21 height 5
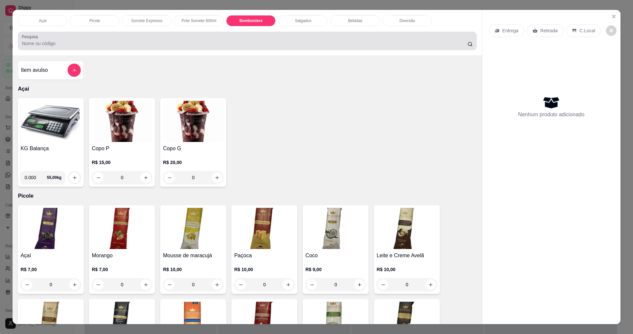
scroll to position [11, 0]
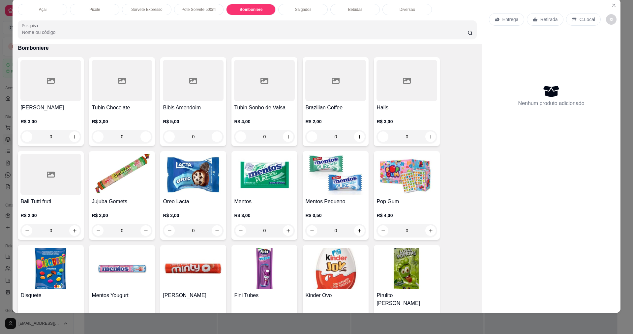
click at [404, 261] on img at bounding box center [406, 268] width 61 height 41
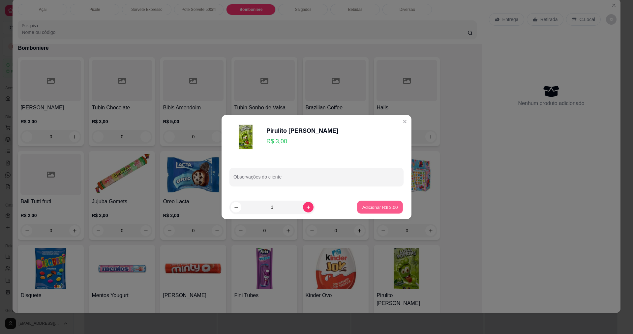
click at [370, 206] on p "Adicionar R$ 3,00" at bounding box center [380, 207] width 36 height 6
type input "1"
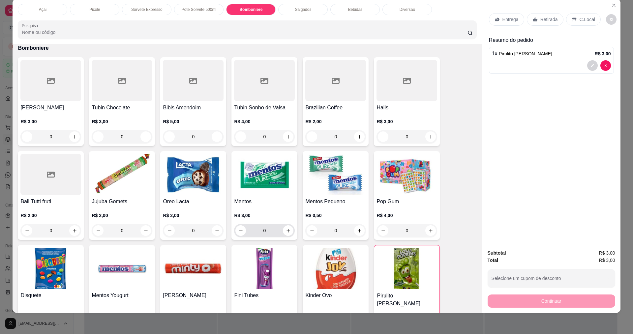
scroll to position [753, 0]
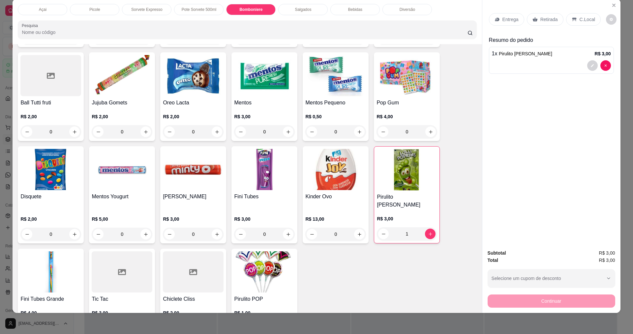
click at [261, 270] on img at bounding box center [264, 271] width 61 height 41
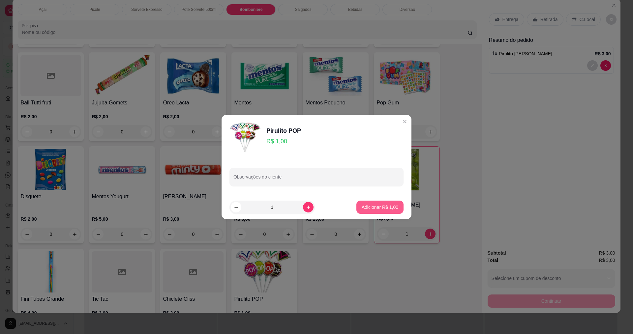
click at [376, 204] on p "Adicionar R$ 1,00" at bounding box center [380, 207] width 37 height 7
type input "1"
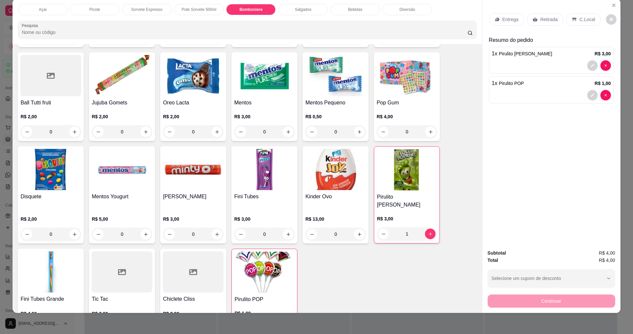
click at [580, 17] on p "C.Local" at bounding box center [586, 19] width 15 height 7
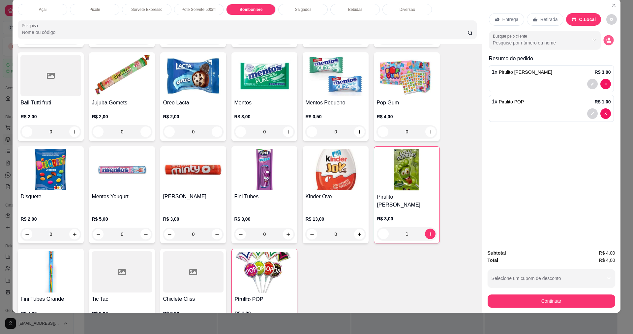
click at [607, 39] on circle "decrease-product-quantity" at bounding box center [608, 39] width 3 height 3
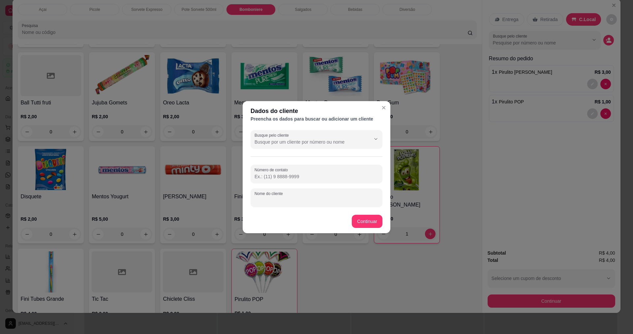
click at [280, 200] on input "Nome do cliente" at bounding box center [316, 200] width 124 height 7
type input "n"
type input "NETO"
click at [352, 222] on button "Continuar" at bounding box center [367, 221] width 31 height 13
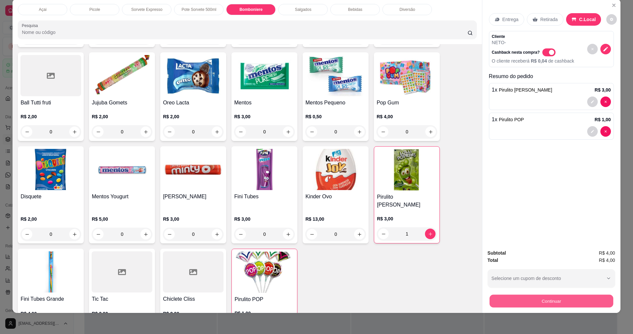
click at [508, 298] on button "Continuar" at bounding box center [551, 301] width 124 height 13
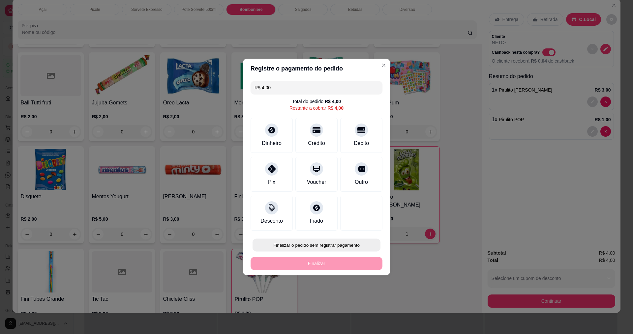
click at [326, 244] on button "Finalizar o pedido sem registrar pagamento" at bounding box center [316, 245] width 128 height 13
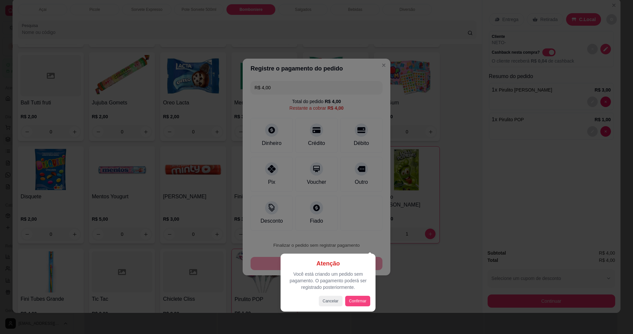
click at [360, 308] on div "Atenção Você está criando um pedido sem pagamento. O pagamento poderá ser regis…" at bounding box center [327, 283] width 95 height 58
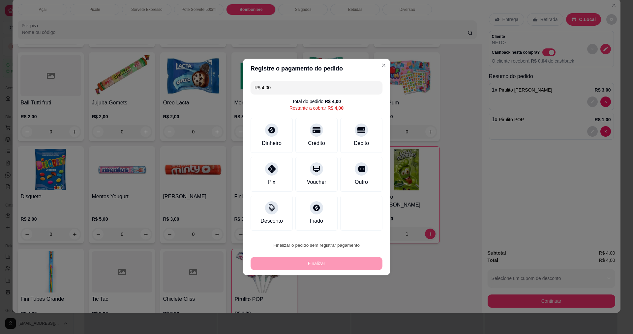
click at [360, 297] on button "Confirmar" at bounding box center [357, 299] width 23 height 10
type input "0"
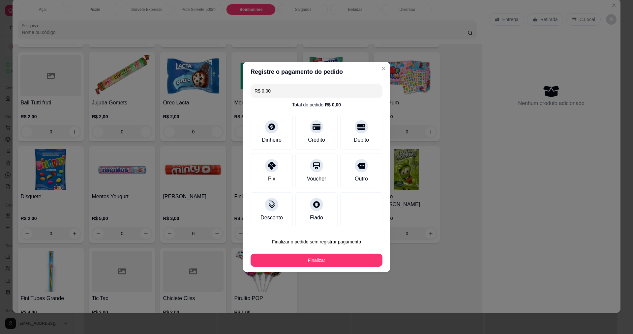
type input "R$ 0,00"
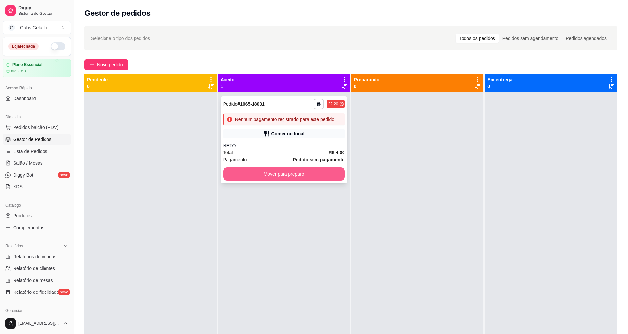
click at [308, 176] on button "Mover para preparo" at bounding box center [284, 173] width 122 height 13
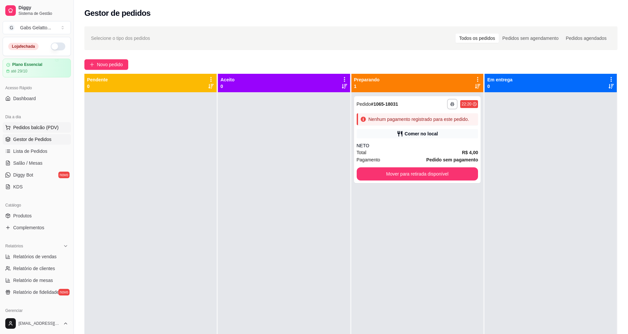
click at [38, 129] on span "Pedidos balcão (PDV)" at bounding box center [35, 127] width 45 height 7
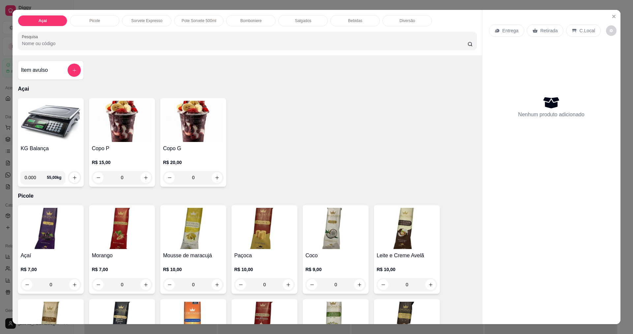
click at [302, 22] on p "Salgados" at bounding box center [303, 20] width 16 height 5
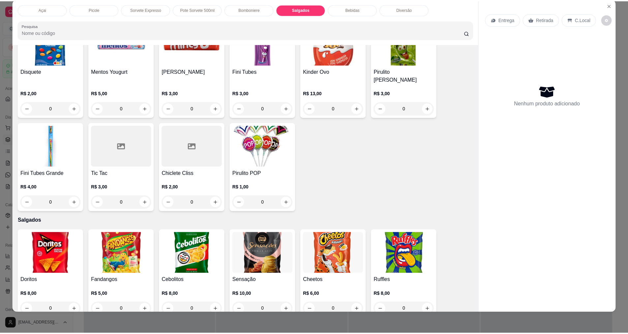
scroll to position [779, 0]
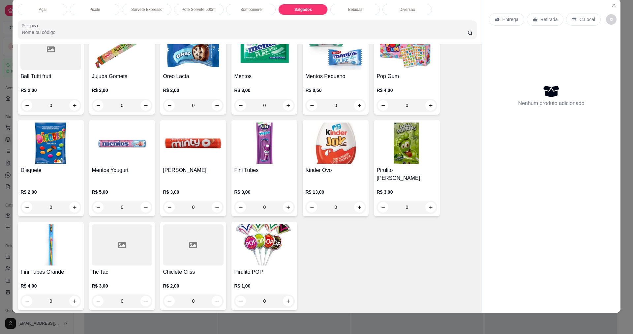
click at [393, 157] on img at bounding box center [406, 143] width 61 height 41
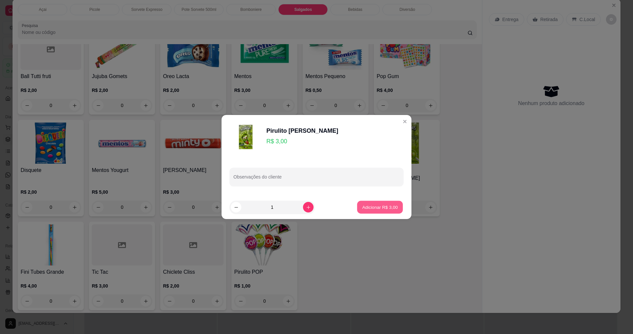
click at [389, 205] on p "Adicionar R$ 3,00" at bounding box center [380, 207] width 36 height 6
type input "1"
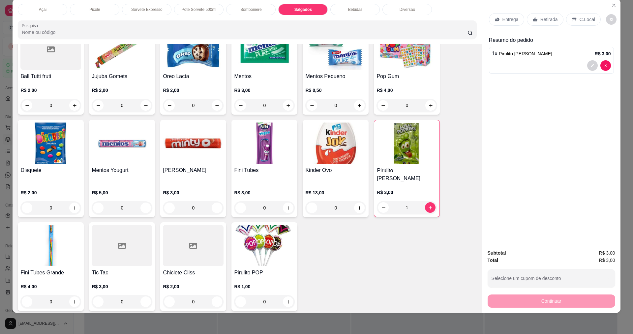
click at [586, 24] on div "C.Local" at bounding box center [583, 19] width 35 height 13
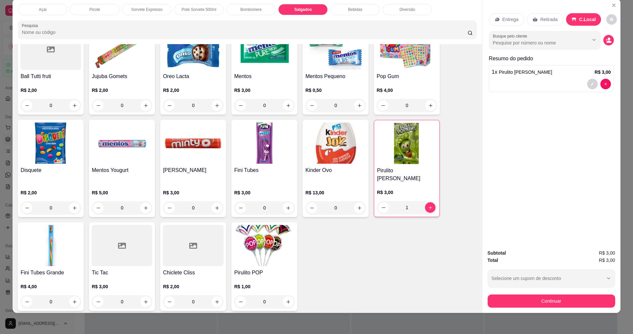
click at [584, 14] on div "C.Local" at bounding box center [583, 19] width 35 height 13
click at [571, 296] on button "Continuar" at bounding box center [551, 301] width 128 height 13
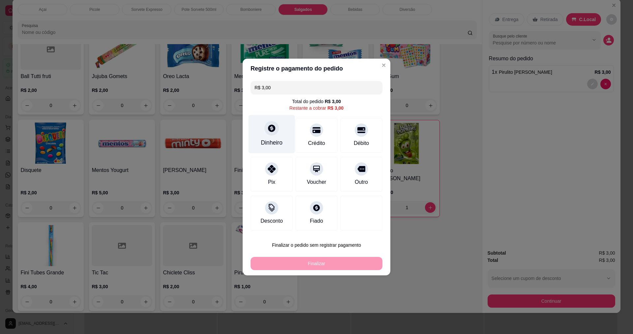
click at [266, 137] on div "Dinheiro" at bounding box center [271, 134] width 46 height 39
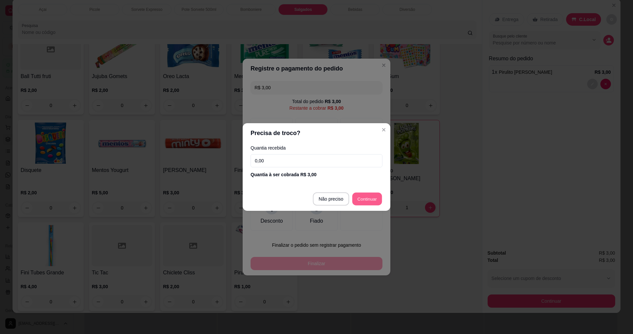
type input "R$ 0,00"
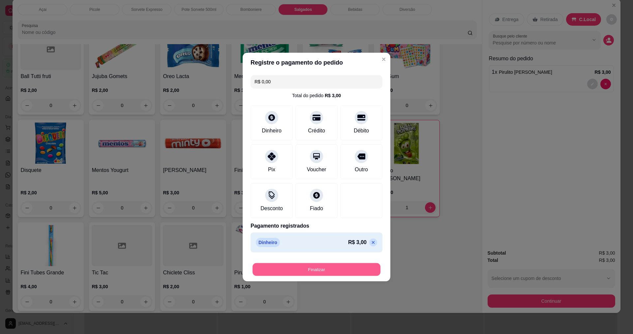
click at [338, 272] on button "Finalizar" at bounding box center [316, 269] width 128 height 13
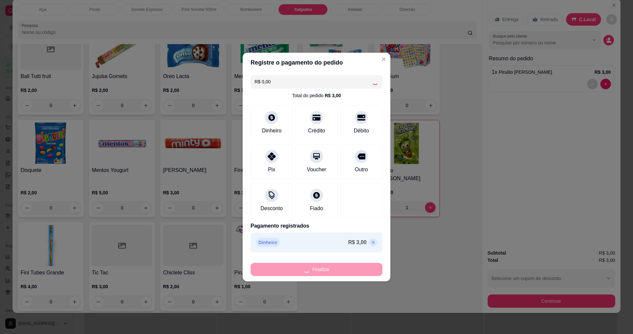
type input "0"
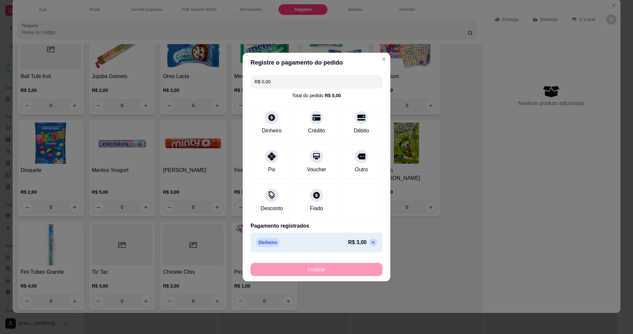
type input "-R$ 3,00"
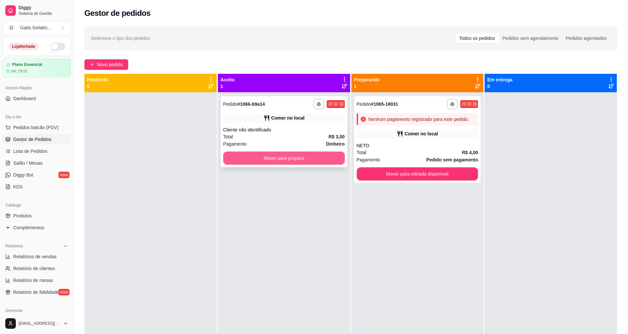
click at [278, 161] on button "Mover para preparo" at bounding box center [284, 158] width 122 height 13
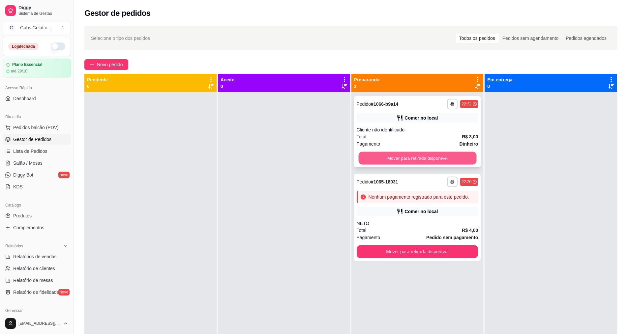
click at [432, 155] on button "Mover para retirada disponível" at bounding box center [417, 158] width 118 height 13
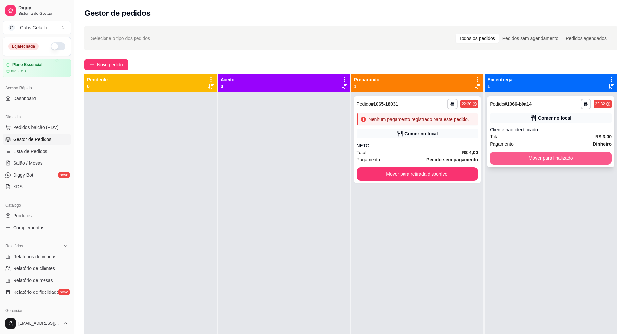
click at [562, 159] on button "Mover para finalizado" at bounding box center [551, 158] width 122 height 13
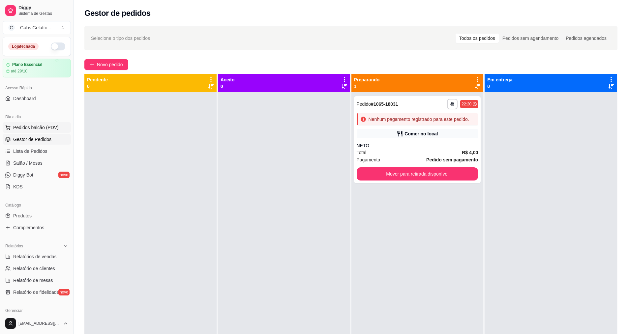
click at [46, 126] on span "Pedidos balcão (PDV)" at bounding box center [35, 127] width 45 height 7
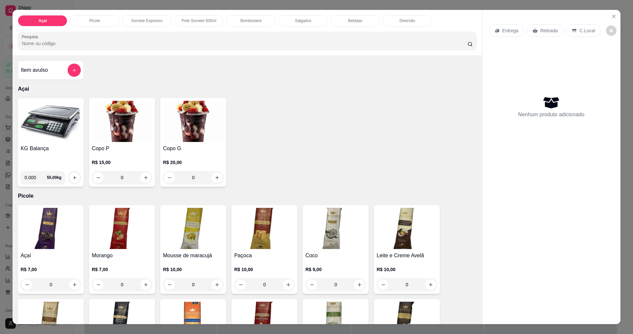
click at [46, 126] on img at bounding box center [50, 121] width 61 height 41
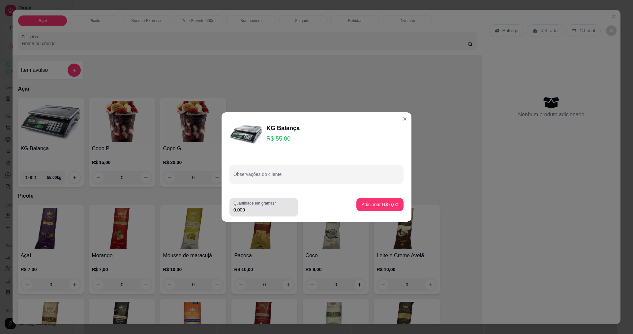
click at [276, 212] on input "0.000" at bounding box center [263, 210] width 61 height 7
type input "0.276"
click at [390, 205] on p "Adicionar R$ 15,18" at bounding box center [378, 204] width 39 height 7
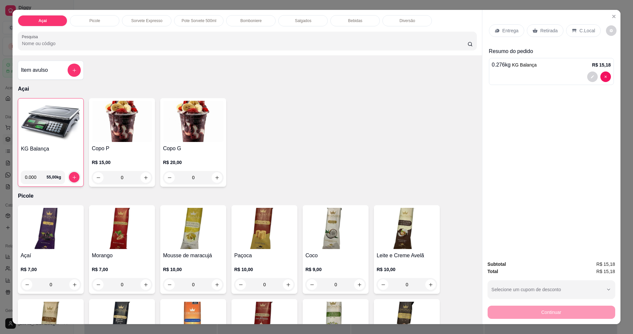
click at [577, 23] on div "Entrega Retirada C.Local" at bounding box center [551, 30] width 125 height 23
click at [579, 29] on p "C.Local" at bounding box center [586, 30] width 15 height 7
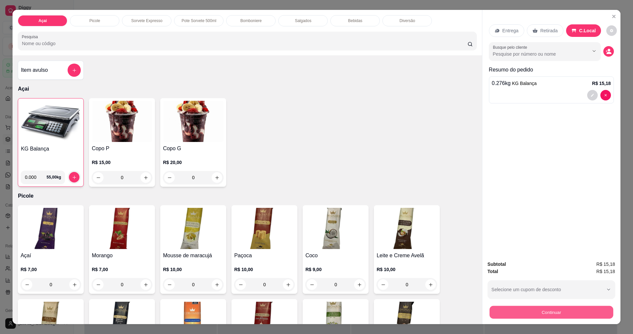
click at [569, 312] on button "Continuar" at bounding box center [551, 312] width 124 height 13
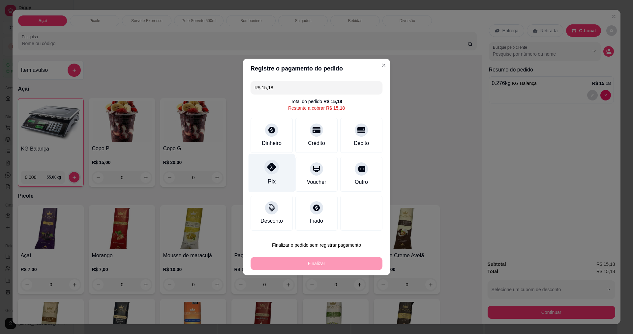
click at [272, 177] on div "Pix" at bounding box center [271, 173] width 46 height 39
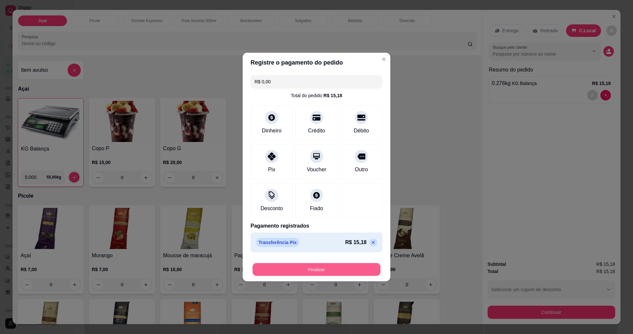
click at [329, 272] on button "Finalizar" at bounding box center [316, 269] width 128 height 13
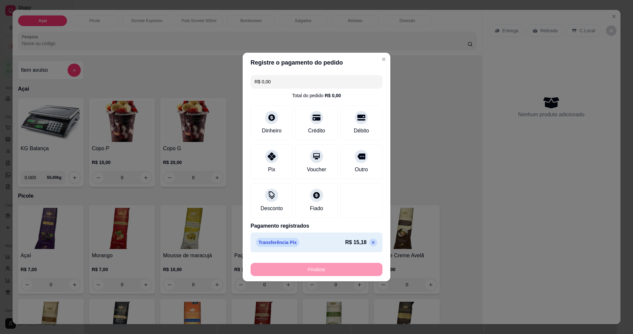
type input "-R$ 15,18"
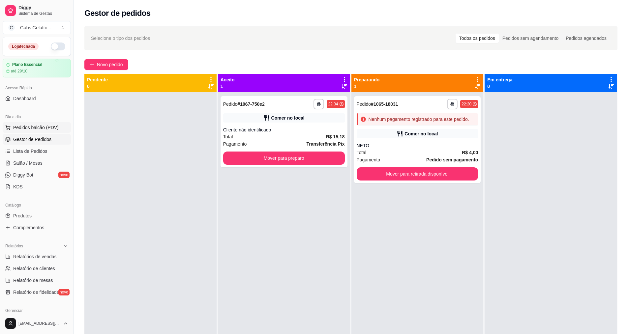
drag, startPoint x: 36, startPoint y: 130, endPoint x: 40, endPoint y: 128, distance: 4.1
click at [40, 128] on span "Pedidos balcão (PDV)" at bounding box center [35, 127] width 45 height 7
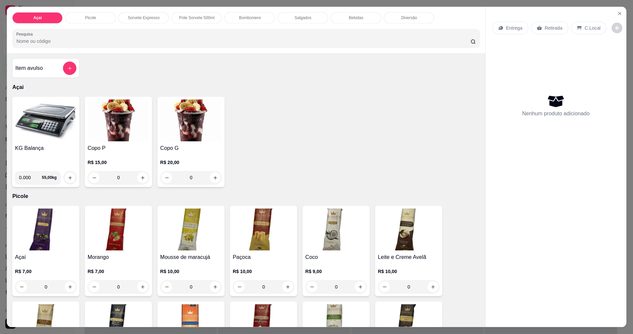
click at [40, 128] on img at bounding box center [46, 121] width 62 height 42
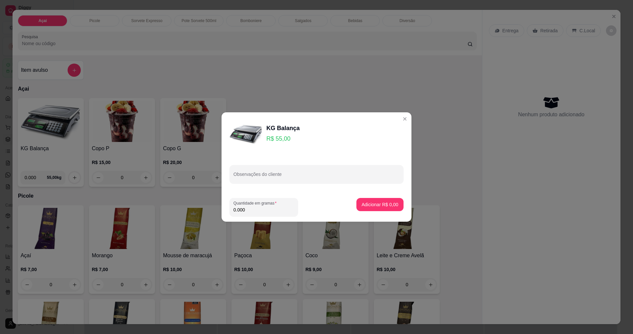
click at [260, 208] on input "0.000" at bounding box center [263, 210] width 61 height 7
type input "0.218"
click at [377, 208] on button "Adicionar R$ 11,99" at bounding box center [378, 204] width 48 height 13
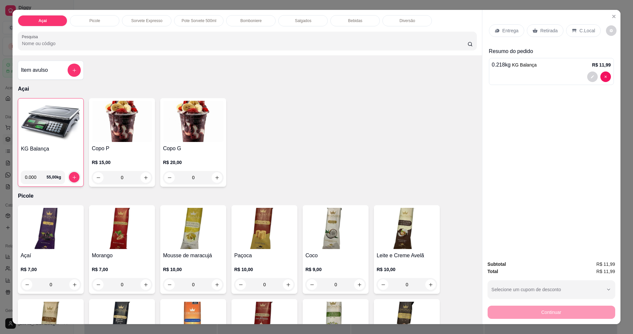
click at [584, 30] on p "C.Local" at bounding box center [586, 30] width 15 height 7
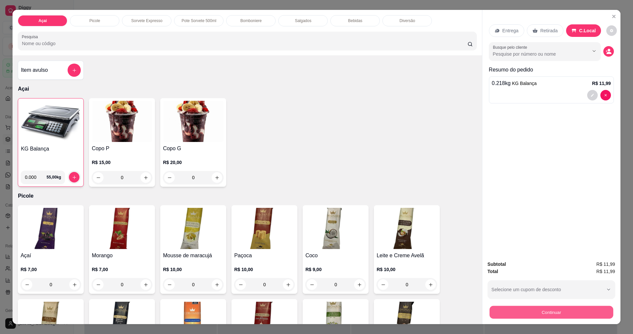
click at [568, 314] on button "Continuar" at bounding box center [551, 312] width 124 height 13
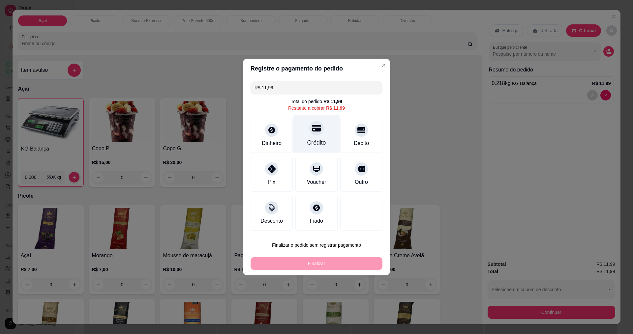
click at [312, 128] on icon at bounding box center [316, 128] width 9 height 7
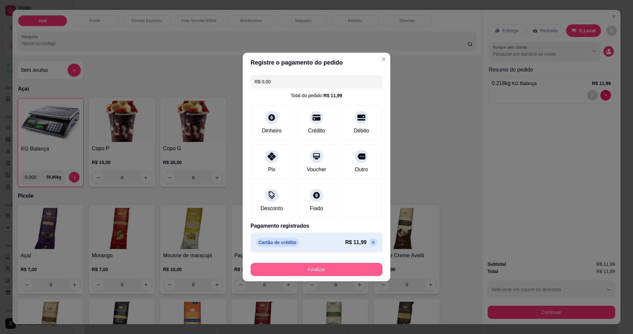
click at [323, 268] on button "Finalizar" at bounding box center [316, 269] width 132 height 13
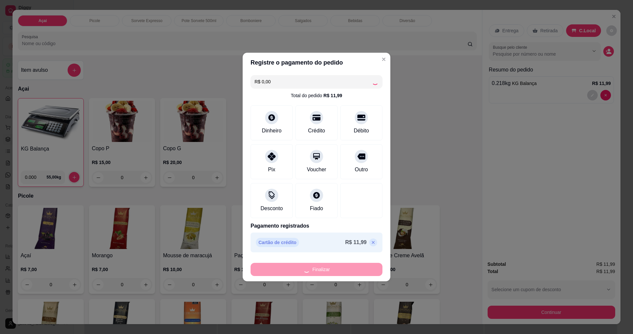
type input "-R$ 11,99"
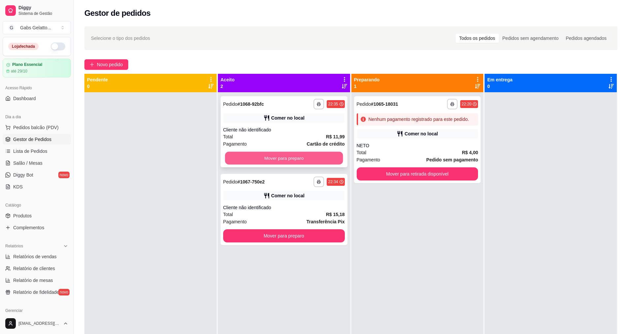
click at [257, 157] on button "Mover para preparo" at bounding box center [284, 158] width 118 height 13
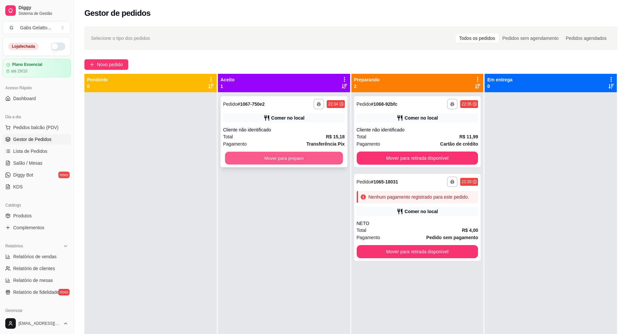
click at [310, 163] on button "Mover para preparo" at bounding box center [284, 158] width 118 height 13
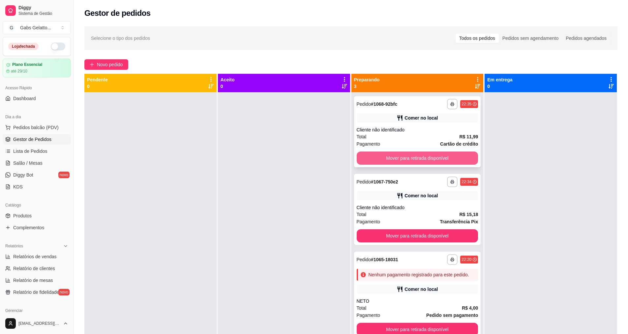
click at [416, 163] on button "Mover para retirada disponível" at bounding box center [418, 158] width 122 height 13
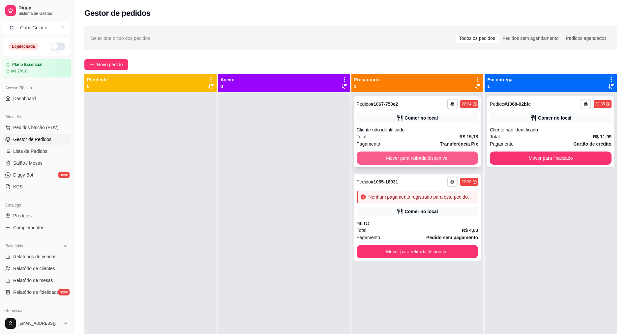
click at [421, 157] on button "Mover para retirada disponível" at bounding box center [418, 158] width 122 height 13
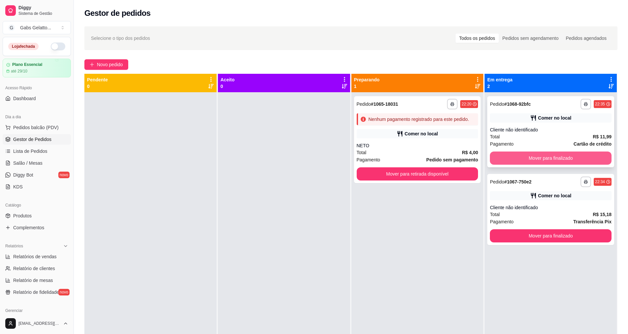
click at [541, 157] on button "Mover para finalizado" at bounding box center [551, 158] width 122 height 13
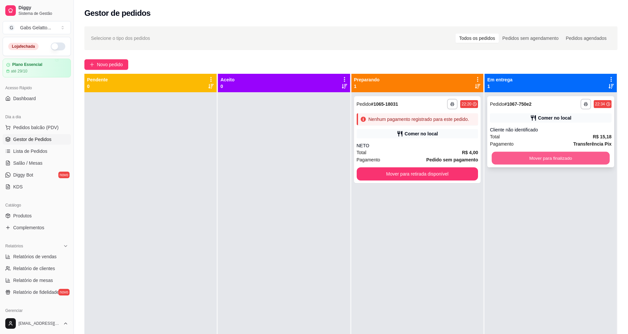
click at [547, 161] on button "Mover para finalizado" at bounding box center [551, 158] width 118 height 13
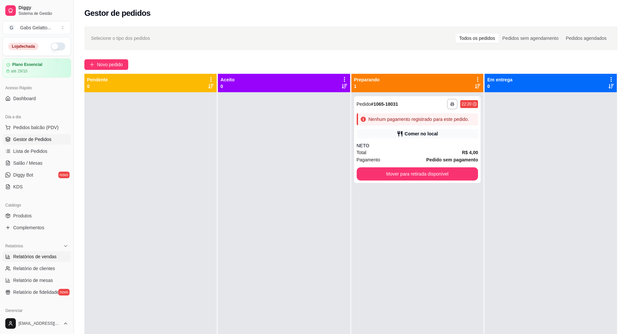
click at [35, 256] on span "Relatórios de vendas" at bounding box center [35, 256] width 44 height 7
select select "ALL"
select select "0"
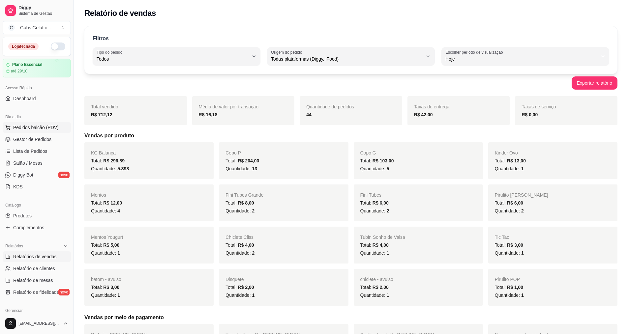
click at [40, 131] on button "Pedidos balcão (PDV)" at bounding box center [37, 127] width 68 height 11
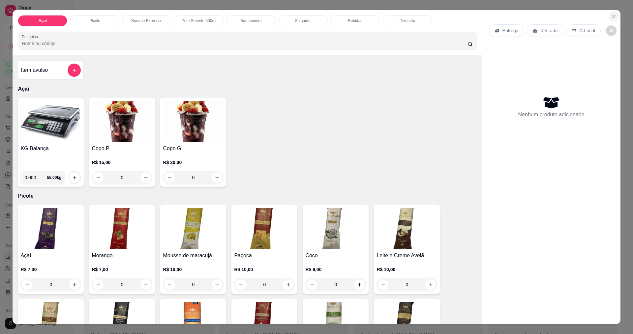
click at [611, 16] on icon "Close" at bounding box center [613, 16] width 5 height 5
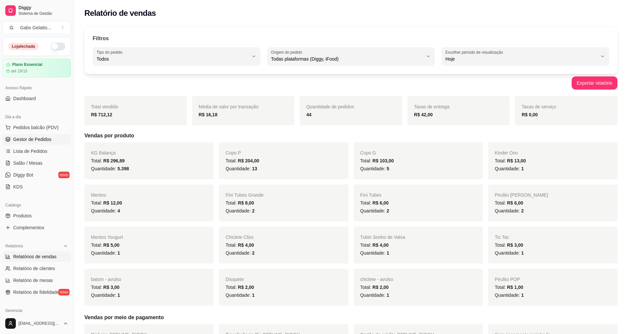
click at [41, 136] on span "Gestor de Pedidos" at bounding box center [32, 139] width 38 height 7
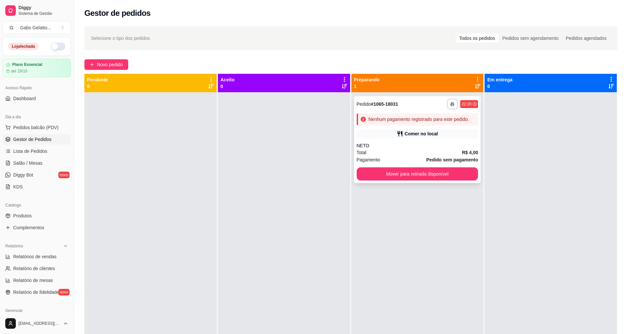
click at [391, 133] on div "Comer no local" at bounding box center [418, 133] width 122 height 9
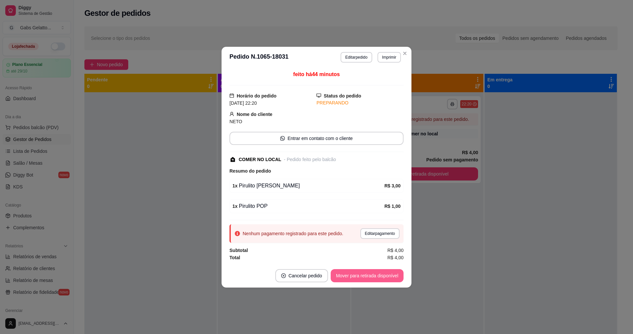
click at [383, 277] on button "Mover para retirada disponível" at bounding box center [367, 275] width 73 height 13
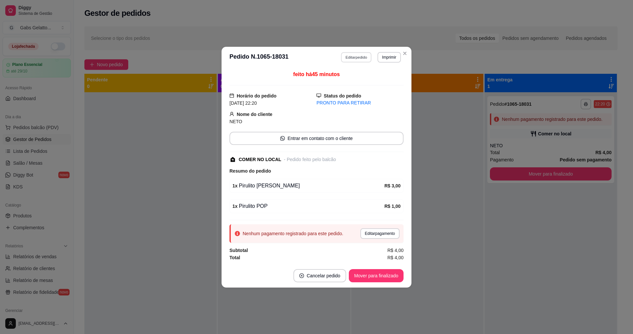
click at [361, 57] on button "Editar pedido" at bounding box center [356, 57] width 31 height 10
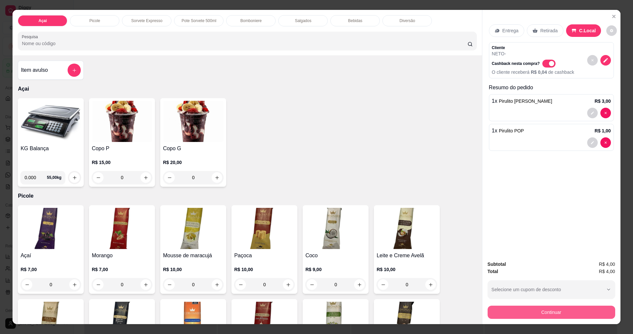
click at [553, 312] on button "Continuar" at bounding box center [551, 312] width 128 height 13
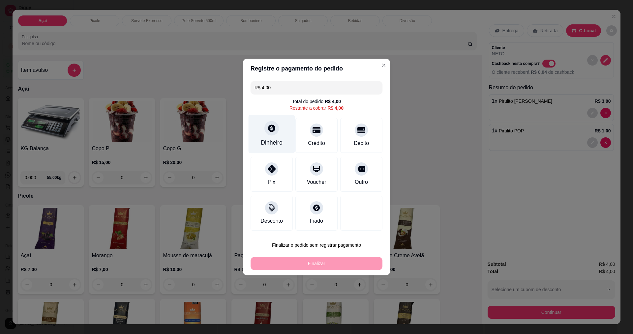
click at [277, 131] on div at bounding box center [271, 128] width 15 height 15
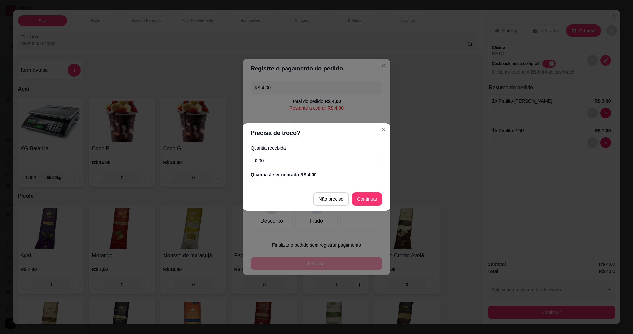
click at [310, 166] on input "0,00" at bounding box center [316, 160] width 132 height 13
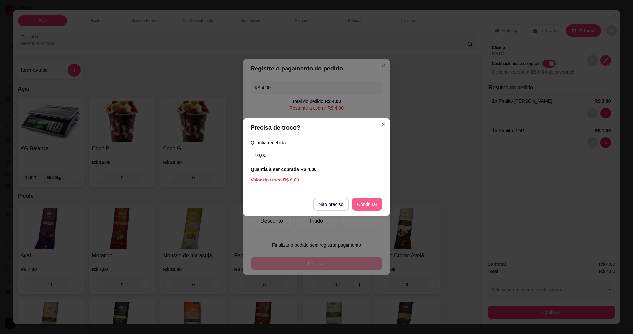
type input "10,00"
type input "R$ 0,00"
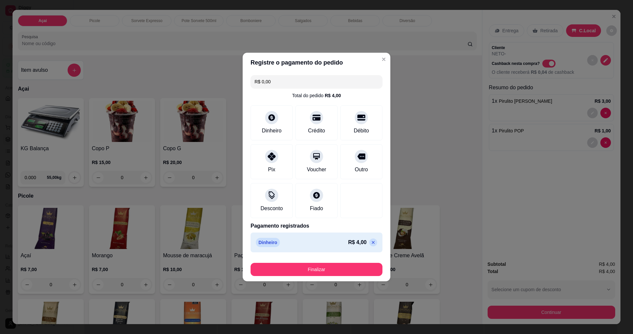
click at [321, 277] on footer "Finalizar" at bounding box center [317, 268] width 148 height 26
click at [322, 271] on button "Finalizar" at bounding box center [316, 269] width 128 height 13
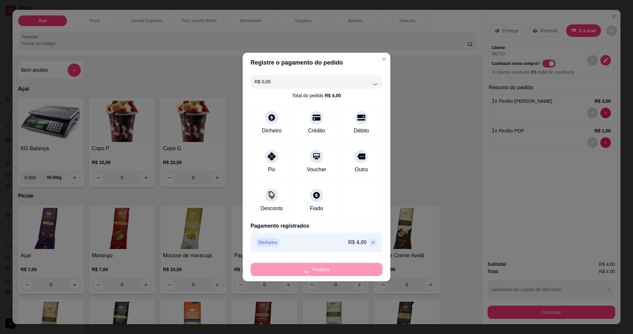
type input "0"
type input "-R$ 4,00"
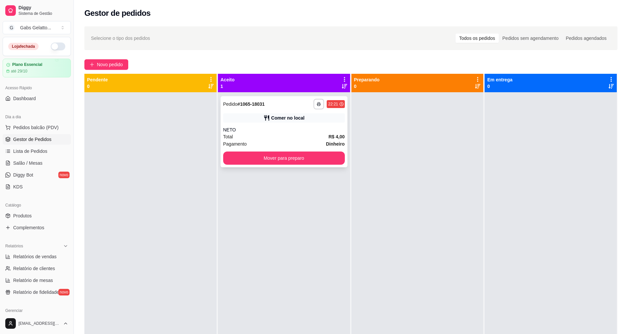
click at [274, 157] on button "Mover para preparo" at bounding box center [284, 158] width 122 height 13
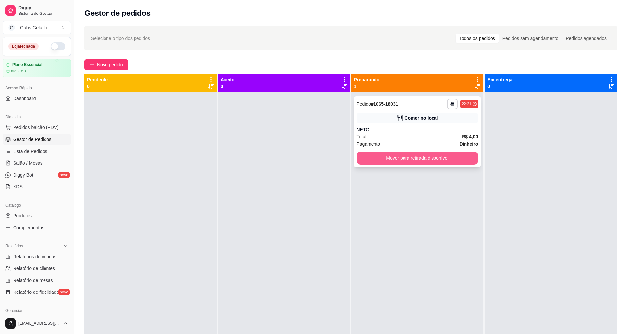
click at [434, 156] on button "Mover para retirada disponível" at bounding box center [418, 158] width 122 height 13
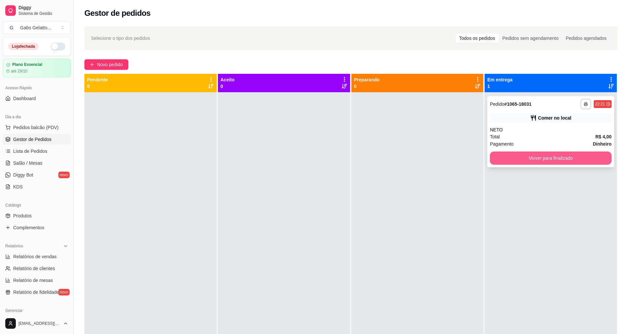
click at [516, 159] on button "Mover para finalizado" at bounding box center [551, 158] width 122 height 13
